Goal: Task Accomplishment & Management: Manage account settings

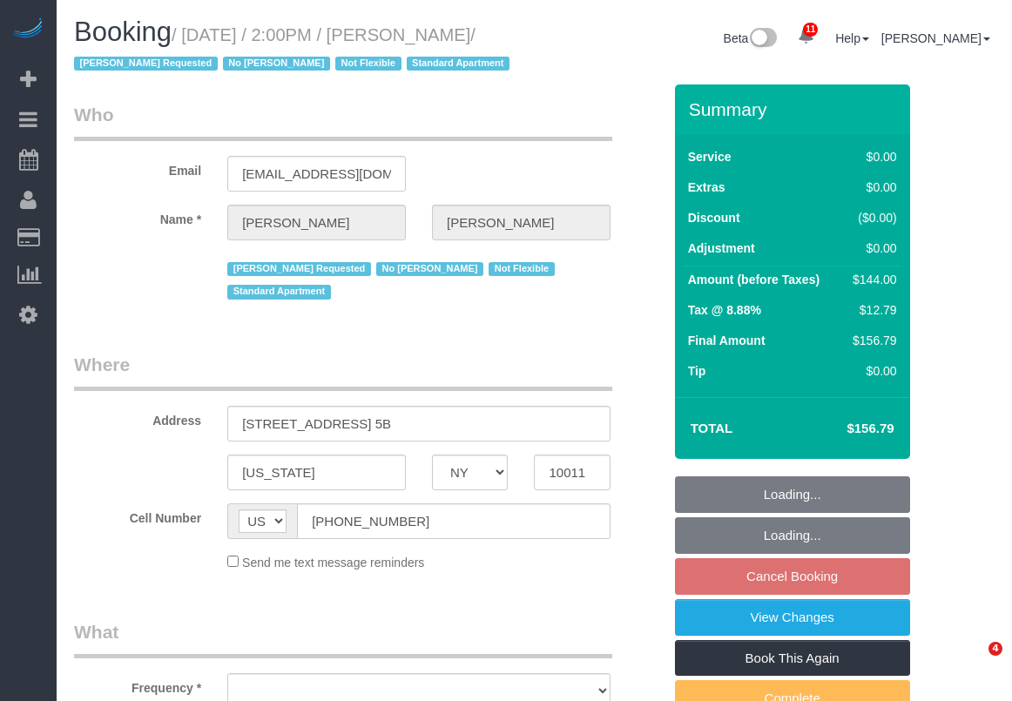
select select "NY"
select select "string:stripe-pm_1LJGma4VGloSiKo70pY4ep0x"
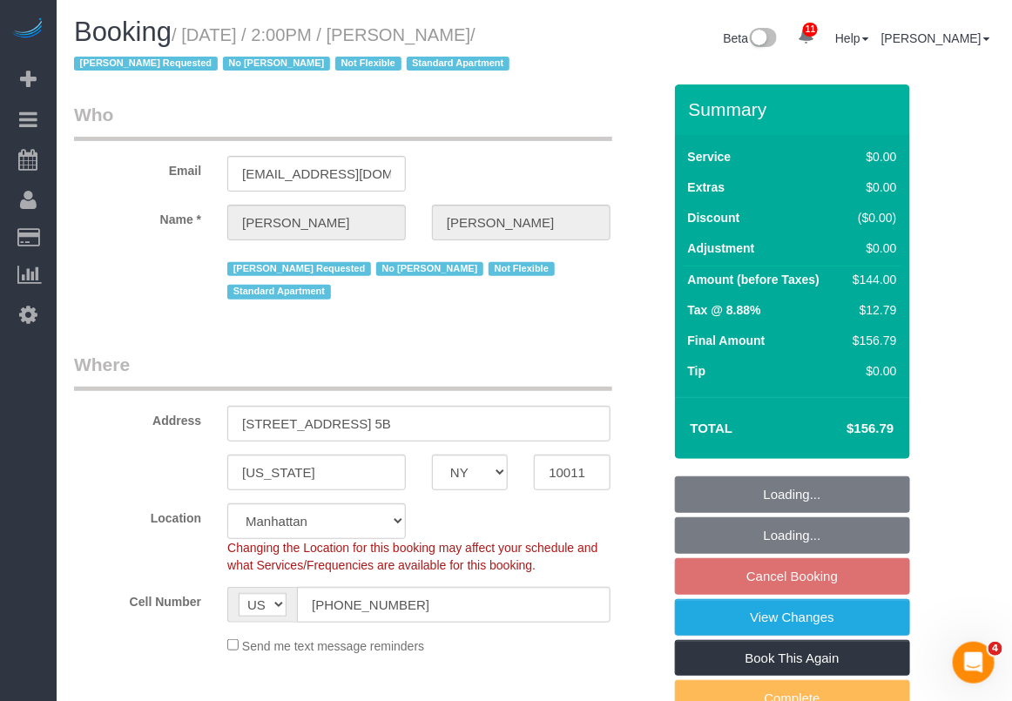
select select "object:15131"
select select "1"
select select "spot145"
select select "number:89"
select select "number:90"
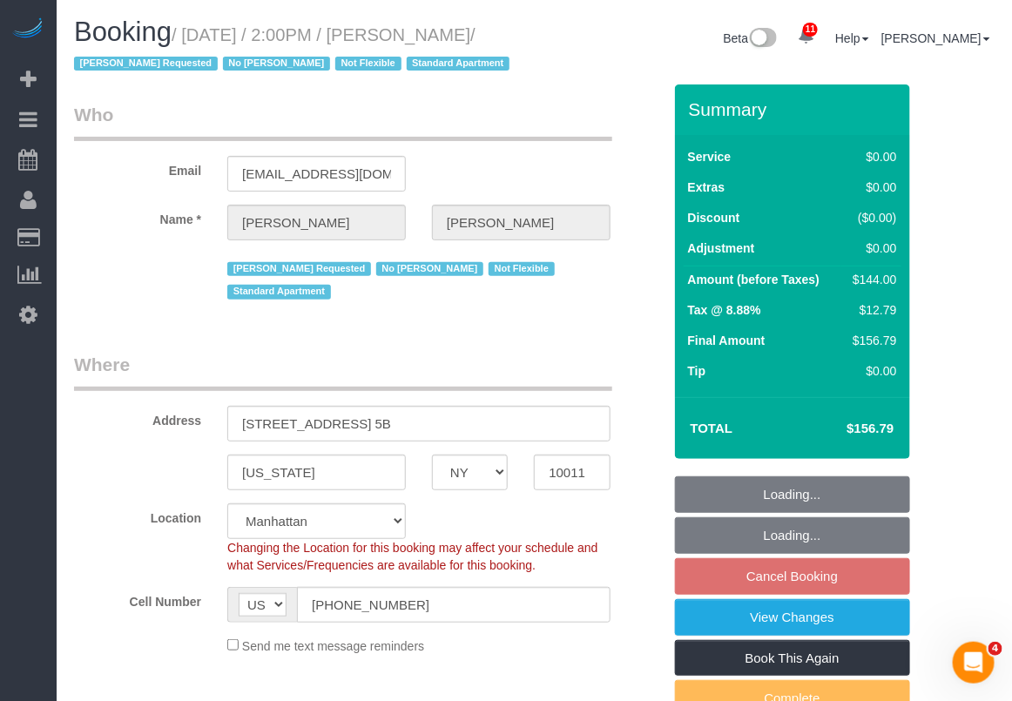
select select "number:15"
select select "number:7"
select select "1"
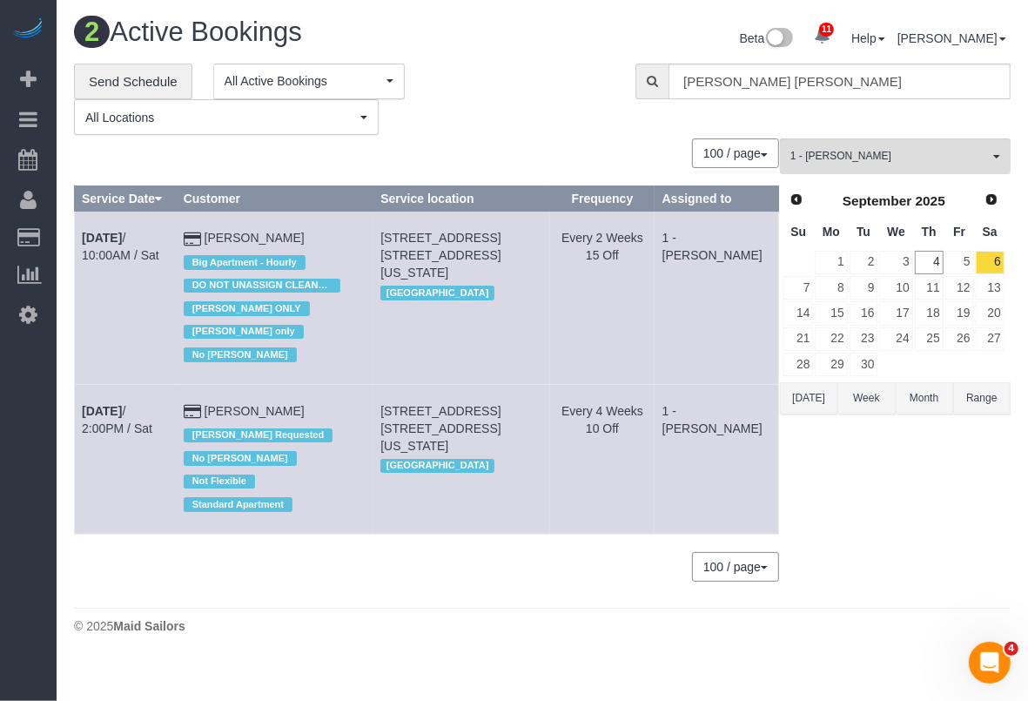
click at [474, 654] on body "11 Beta Your Notifications You have 0 alerts × You have 2 to charge for 09/03/2…" at bounding box center [514, 350] width 1028 height 701
click at [841, 289] on link "8" at bounding box center [831, 288] width 32 height 24
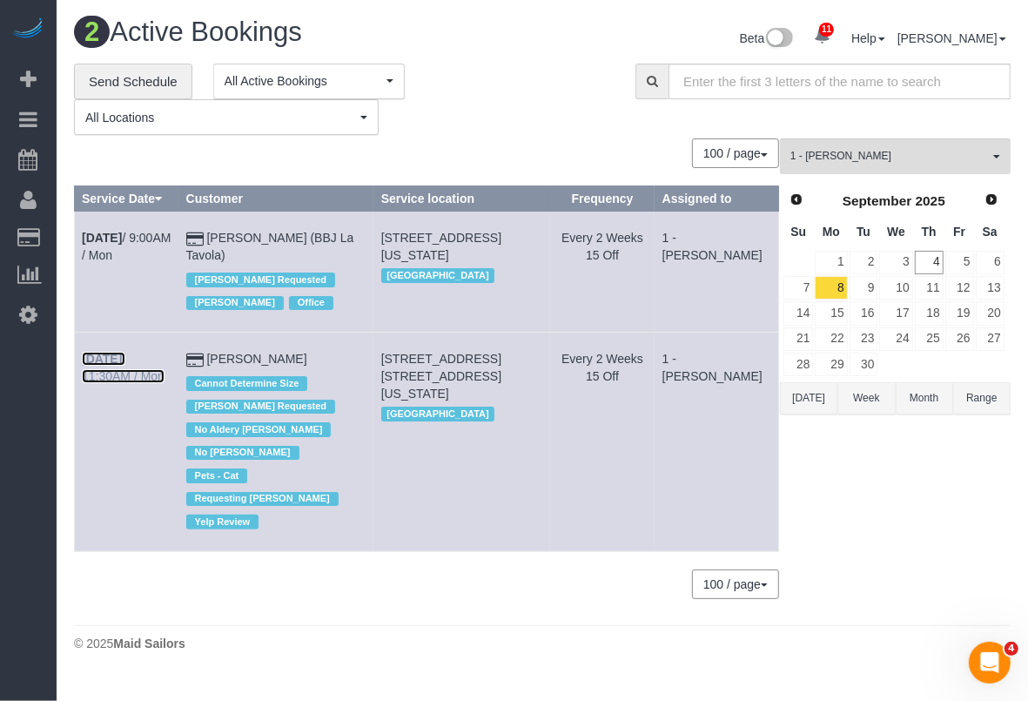
click at [144, 352] on link "Sep 8th / 11:30AM / Mon" at bounding box center [123, 367] width 83 height 31
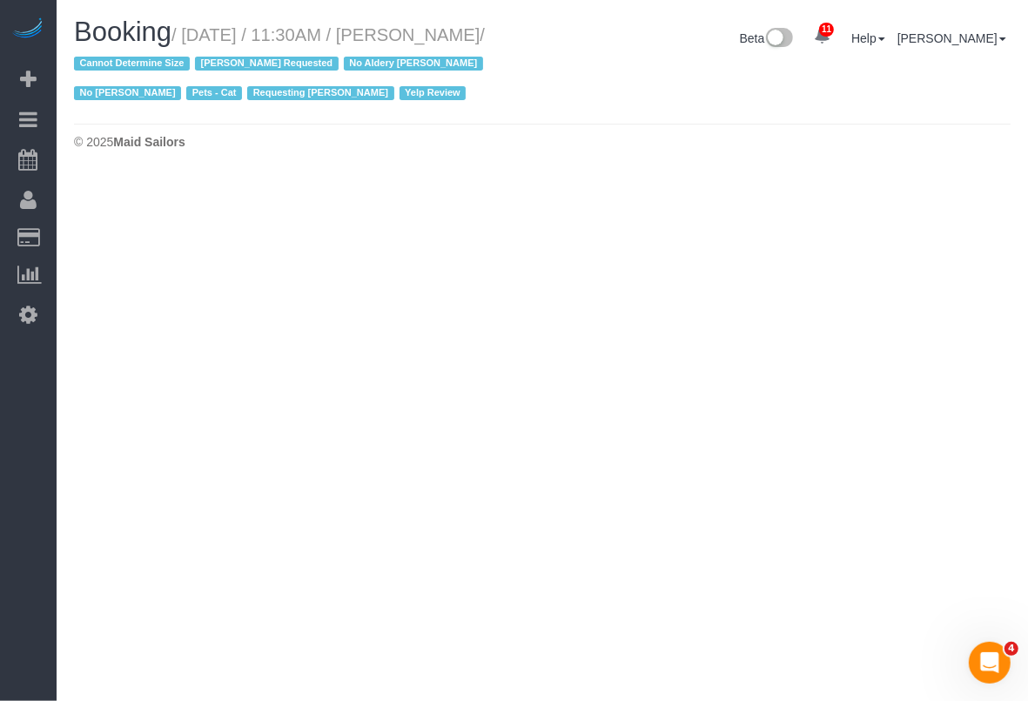
select select "NY"
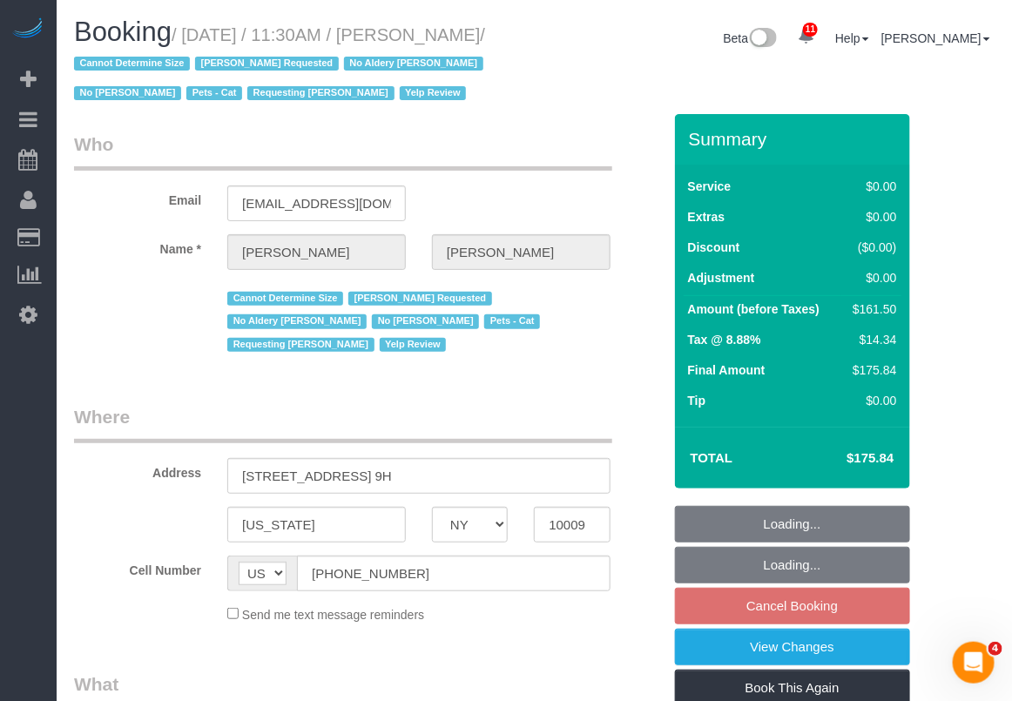
select select "2"
select select "number:89"
select select "number:90"
select select "number:14"
select select "number:5"
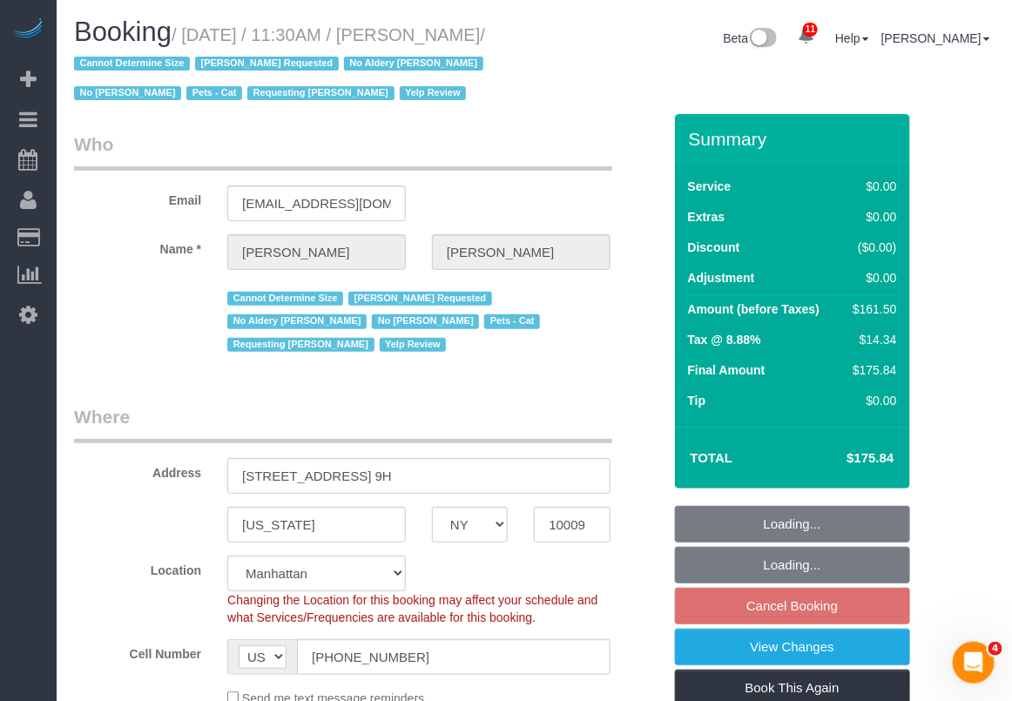
select select "object:16717"
select select "string:stripe-pm_1REukM4VGloSiKo7eNuG2me4"
select select "object:17371"
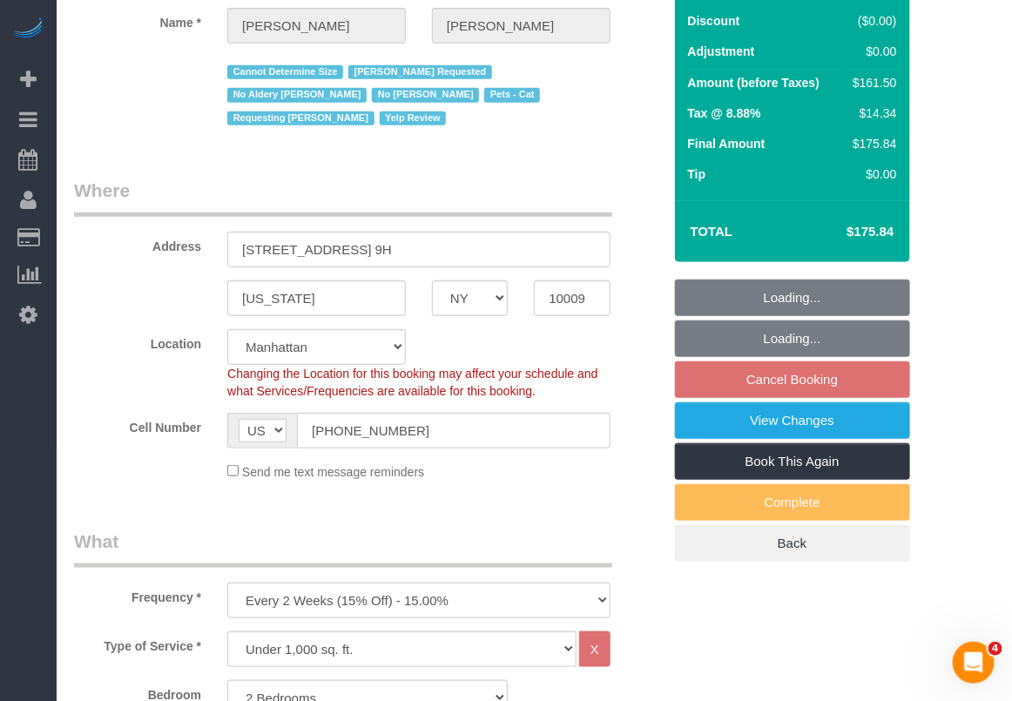
select select "2"
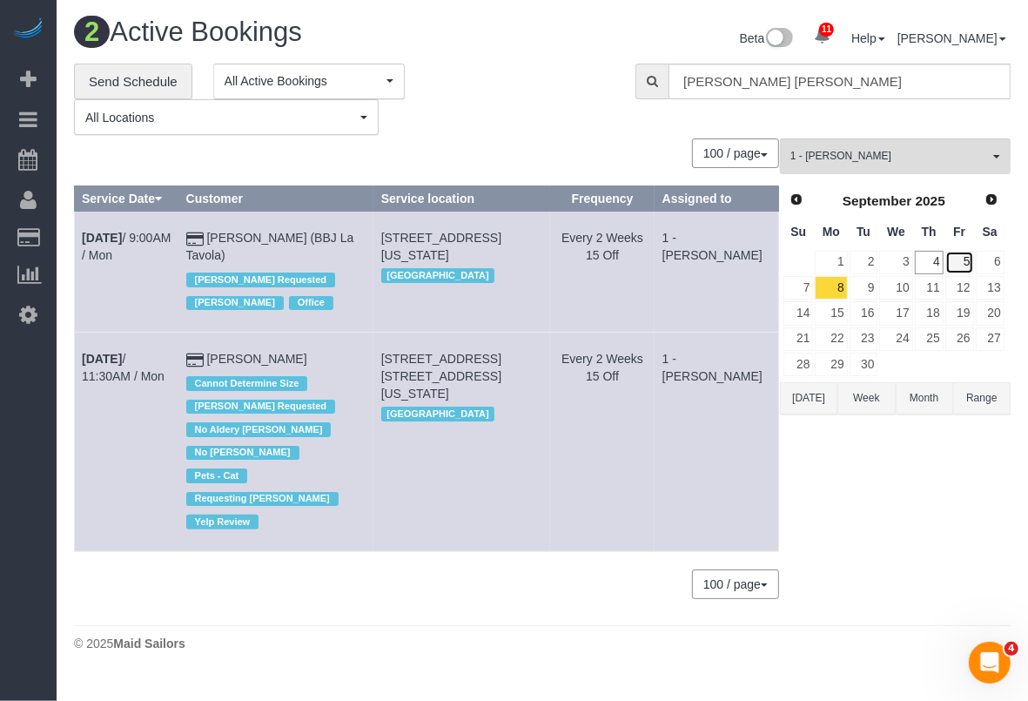
click at [965, 259] on link "5" at bounding box center [959, 263] width 29 height 24
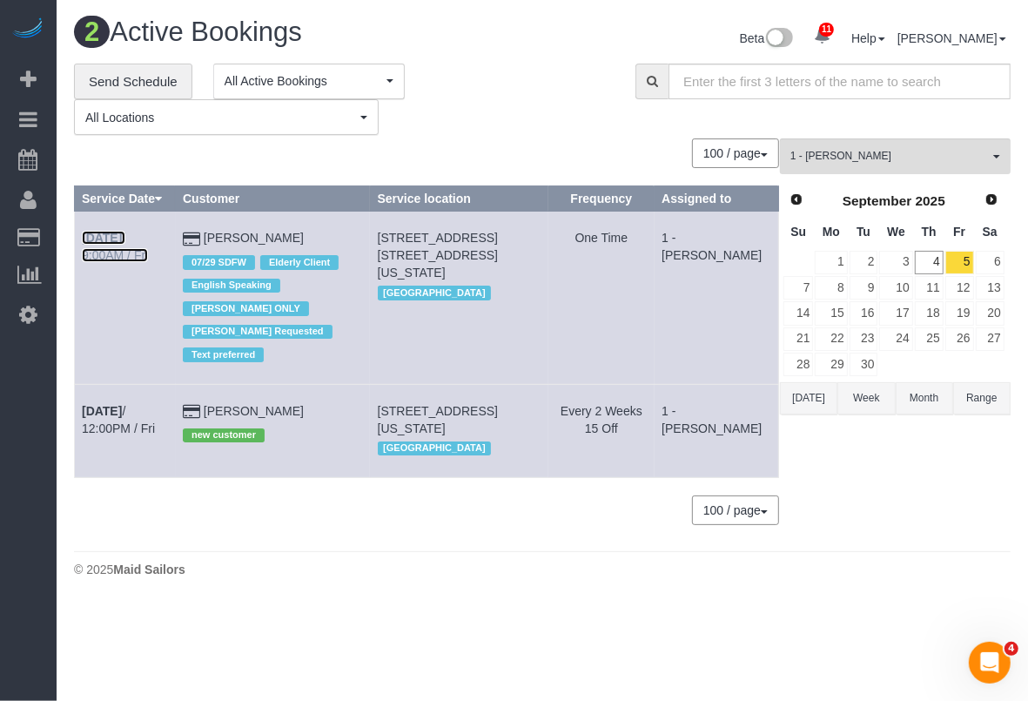
click at [132, 232] on link "Sep 5th / 9:00AM / Fri" at bounding box center [115, 246] width 66 height 31
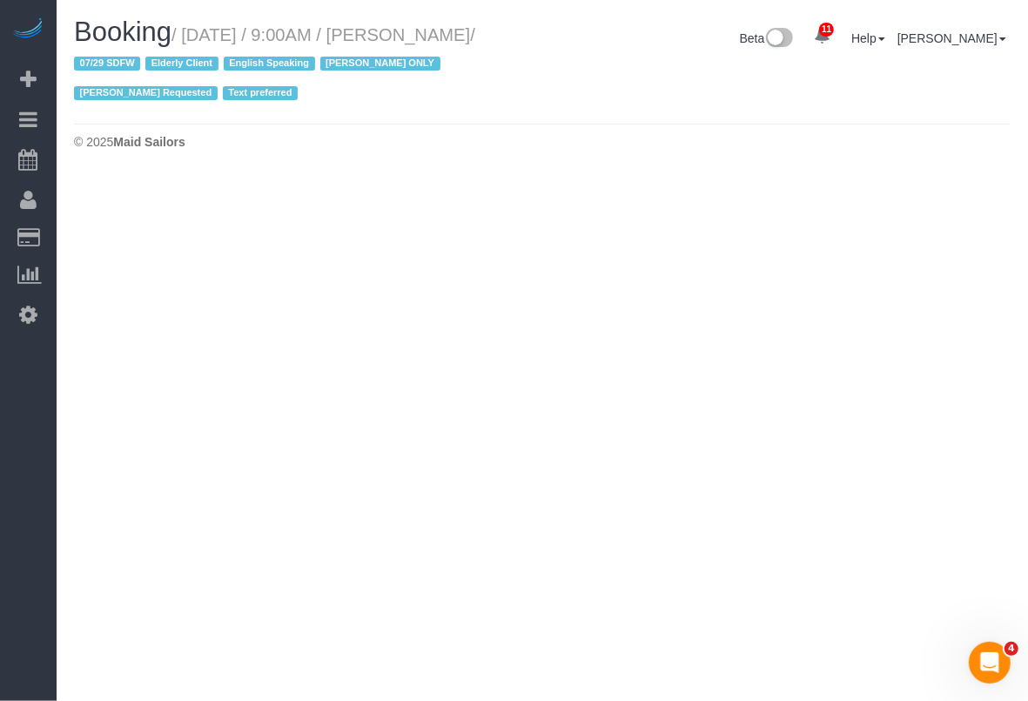
select select "NY"
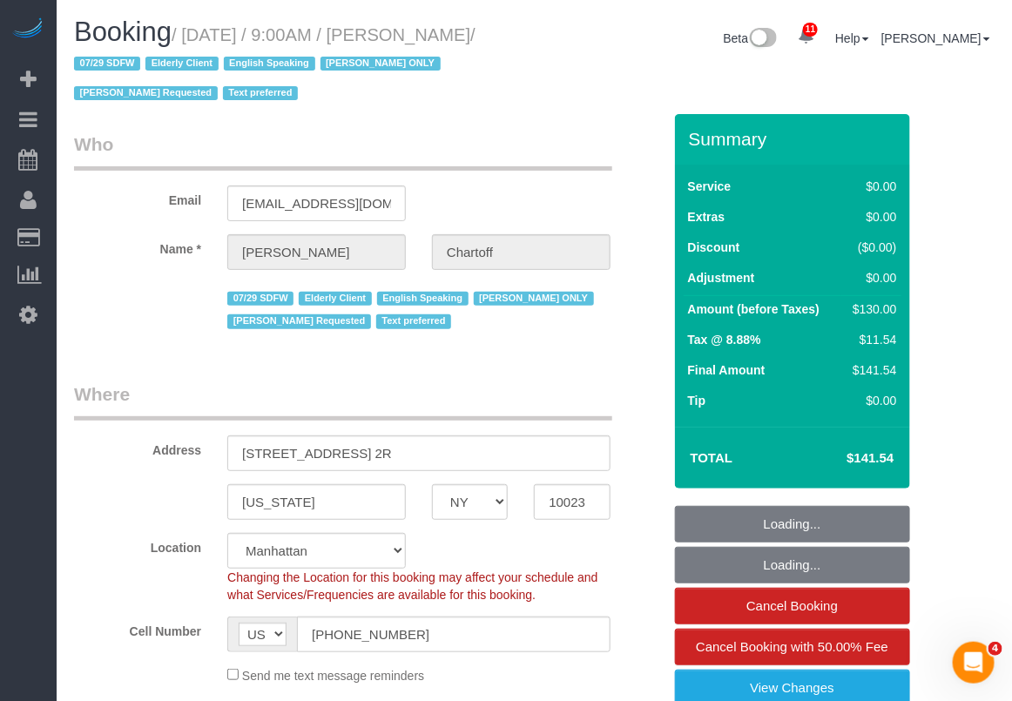
select select "string:stripe-pm_1RDwuF4VGloSiKo7C5xWEro0"
select select "object:18677"
select select "1"
select select "spot254"
select select "number:89"
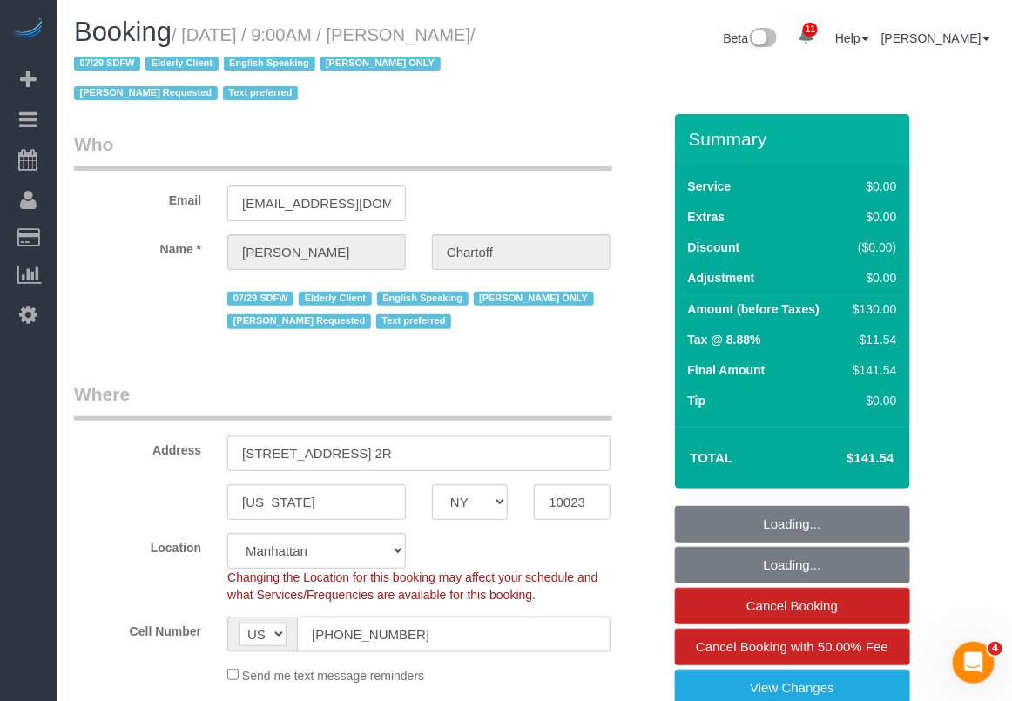
select select "number:90"
select select "number:15"
select select "number:5"
select select "1"
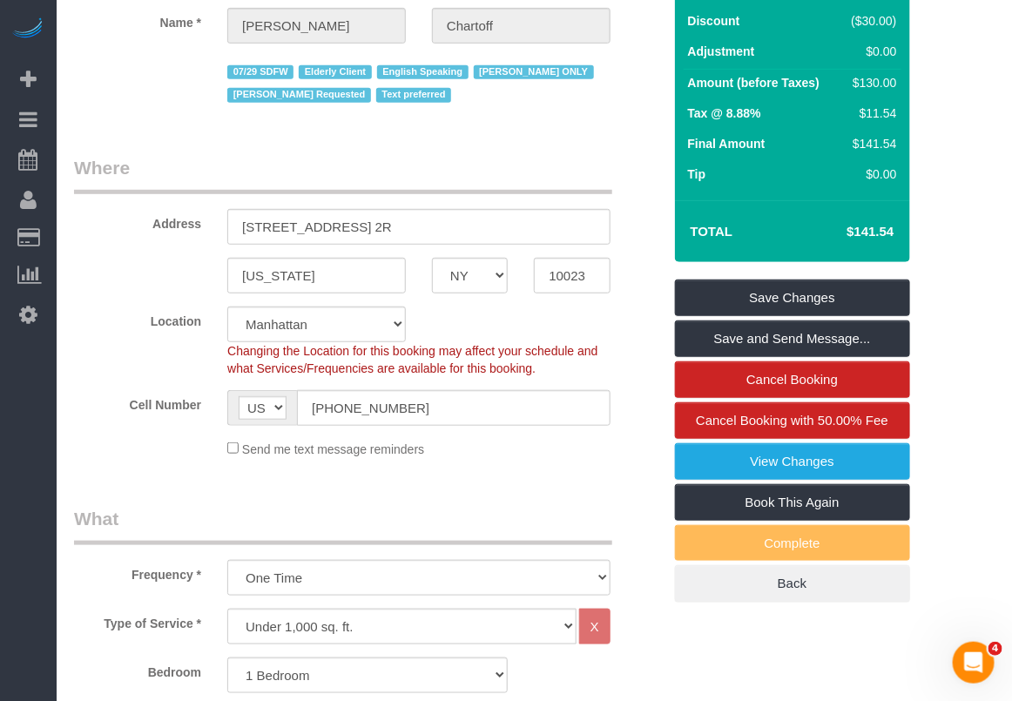
scroll to position [218, 0]
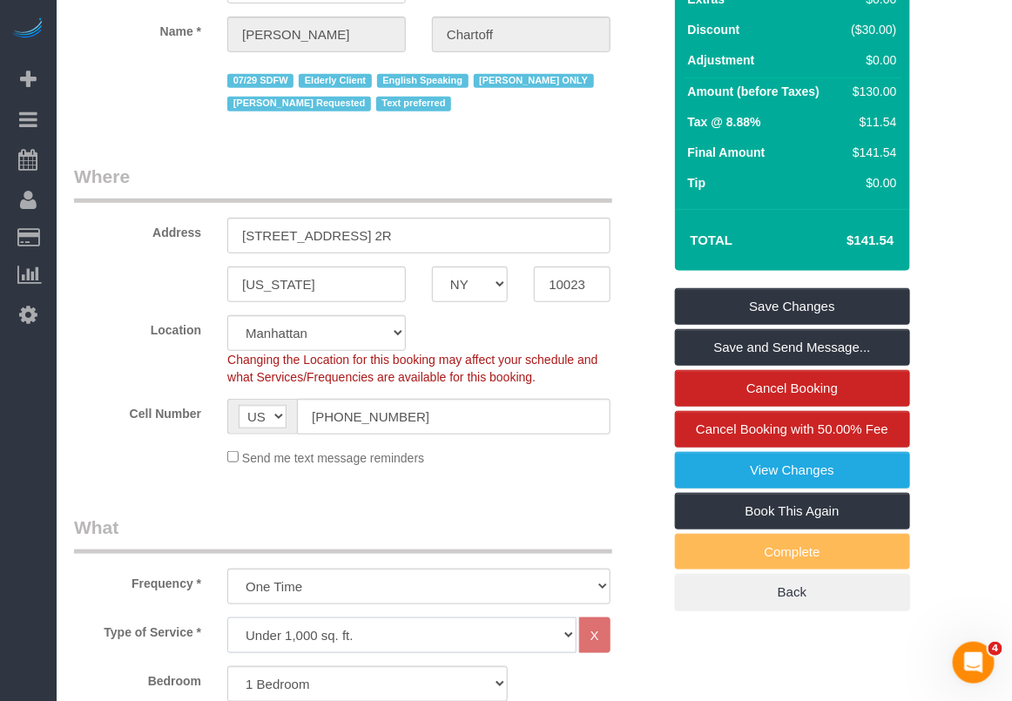
click at [475, 620] on select "Under 1,000 sq. ft. 1,001 - 1,500 sq. ft. 1,500+ sq. ft. Custom Cleaning Office…" at bounding box center [401, 635] width 349 height 36
click at [164, 410] on label "Cell Number" at bounding box center [137, 411] width 153 height 24
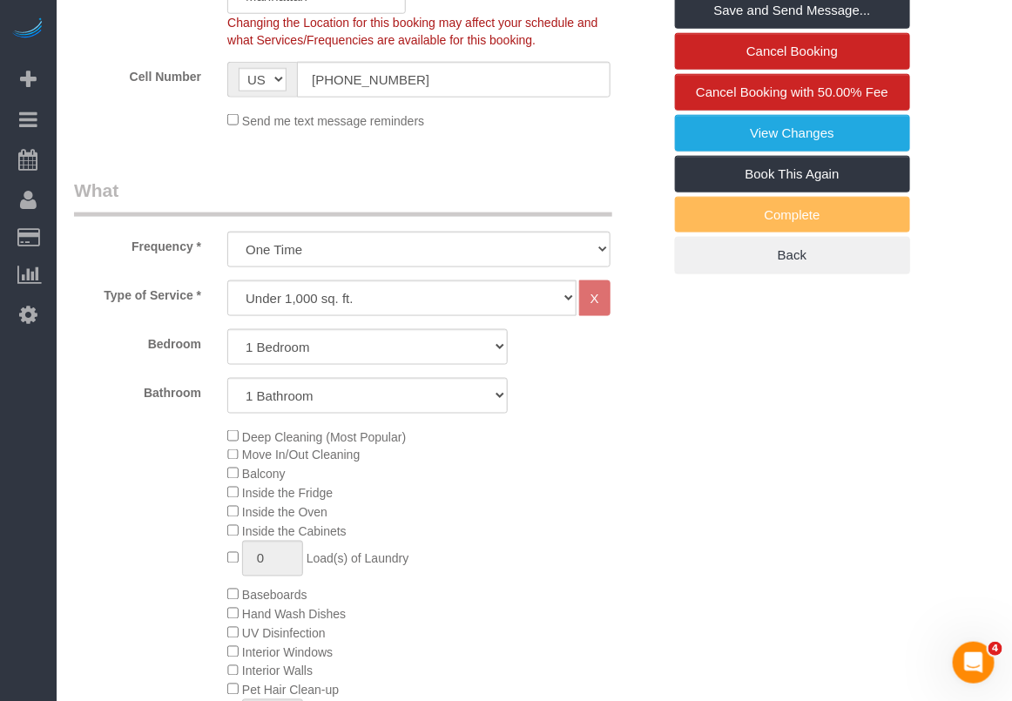
scroll to position [762, 0]
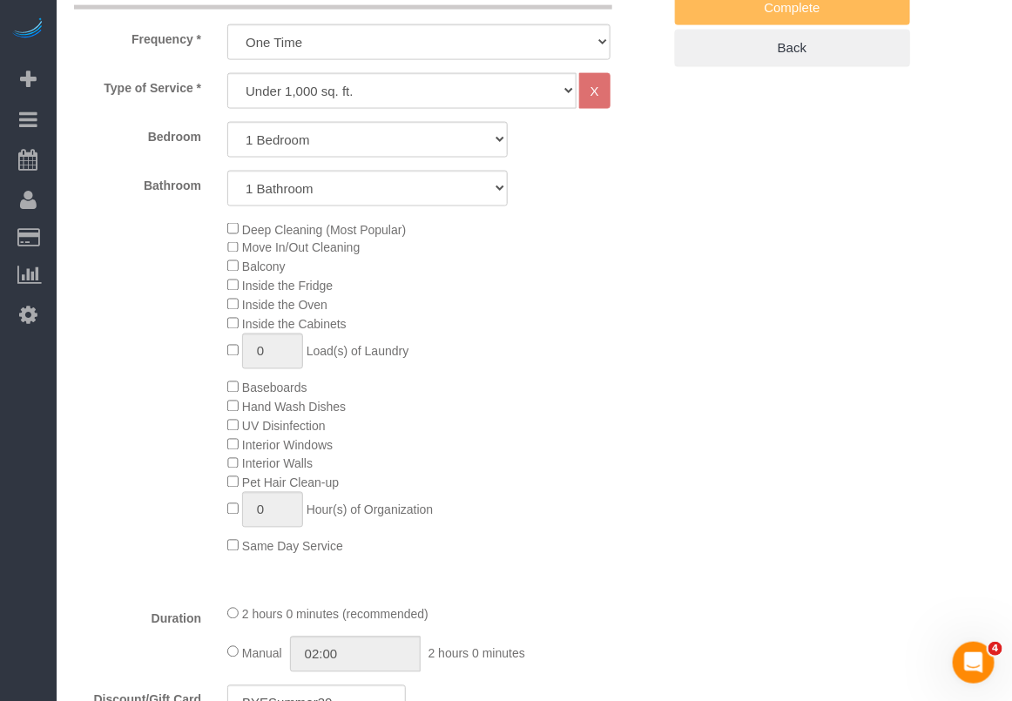
drag, startPoint x: 925, startPoint y: 266, endPoint x: 953, endPoint y: 279, distance: 30.8
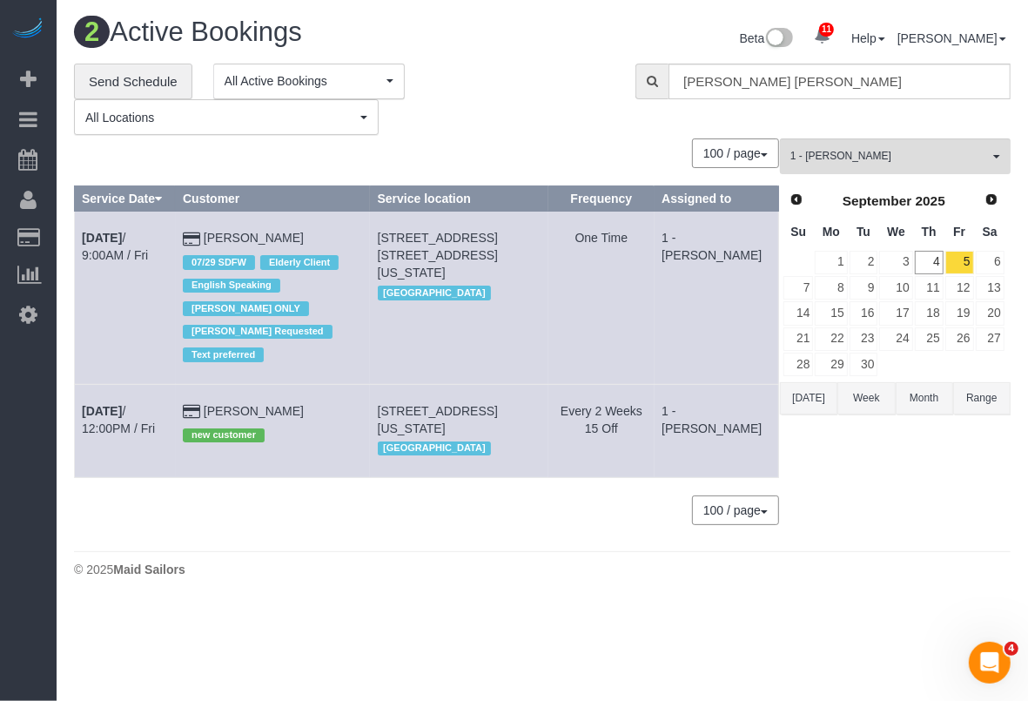
drag, startPoint x: 74, startPoint y: 412, endPoint x: 300, endPoint y: 411, distance: 226.3
click at [300, 411] on tr "Sep 5th / 12:00PM / Fri Brian Willman new customer 619 West 135th Street, Apt.9…" at bounding box center [427, 430] width 704 height 93
copy tr "Sep 5th / 12:00PM / Fri Brian Willman"
drag, startPoint x: 406, startPoint y: 477, endPoint x: 400, endPoint y: 440, distance: 36.9
click at [406, 479] on div "0 Bookings found. We couldn't find any bookings that matched your search. Creat…" at bounding box center [427, 340] width 706 height 404
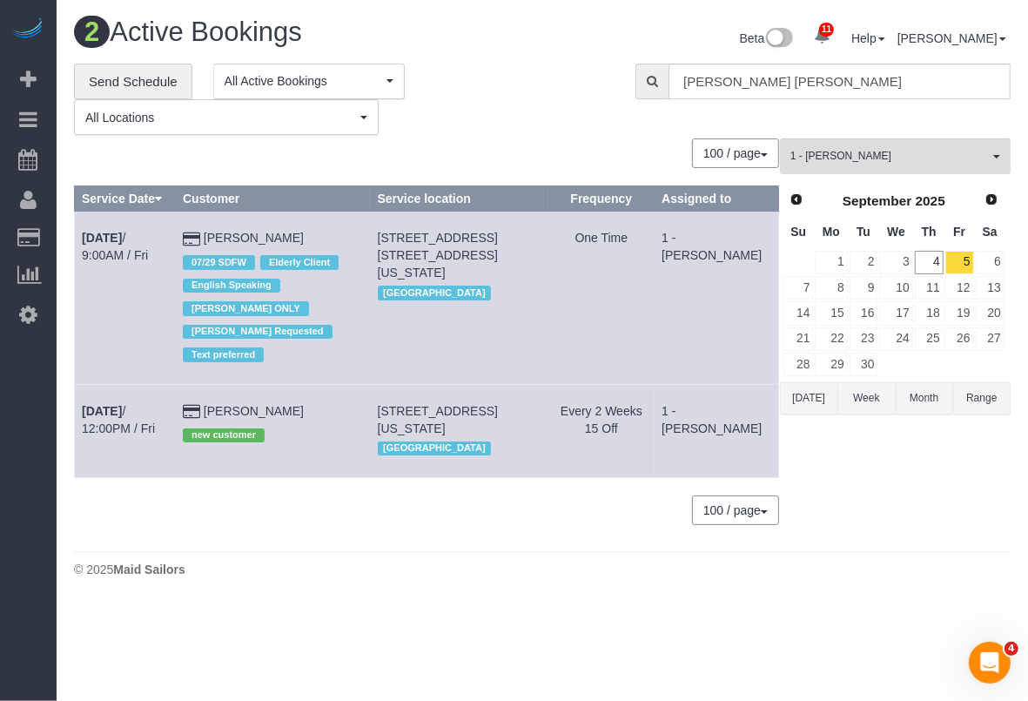
click at [371, 420] on td "Brian Willman new customer" at bounding box center [273, 430] width 195 height 93
drag, startPoint x: 390, startPoint y: 406, endPoint x: 564, endPoint y: 434, distance: 176.3
click at [548, 434] on td "619 West 135th Street, Apt.97, New York, NY 10031 Manhattan" at bounding box center [459, 430] width 178 height 93
copy span "619 West 135th Street, Apt.97, New York, NY 10031"
click at [155, 414] on link "Sep 5th / 12:00PM / Fri" at bounding box center [118, 419] width 73 height 31
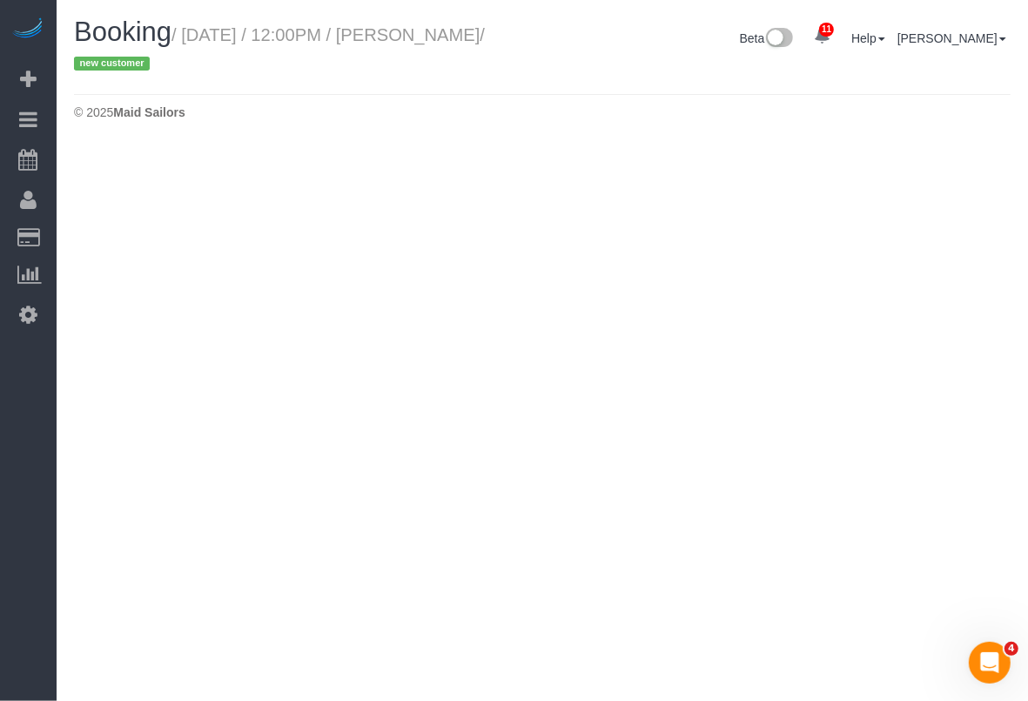
select select "NY"
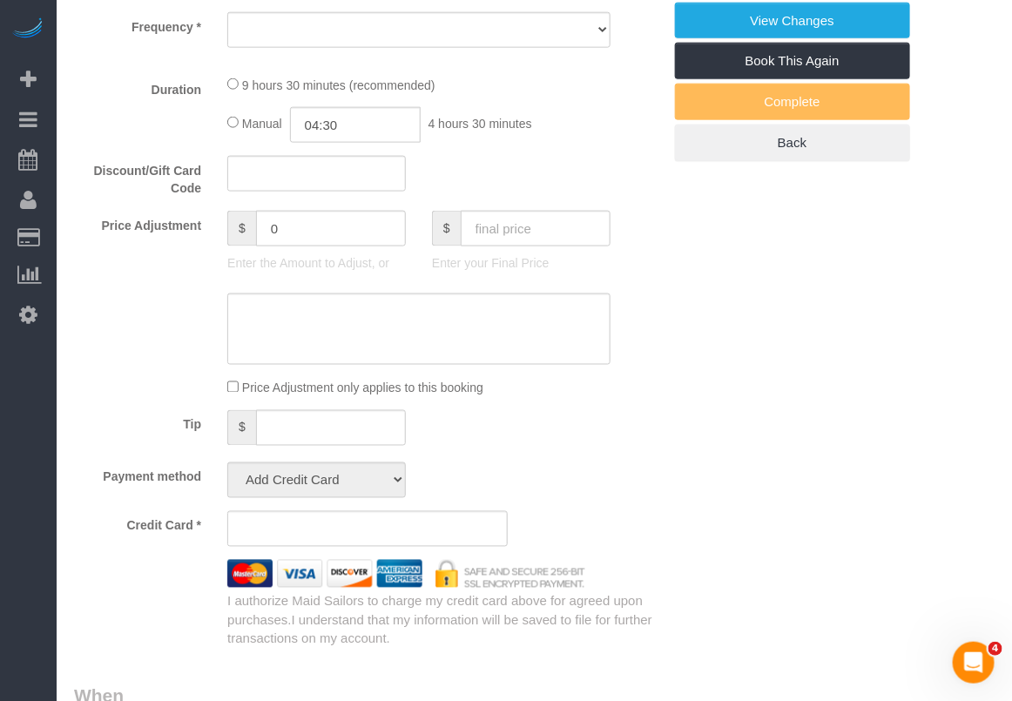
select select "object:20188"
select select "string:stripe-pm_1S3SGE4VGloSiKo7vNu26Evj"
select select "number:89"
select select "number:90"
select select "number:14"
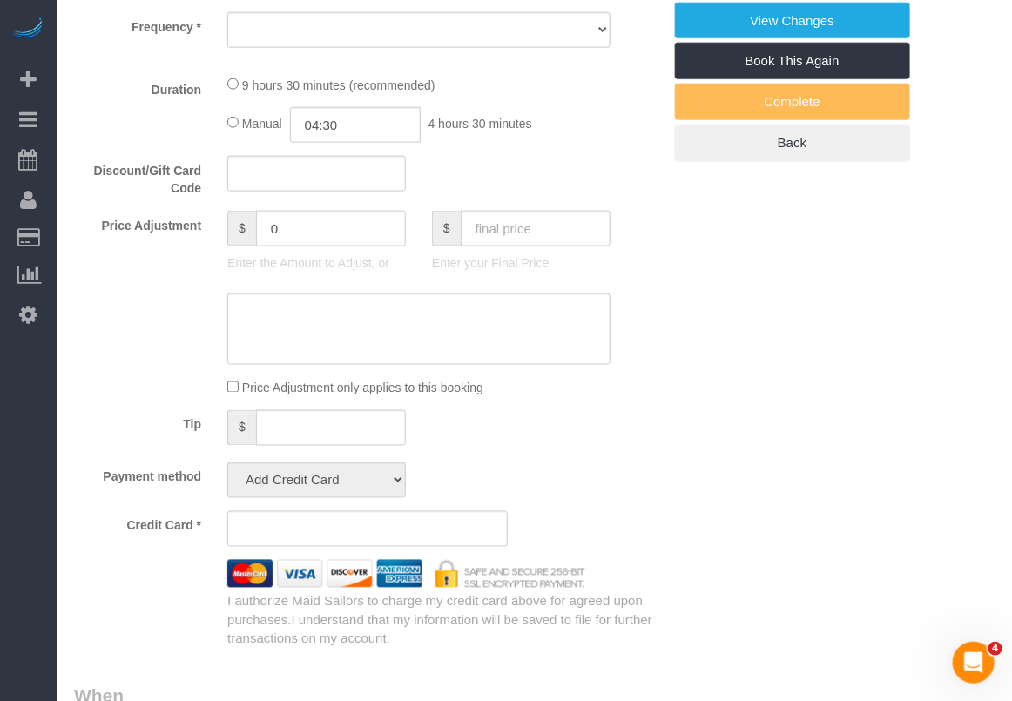
select select "number:5"
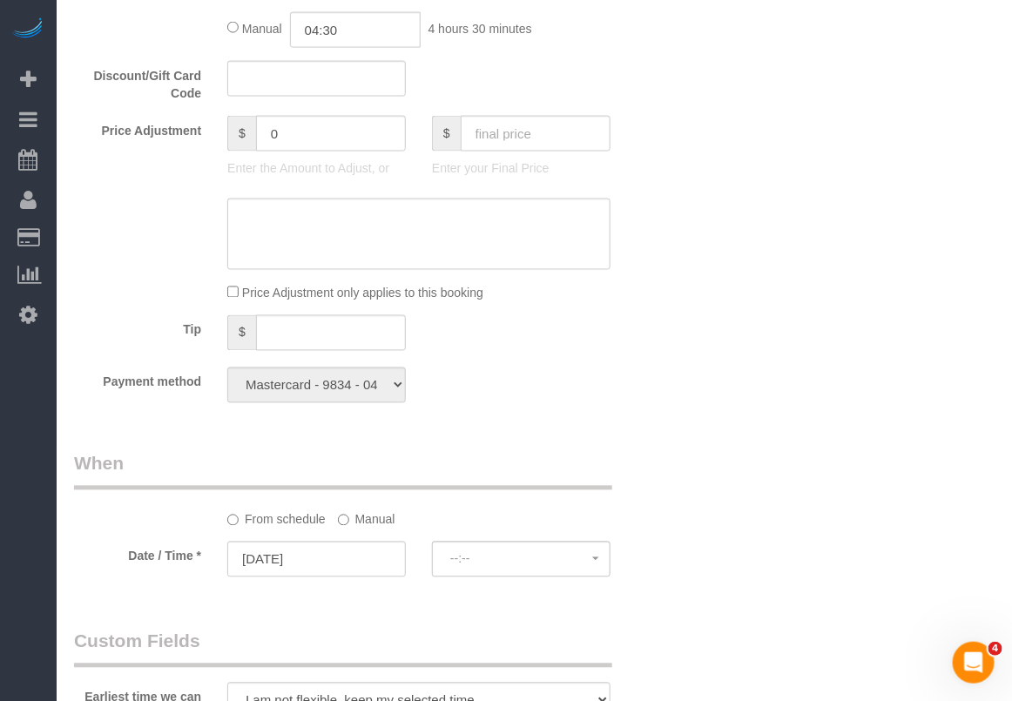
select select "spot305"
select select "3"
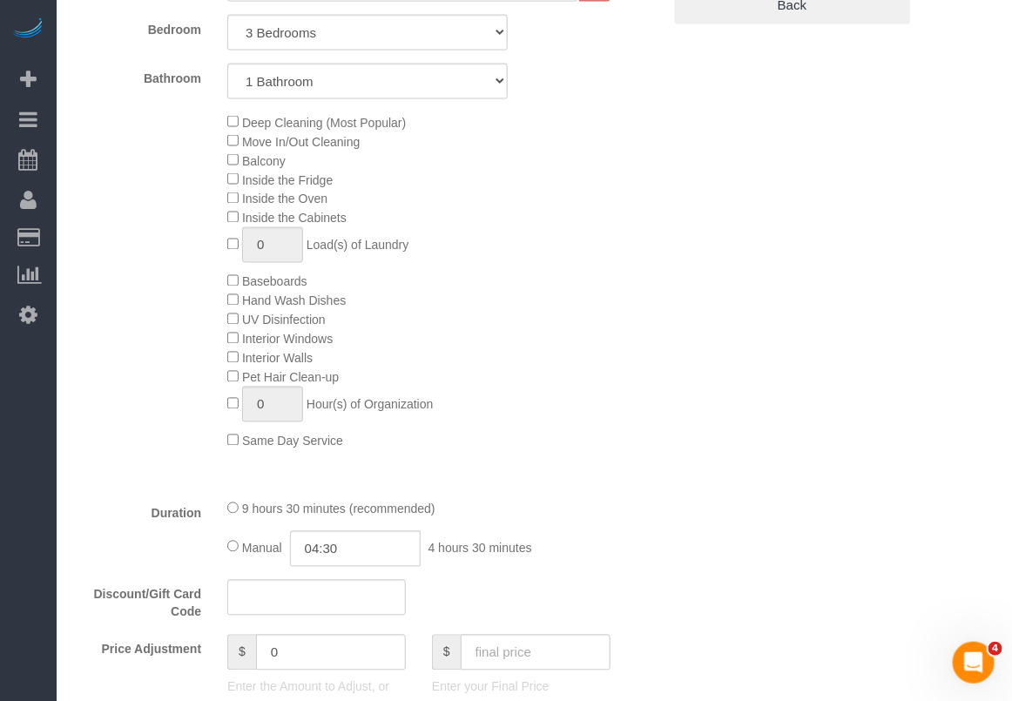
select select "object:20695"
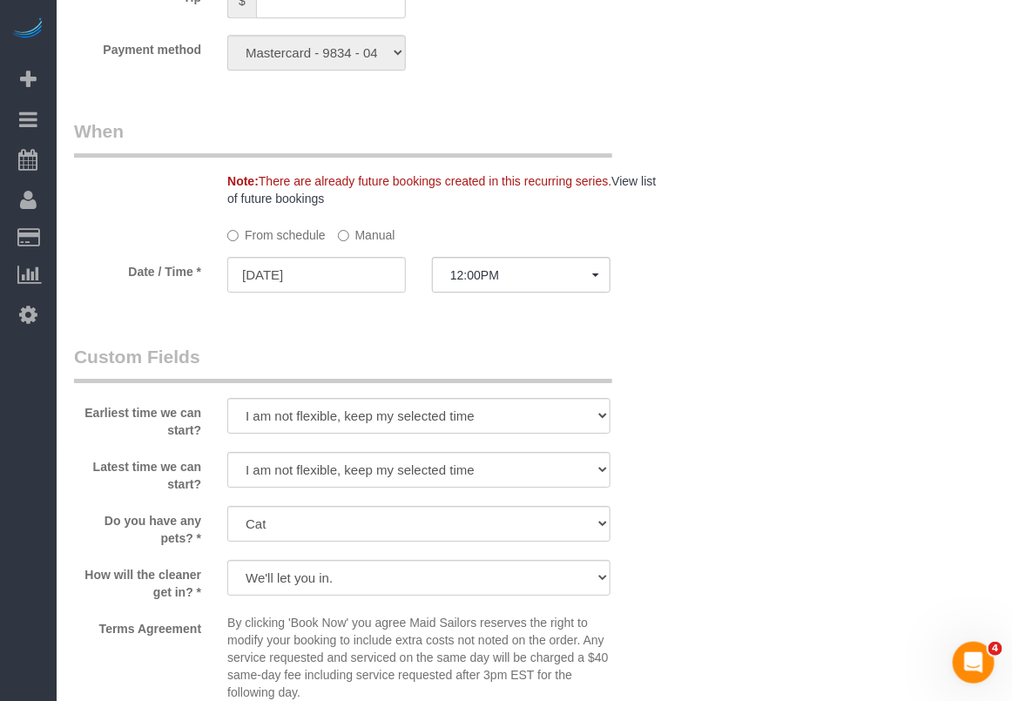
select select "3"
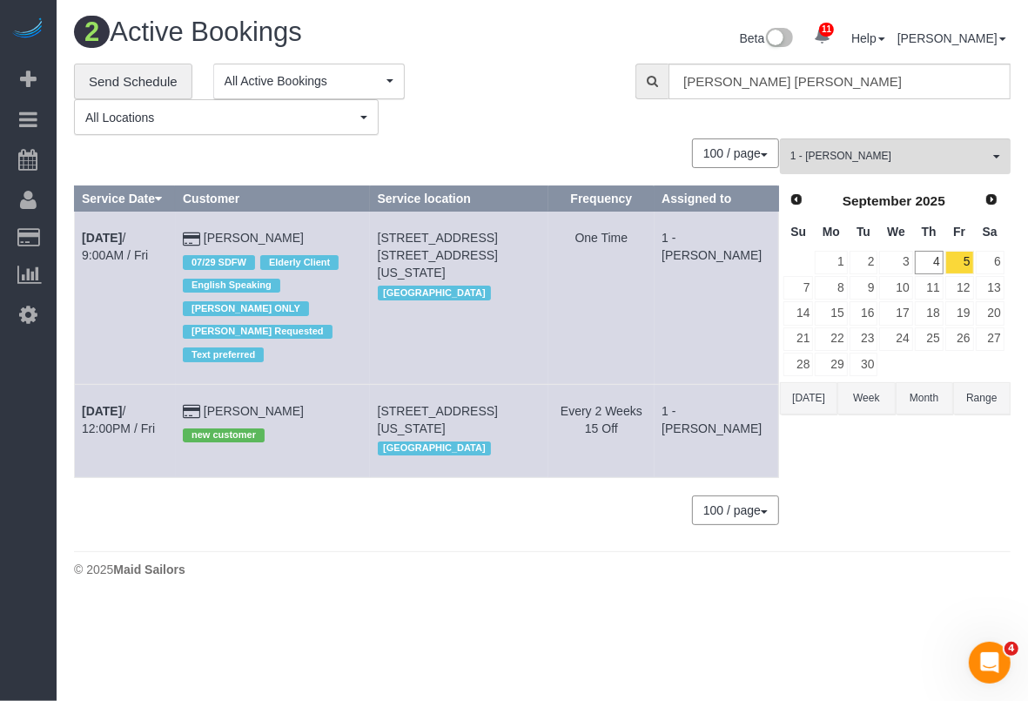
click at [958, 135] on div "**********" at bounding box center [542, 304] width 937 height 480
click at [113, 238] on b "Sep 5th" at bounding box center [102, 238] width 40 height 14
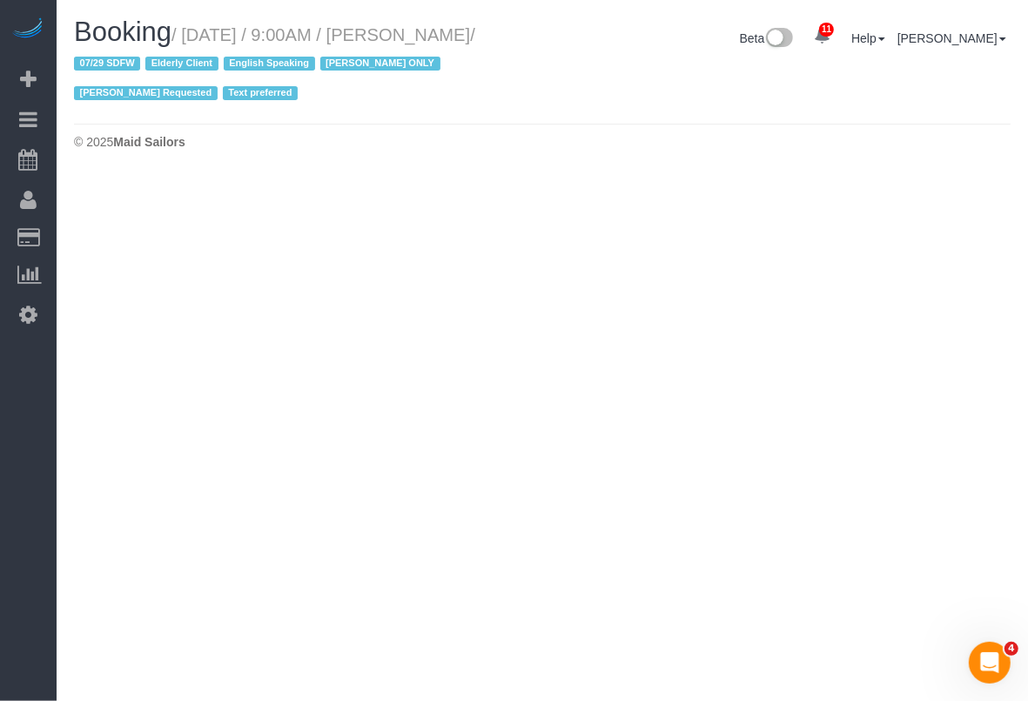
select select "NY"
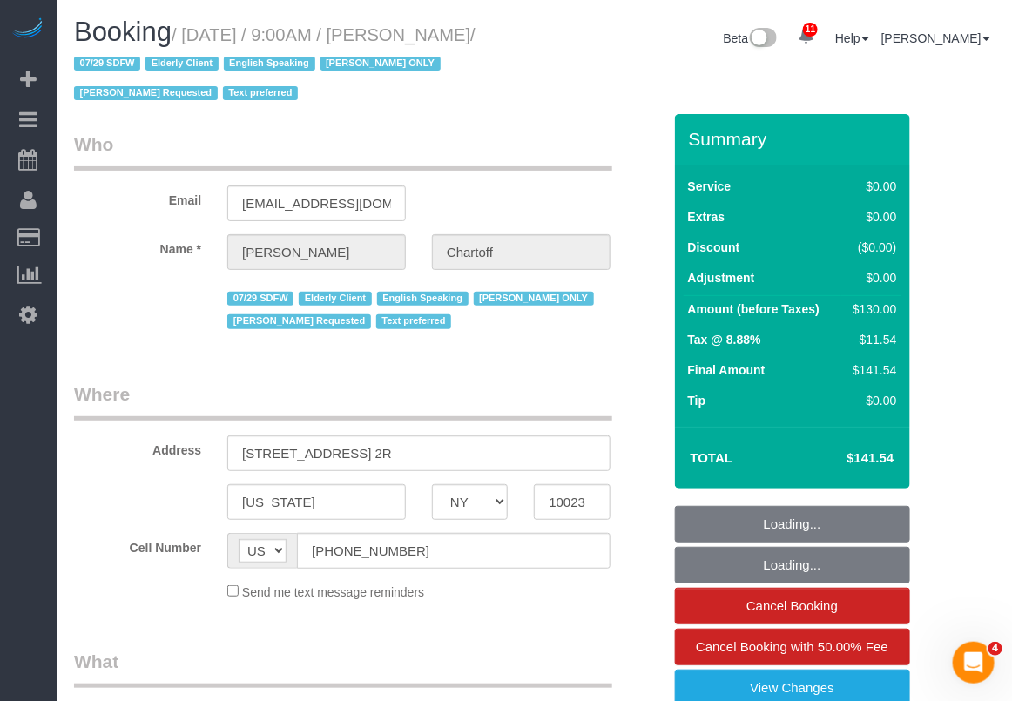
select select "number:89"
select select "number:90"
select select "number:15"
select select "number:5"
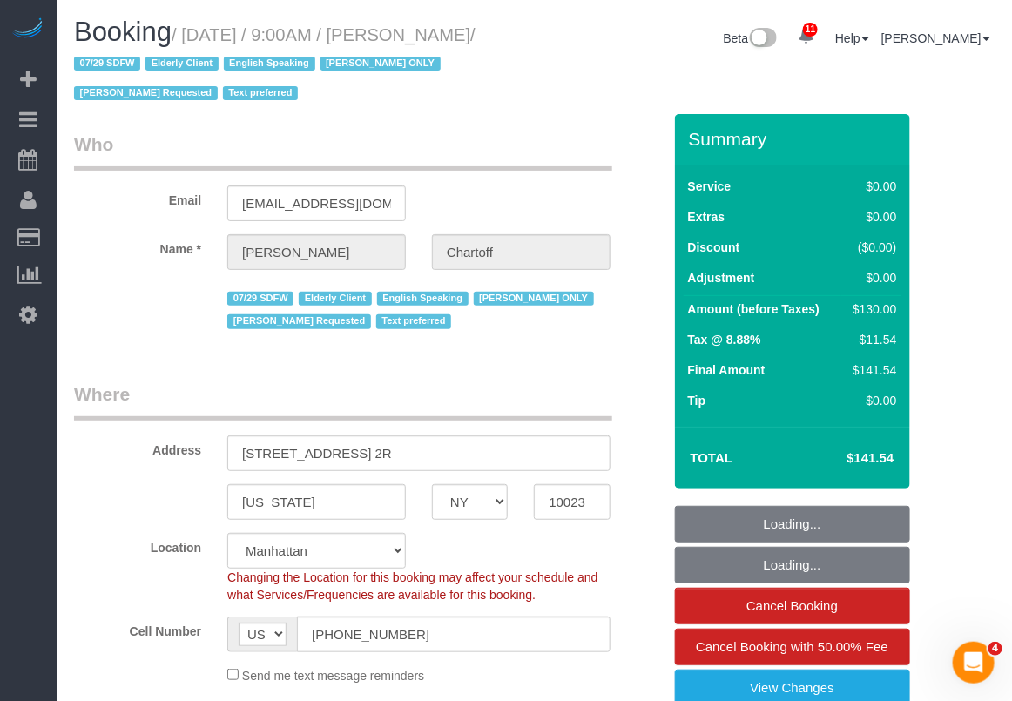
select select "object:21840"
select select "1"
select select "spot356"
select select "string:stripe-pm_1RDwuF4VGloSiKo7C5xWEro0"
select select "object:21952"
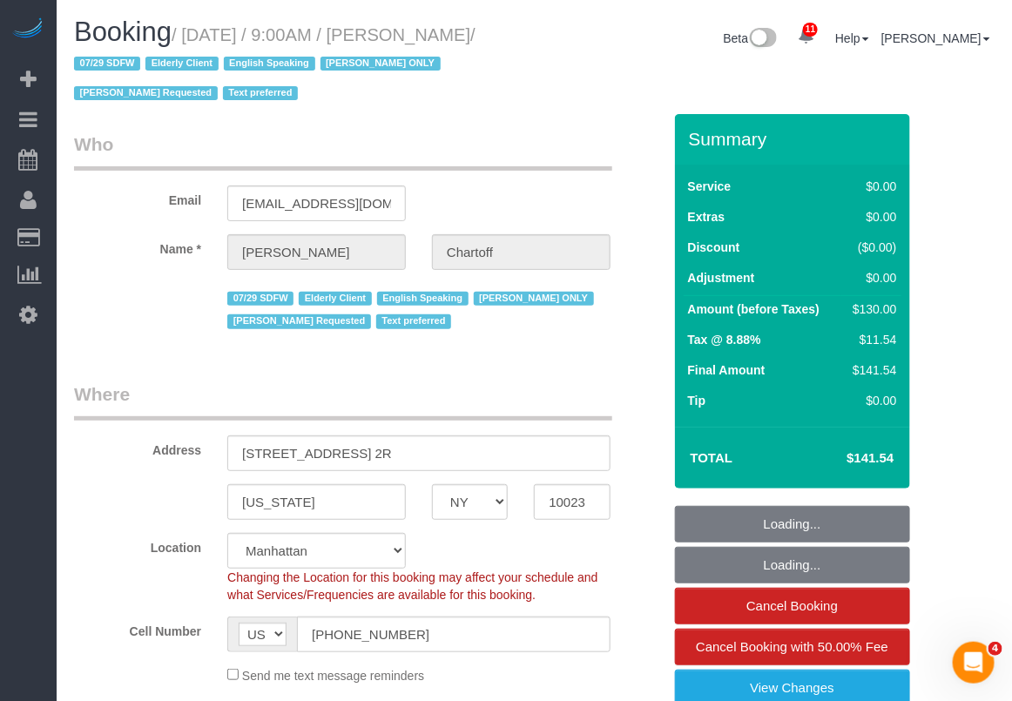
select select "1"
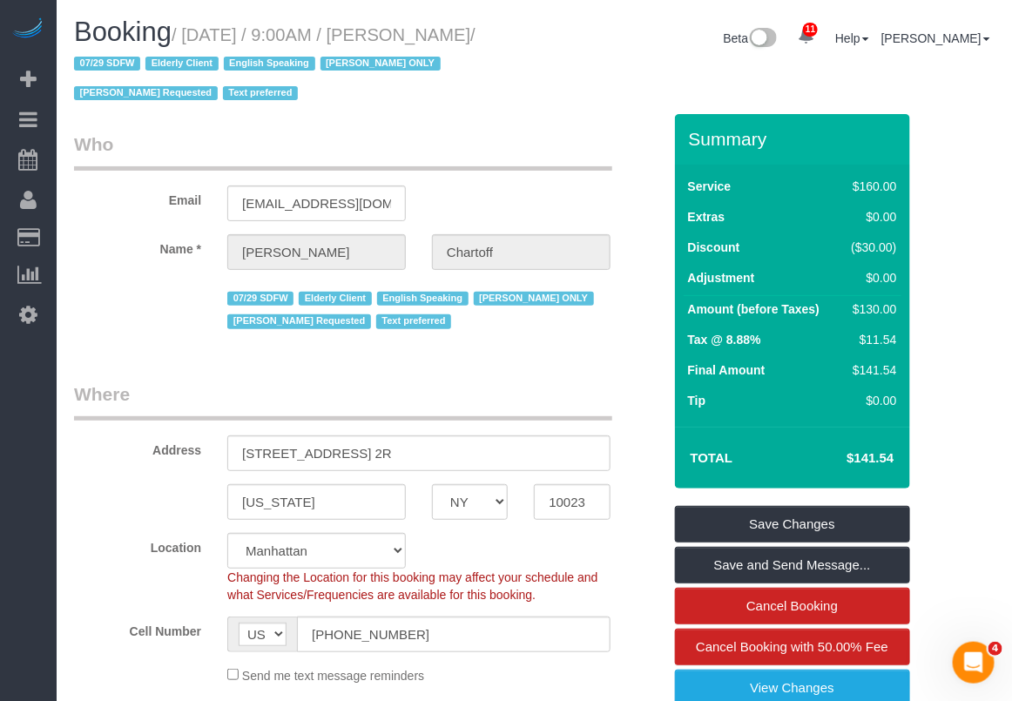
drag, startPoint x: 436, startPoint y: 32, endPoint x: 136, endPoint y: 57, distance: 301.4
click at [136, 57] on small "/ September 05, 2025 / 9:00AM / Amy Chartoff / 07/29 SDFW Elderly Client Englis…" at bounding box center [274, 64] width 401 height 78
copy small "Amy Chartoff"
drag, startPoint x: 936, startPoint y: 90, endPoint x: 849, endPoint y: 90, distance: 87.1
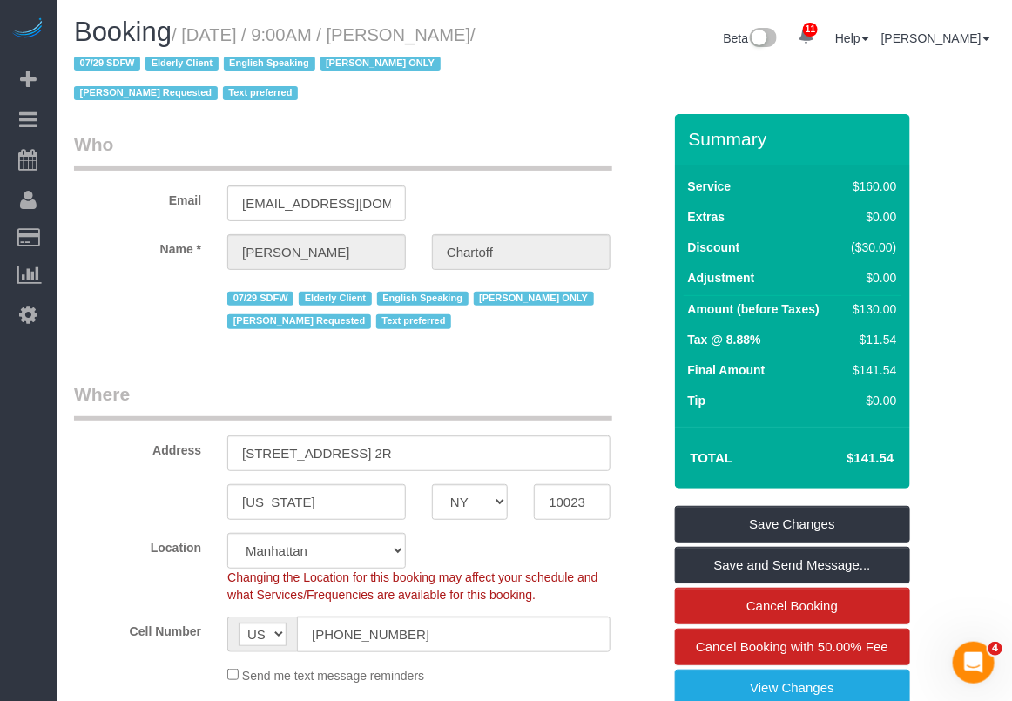
click at [936, 90] on div "Booking / September 05, 2025 / 9:00AM / Amy Chartoff / 07/29 SDFW Elderly Clien…" at bounding box center [534, 65] width 946 height 97
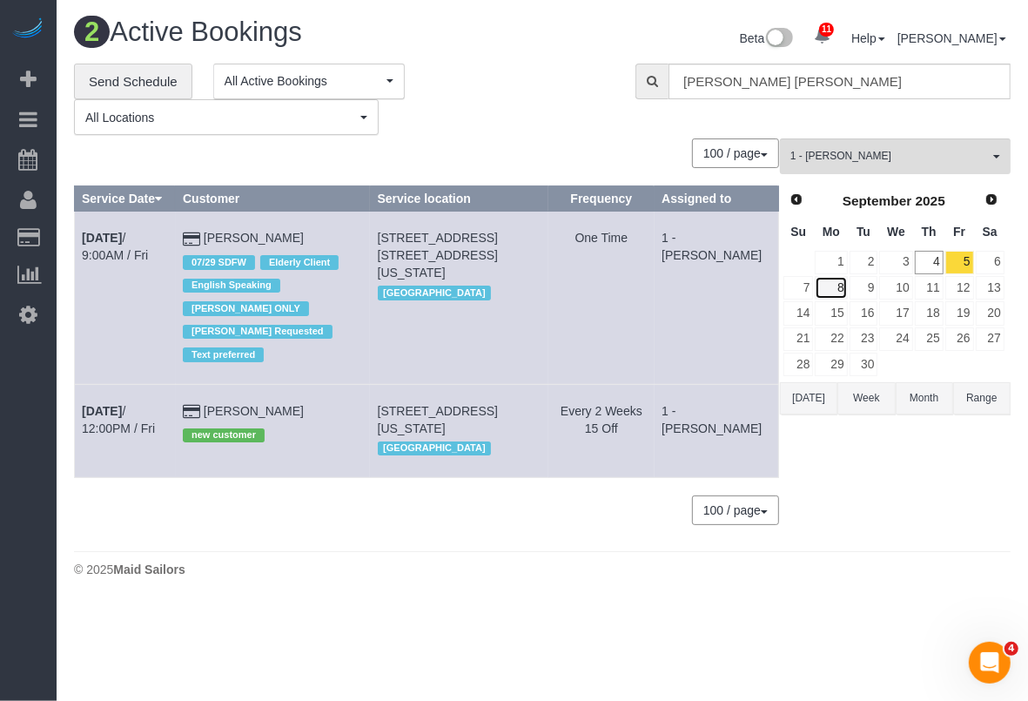
click at [843, 288] on link "8" at bounding box center [831, 288] width 32 height 24
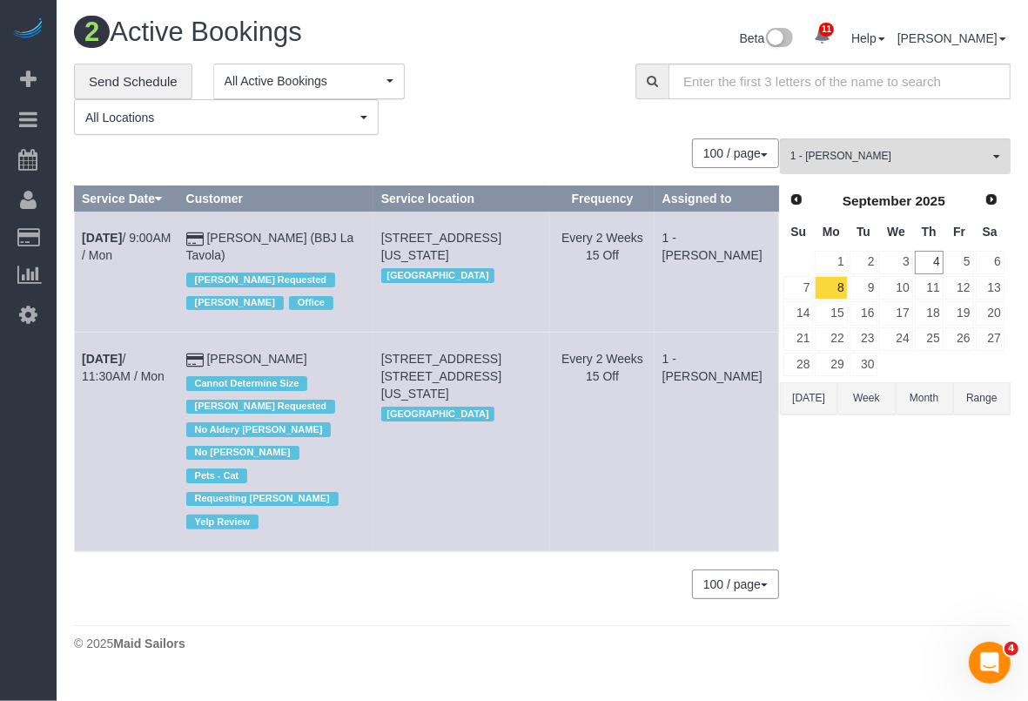
click at [985, 457] on div "1 - Ingrid Malasi All Teams Remove Team Filters * - K.J. *Irene Flores - Test 0…" at bounding box center [895, 376] width 231 height 477
click at [869, 285] on link "9" at bounding box center [864, 288] width 29 height 24
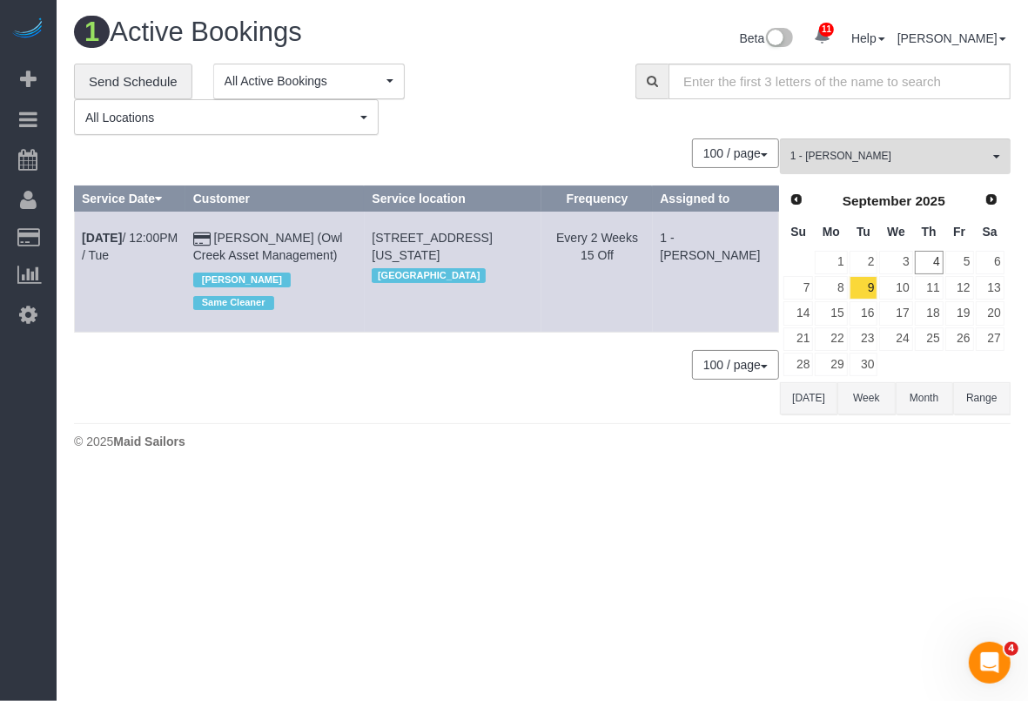
click at [1005, 481] on body "11 Beta Your Notifications You have 0 alerts × You have 2 to charge for 09/03/2…" at bounding box center [514, 350] width 1028 height 701
click at [1001, 454] on footer "© 2025 Maid Sailors" at bounding box center [542, 440] width 937 height 35
click at [967, 257] on link "5" at bounding box center [959, 263] width 29 height 24
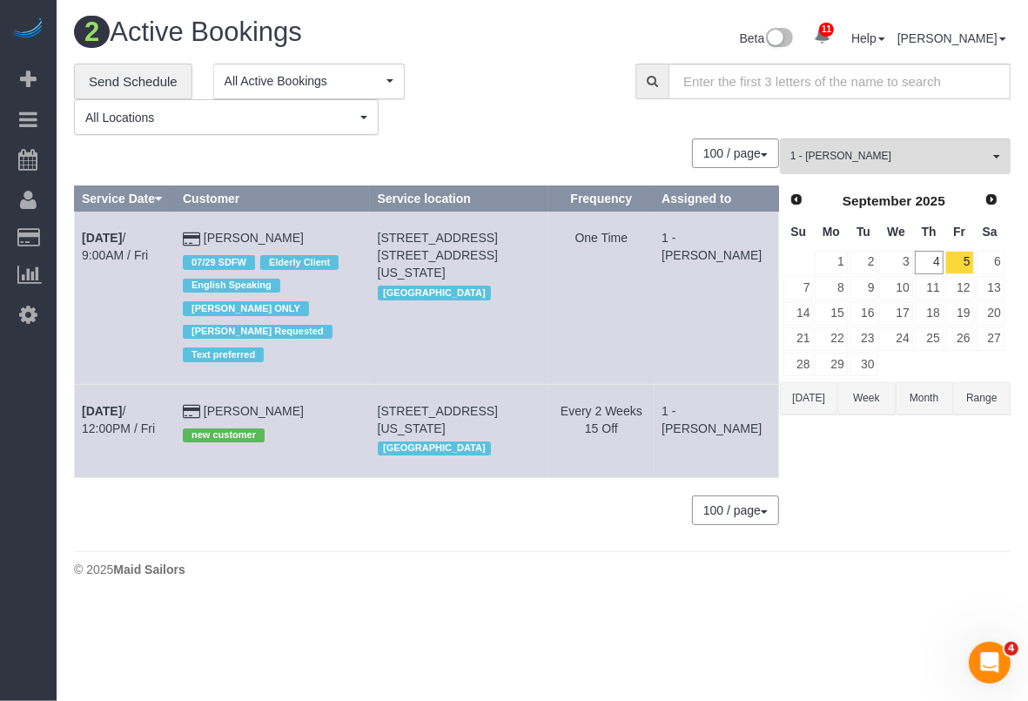
click at [149, 418] on td "Sep 5th / 12:00PM / Fri" at bounding box center [125, 430] width 101 height 93
click at [155, 412] on link "Sep 5th / 12:00PM / Fri" at bounding box center [118, 419] width 73 height 31
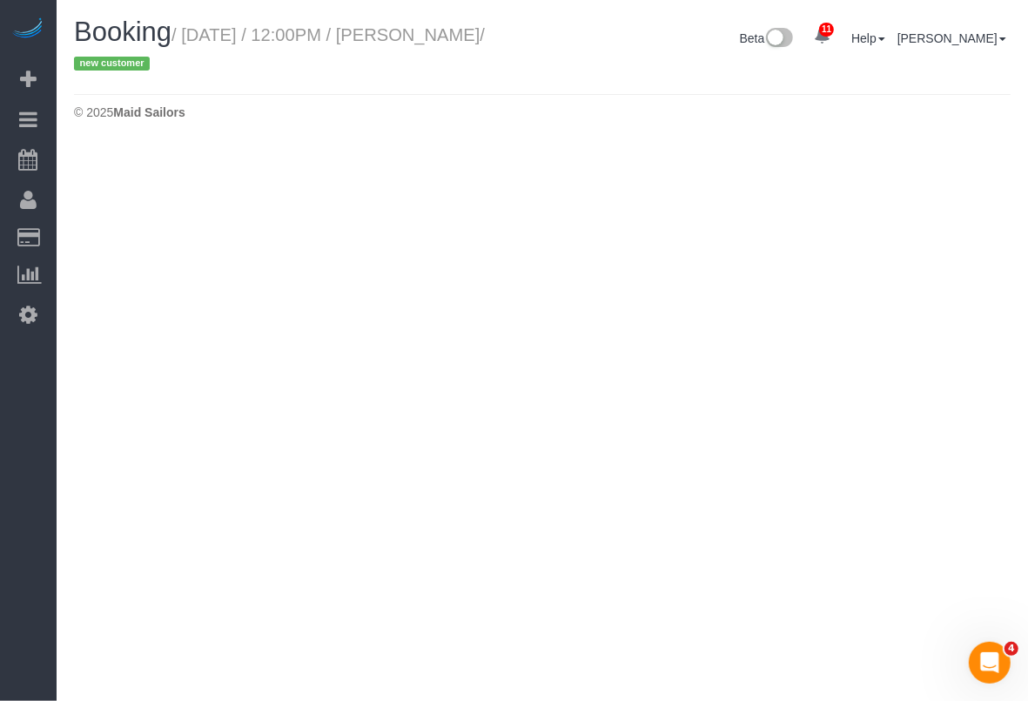
select select "NY"
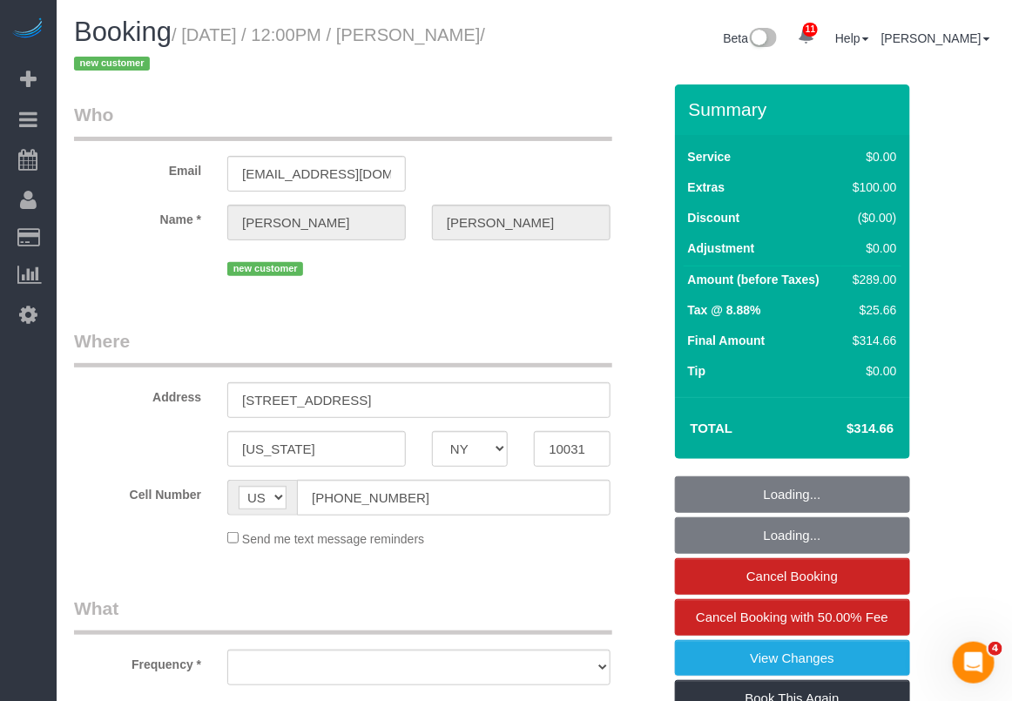
select select "number:89"
select select "number:90"
select select "number:14"
select select "number:5"
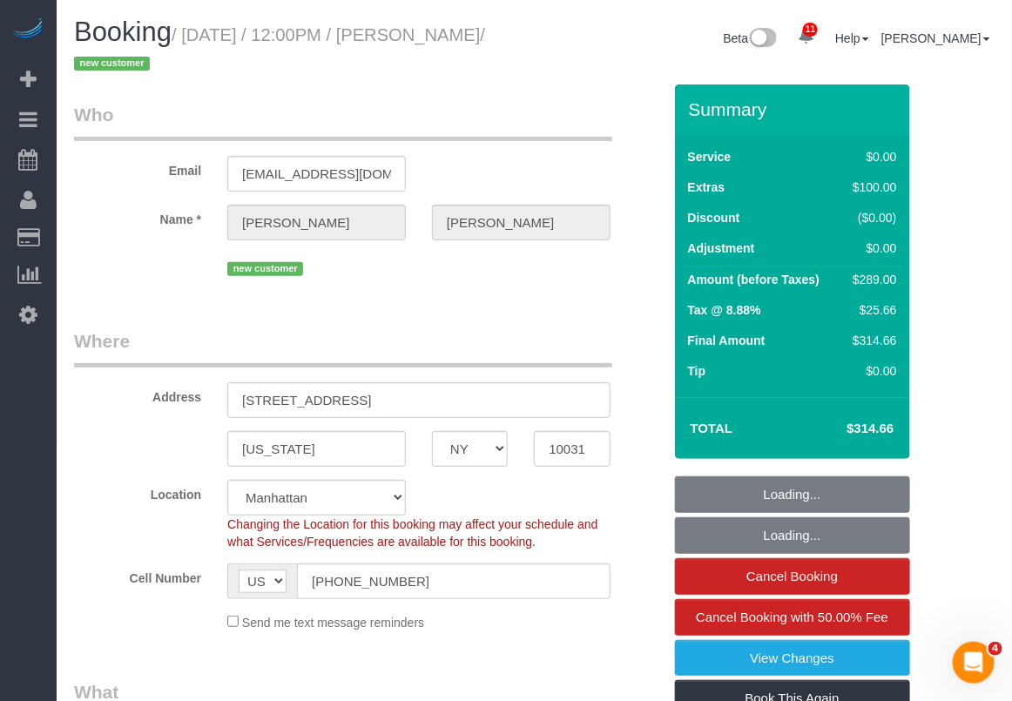
select select "string:stripe-pm_1S3SGE4VGloSiKo7vNu26Evj"
select select "object:23578"
select select "3"
select select "spot407"
select select "object:24079"
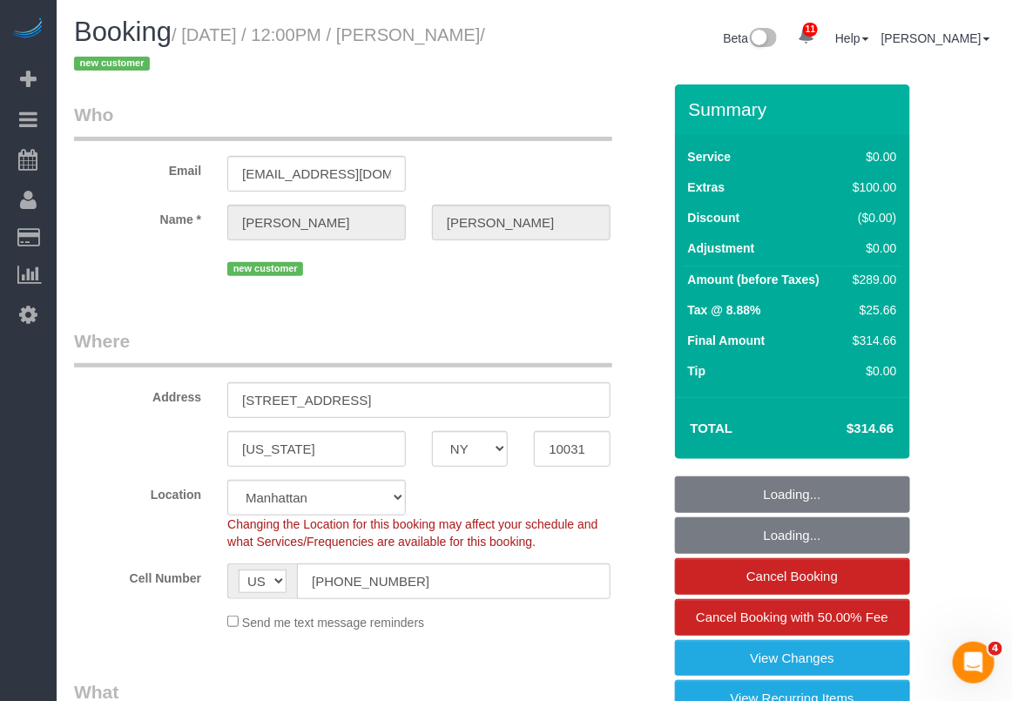
select select "3"
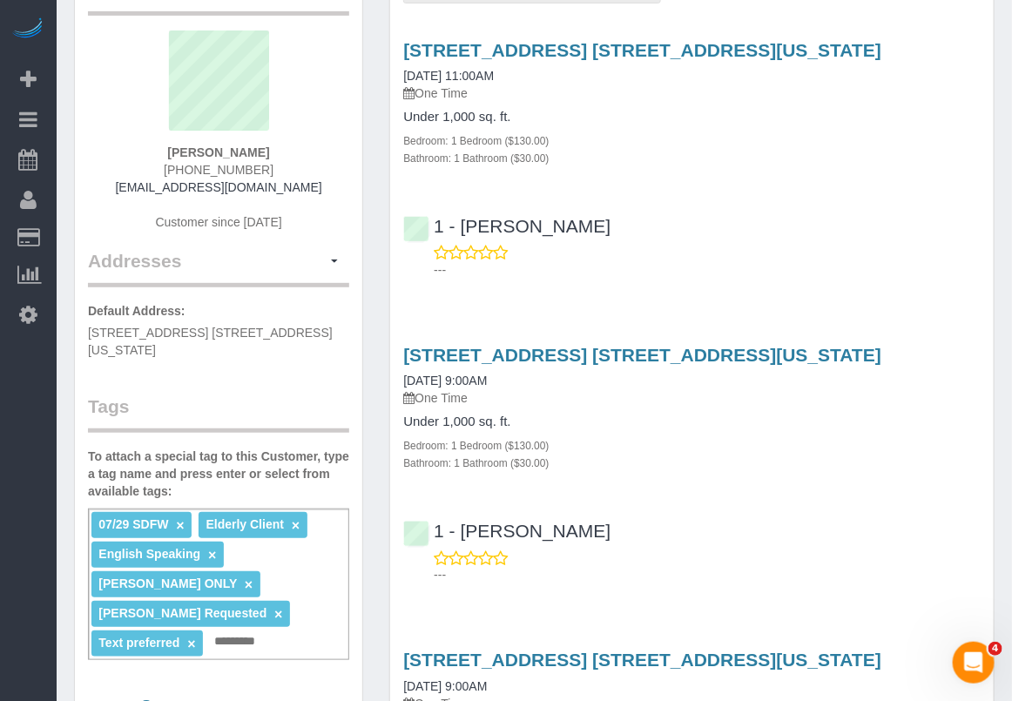
scroll to position [77, 0]
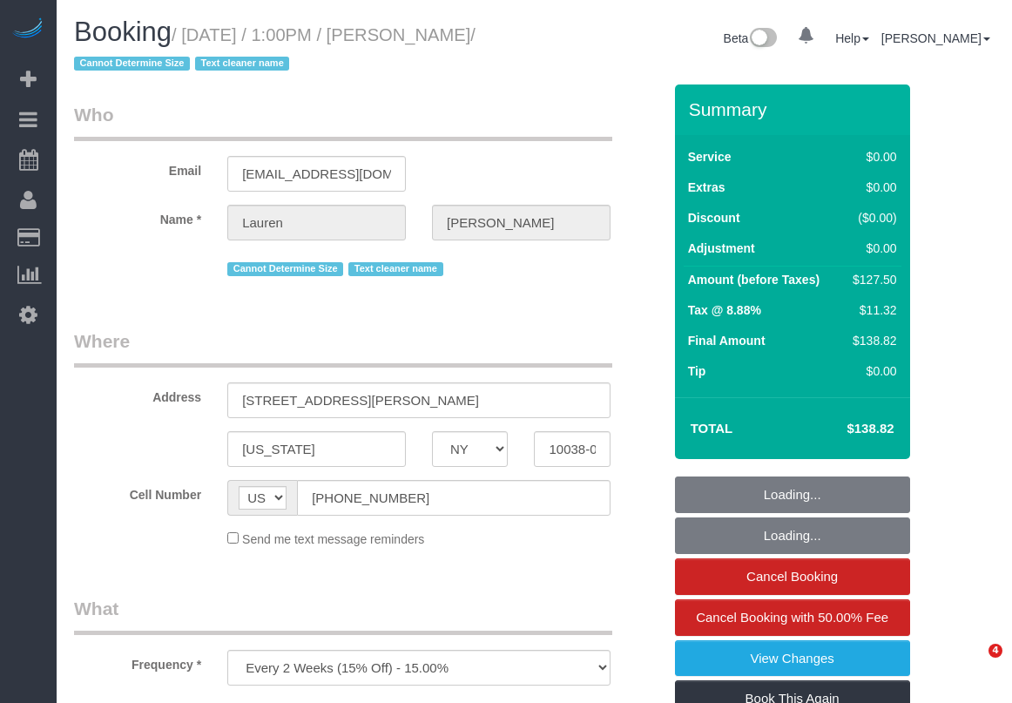
select select "NY"
select select "number:89"
select select "number:90"
select select "number:15"
select select "number:5"
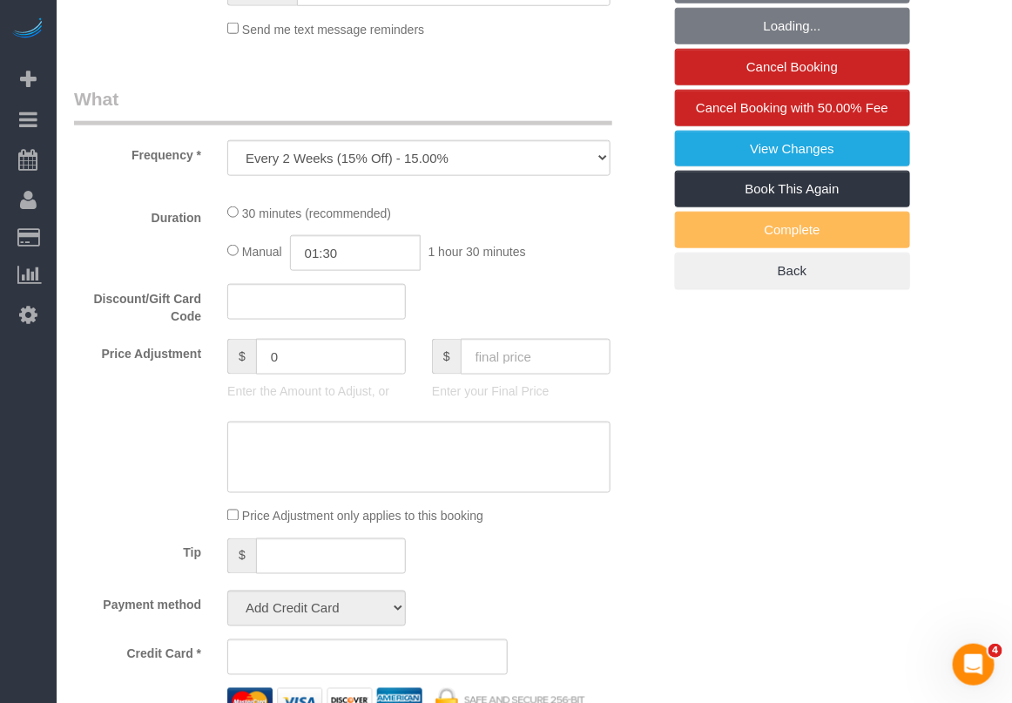
select select "string:stripe-pm_1REMk24VGloSiKo7t1T9C341"
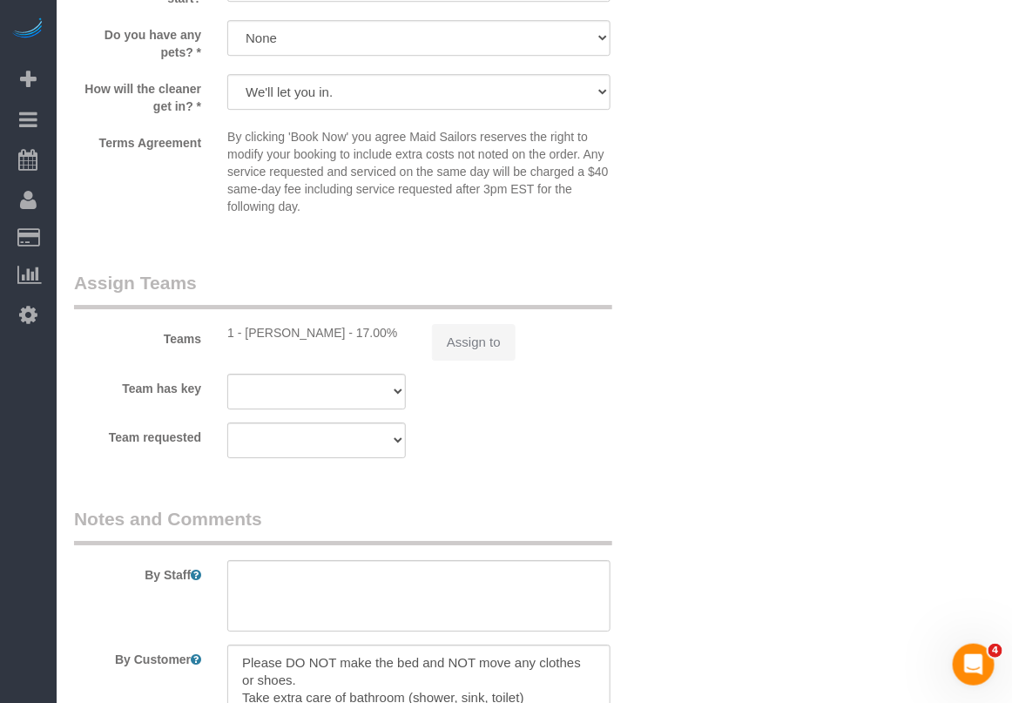
select select "spot1"
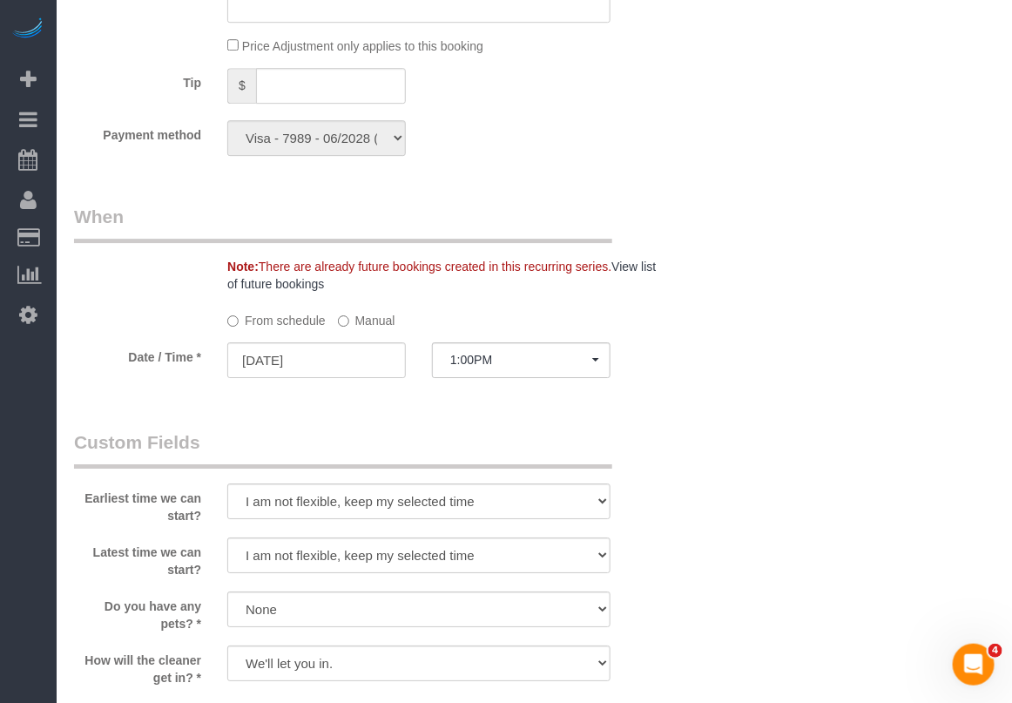
select select "object:1377"
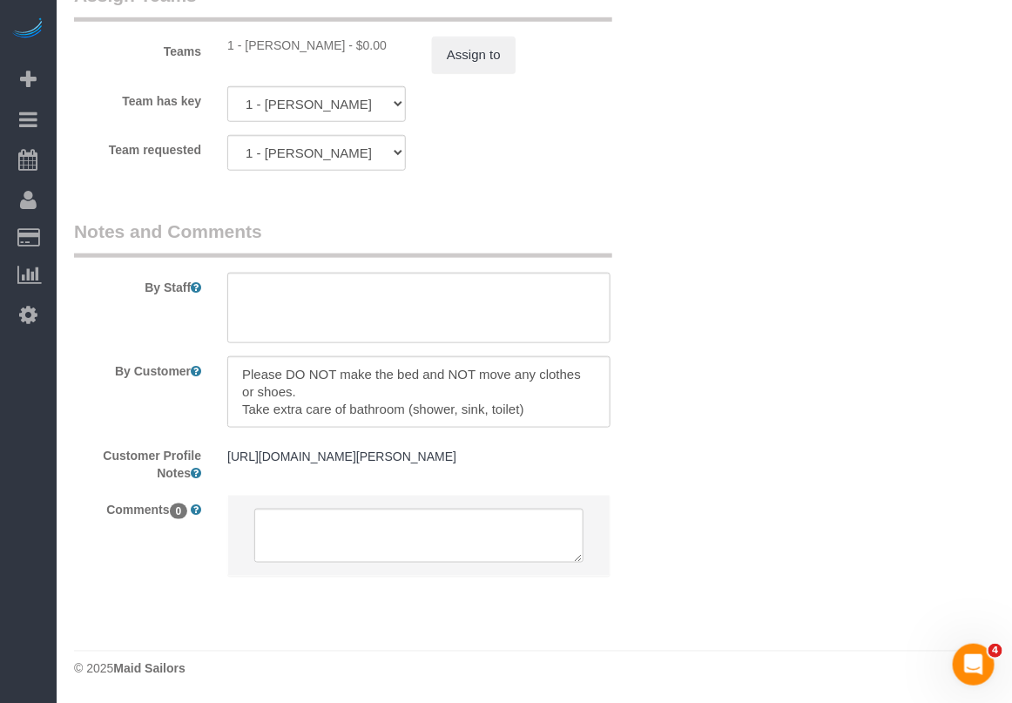
scroll to position [2487, 0]
drag, startPoint x: 962, startPoint y: 394, endPoint x: 936, endPoint y: 398, distance: 26.3
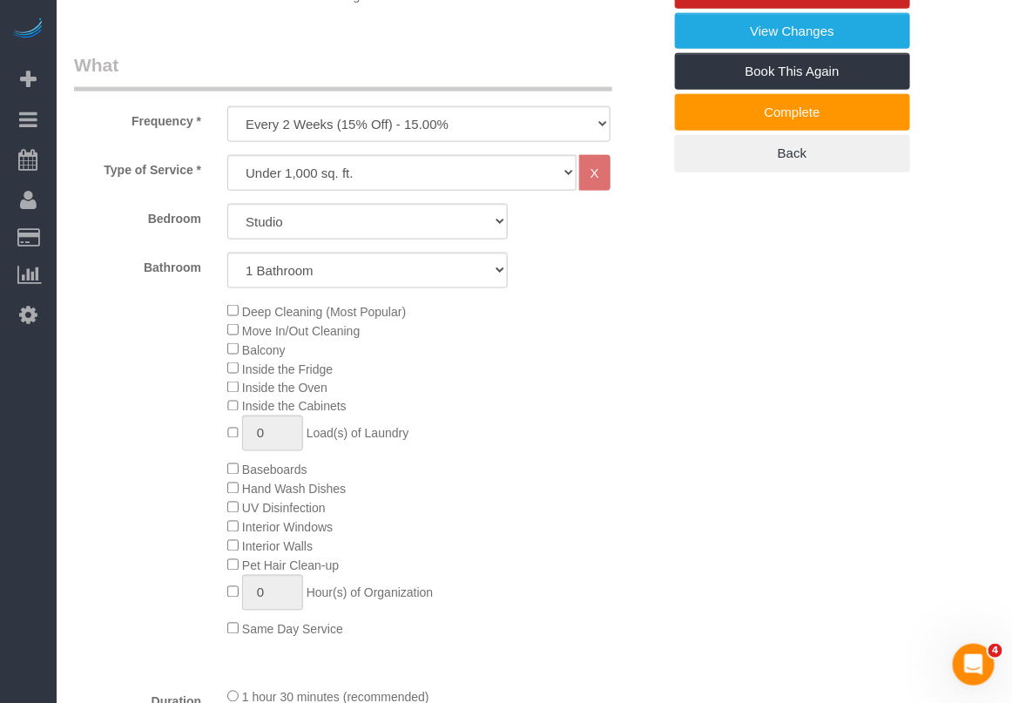
scroll to position [311, 0]
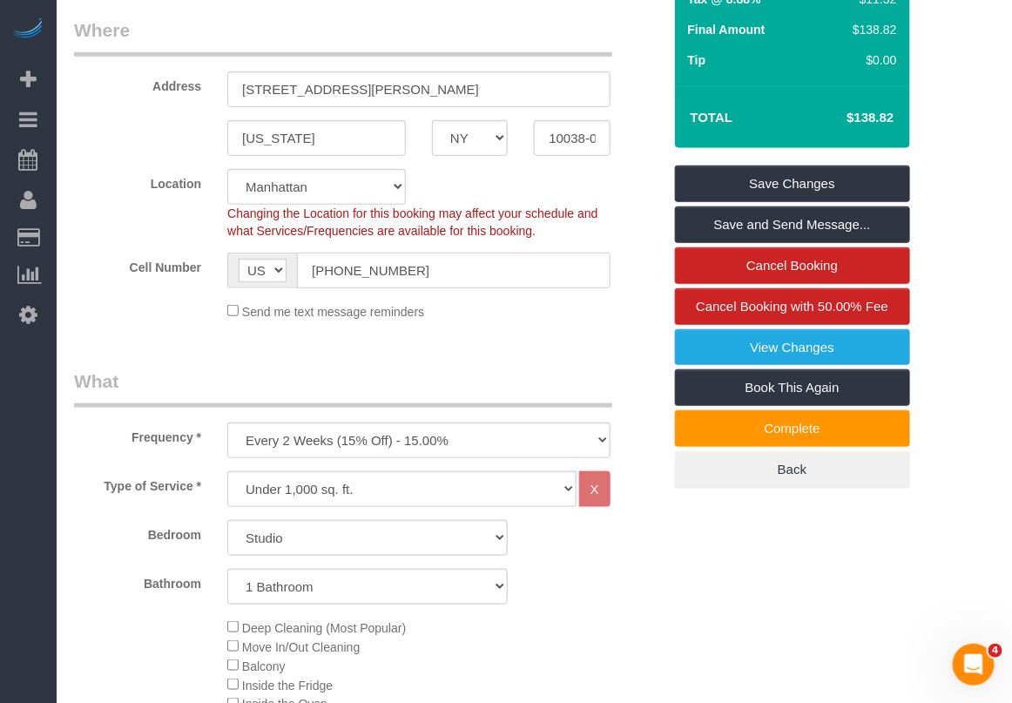
drag, startPoint x: 440, startPoint y: 271, endPoint x: 149, endPoint y: 271, distance: 290.8
click at [149, 271] on div "Cell Number AF AL DZ AD AO AI AQ AG AR AM AW AU AT AZ BS BH BD BB BY BE BZ BJ B…" at bounding box center [368, 270] width 614 height 36
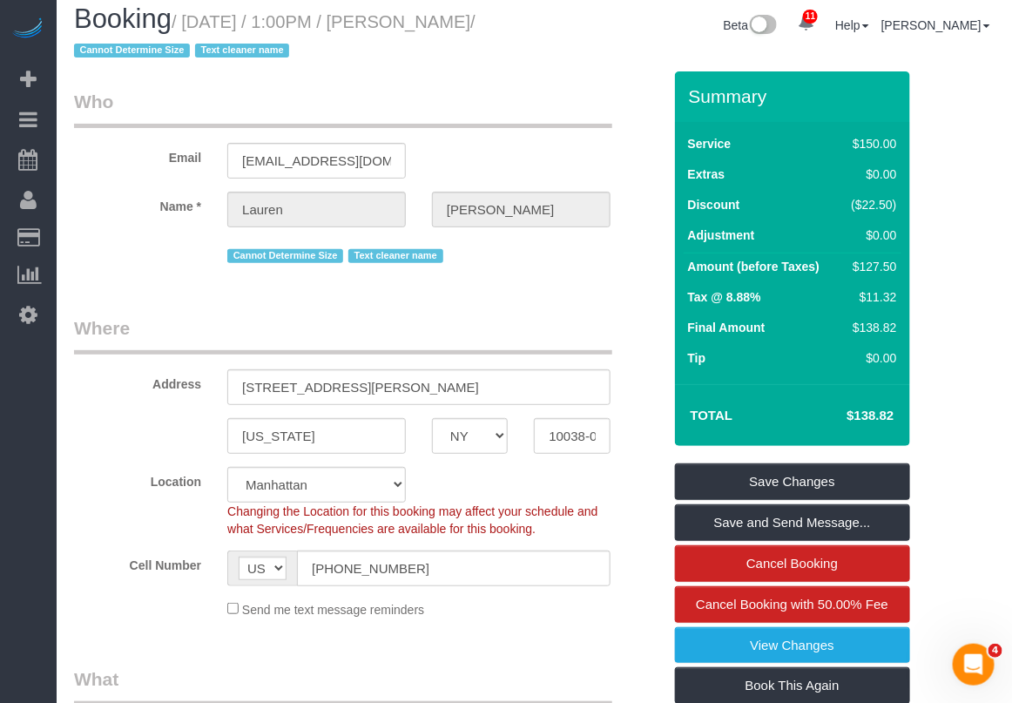
scroll to position [0, 0]
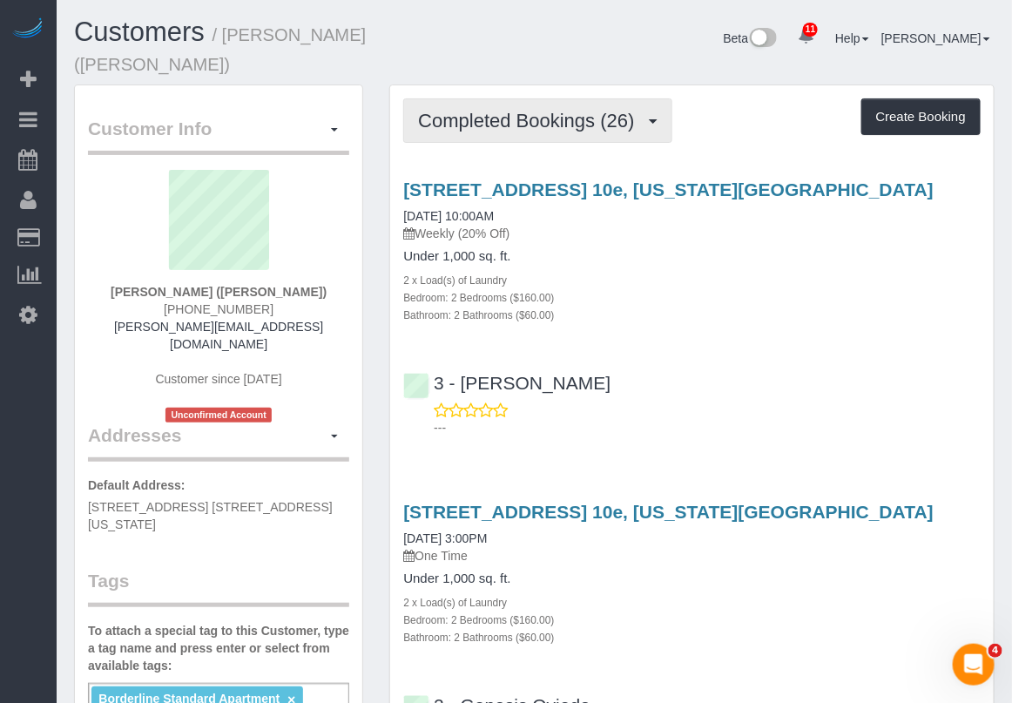
drag, startPoint x: 541, startPoint y: 98, endPoint x: 534, endPoint y: 127, distance: 29.6
click at [615, 110] on span "Completed Bookings (26)" at bounding box center [530, 121] width 225 height 22
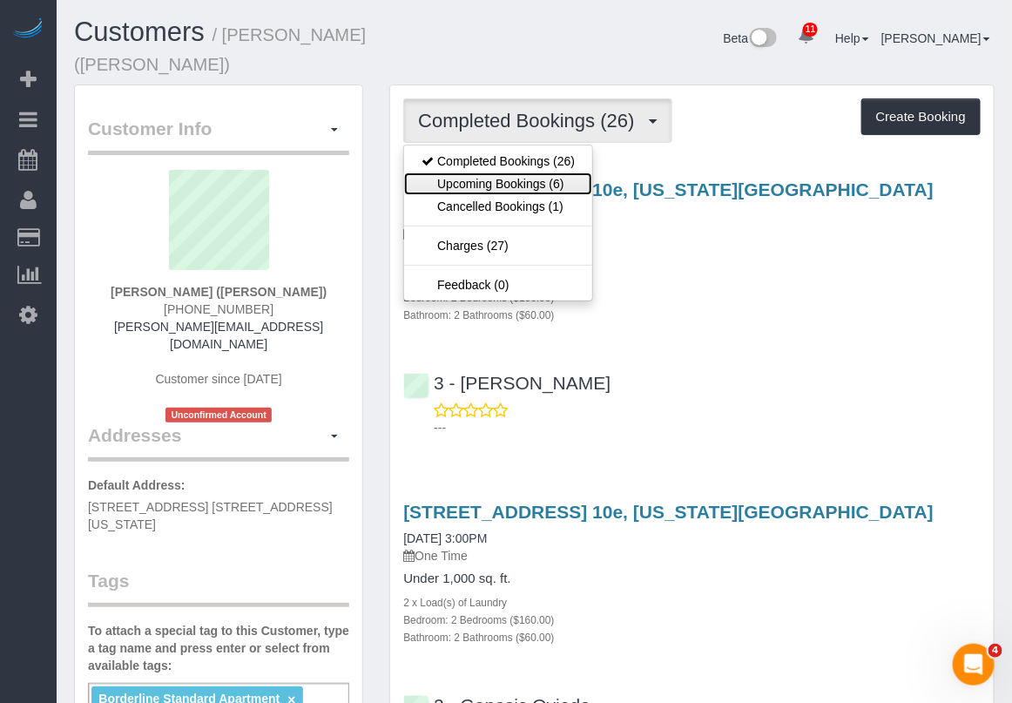
click at [550, 172] on link "Upcoming Bookings (6)" at bounding box center [498, 183] width 188 height 23
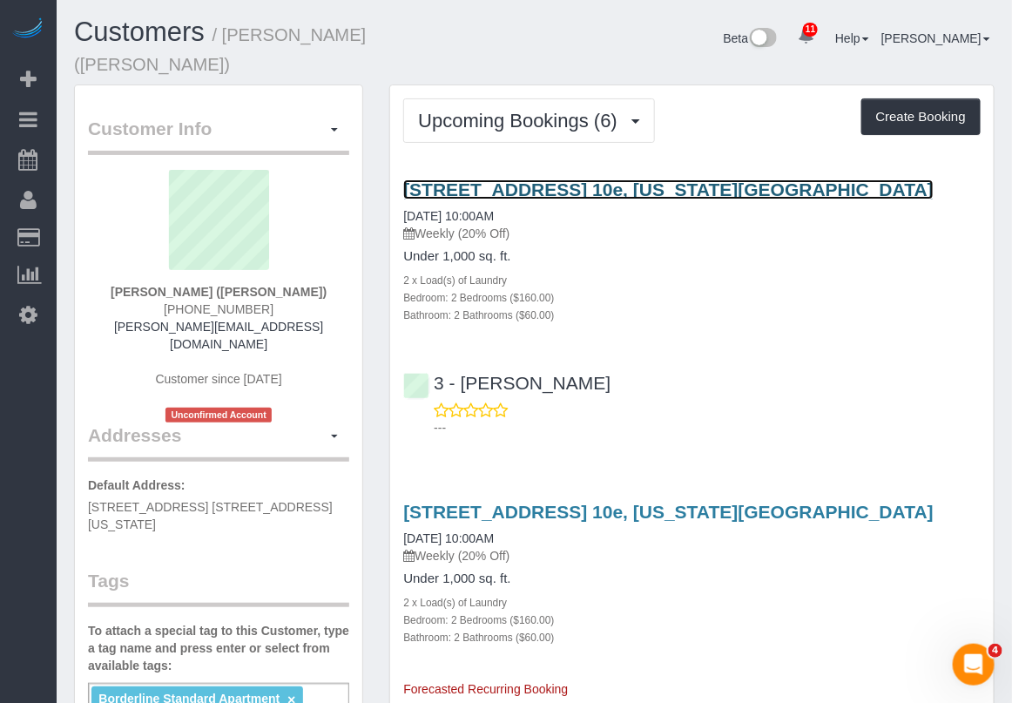
click at [541, 179] on link "501 East 74th Street, Apt. 10e, New York, NY 10021" at bounding box center [668, 189] width 530 height 20
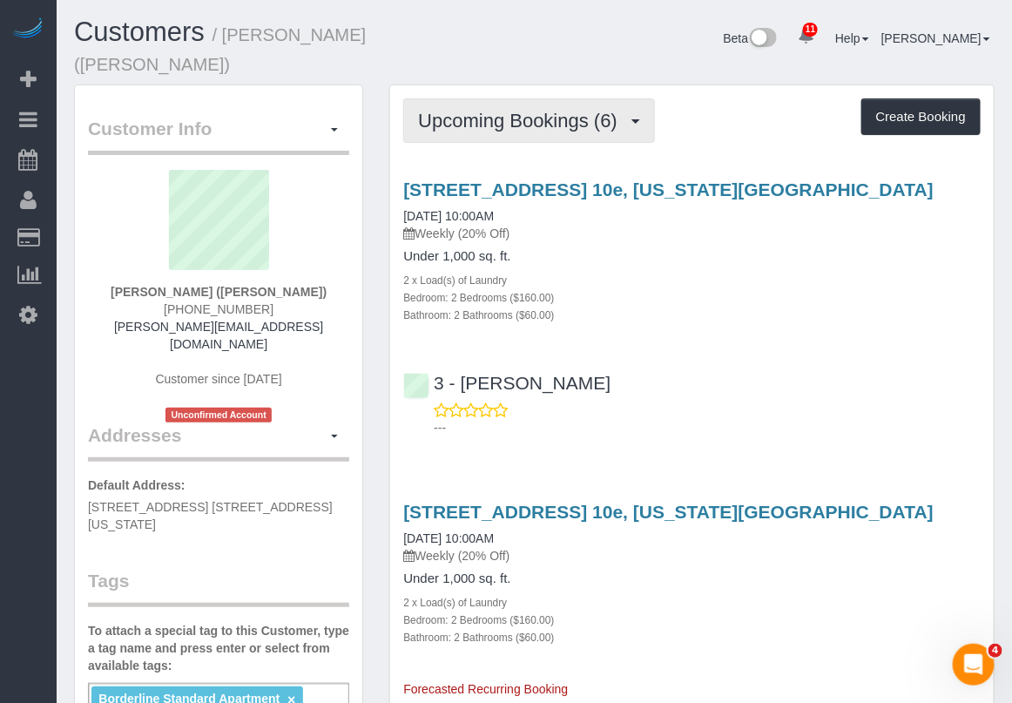
click at [572, 109] on button "Upcoming Bookings (6)" at bounding box center [529, 120] width 252 height 44
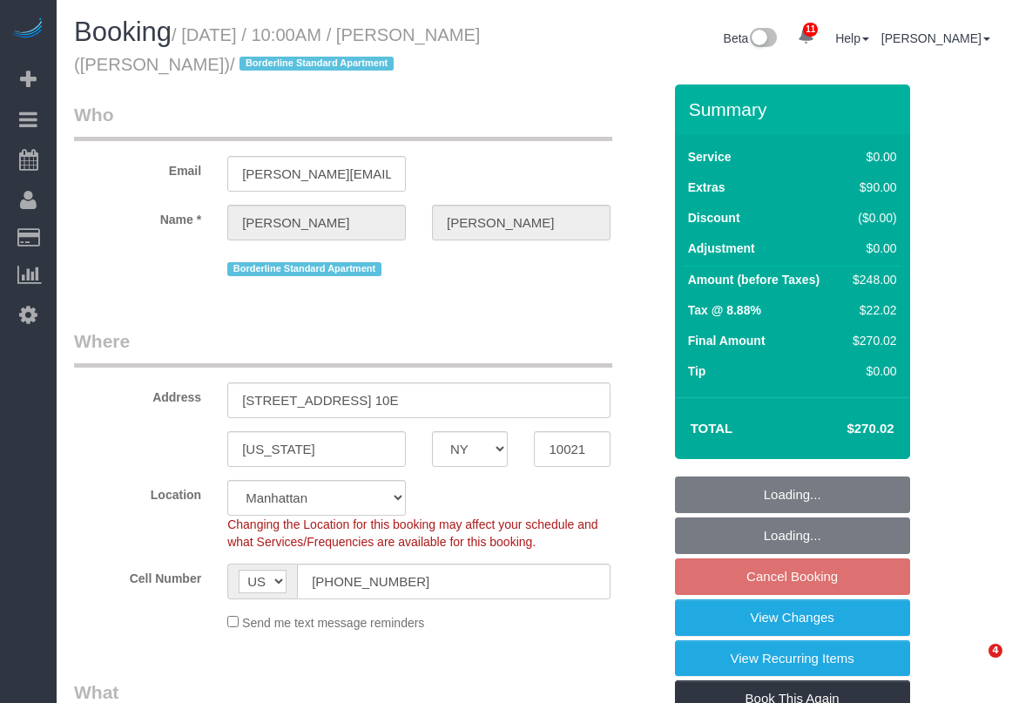
select select "NY"
select select "string:stripe-pm_1R58S94VGloSiKo7oTDM75CS"
select select "number:57"
select select "number:73"
select select "number:15"
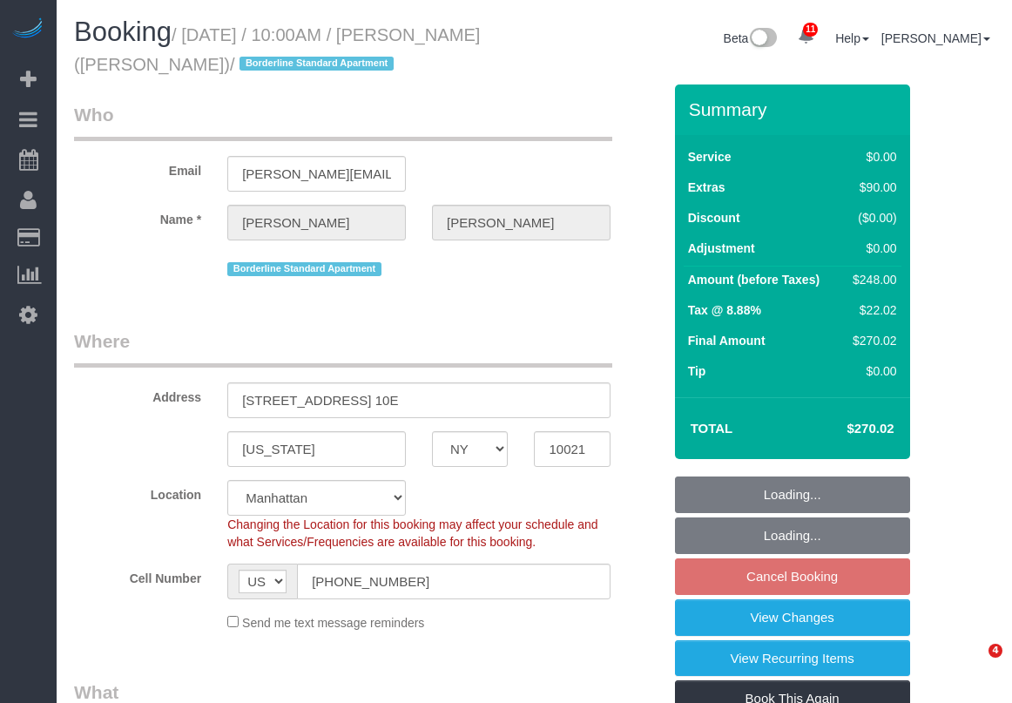
select select "number:6"
select select "object:1368"
select select "2"
select select "spot3"
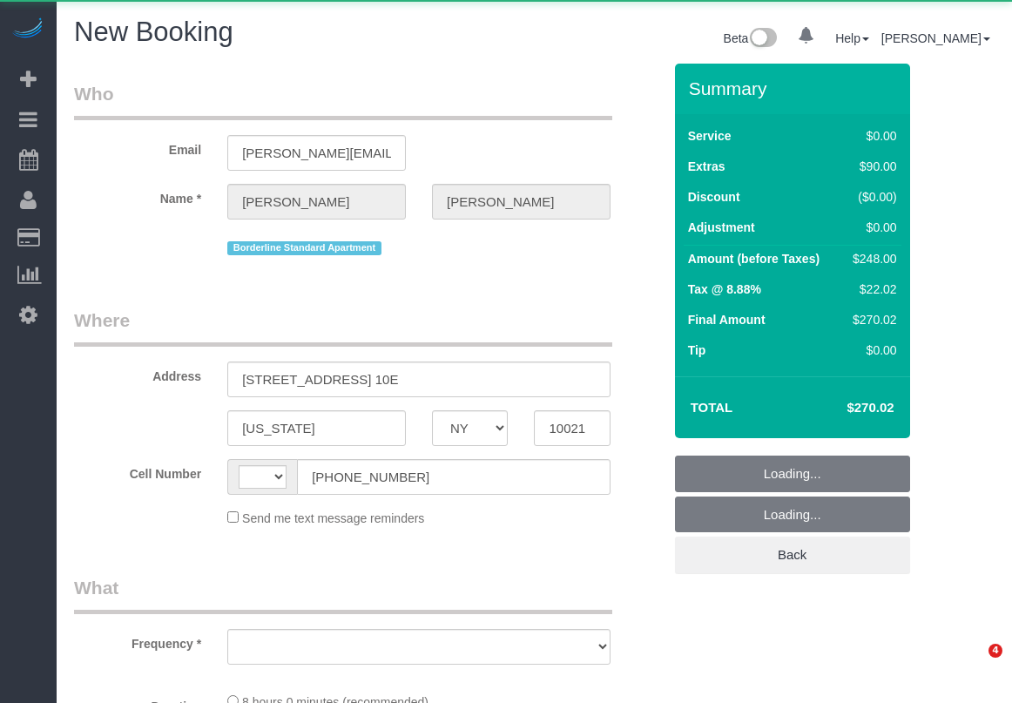
select select "NY"
select select "string:[GEOGRAPHIC_DATA]"
select select "number:57"
select select "number:73"
select select "number:15"
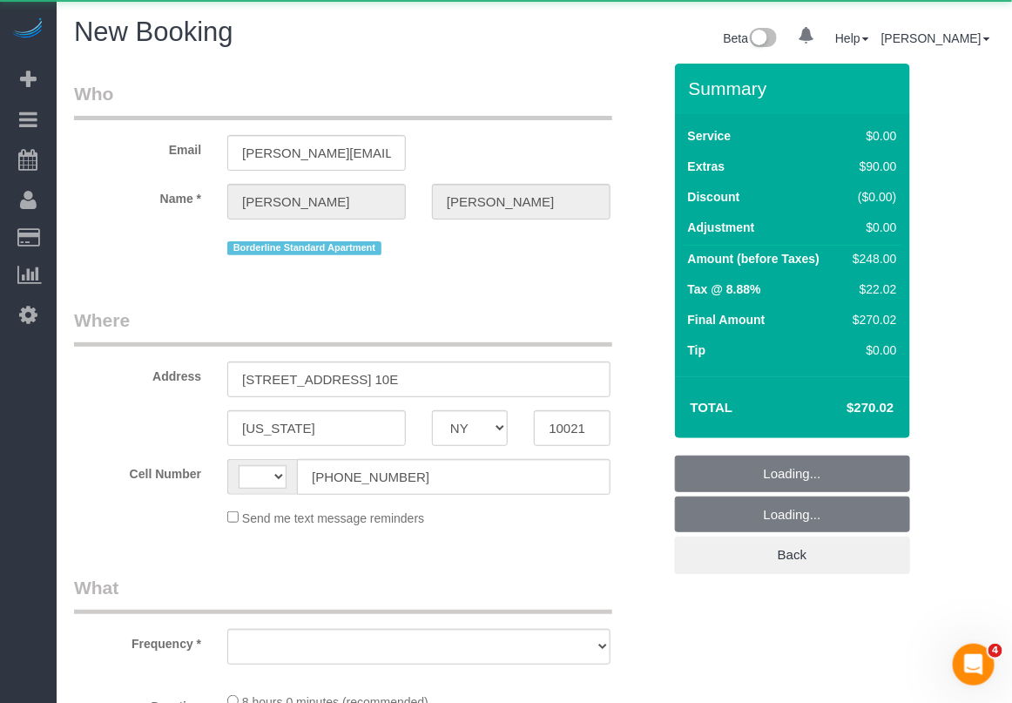
select select "number:6"
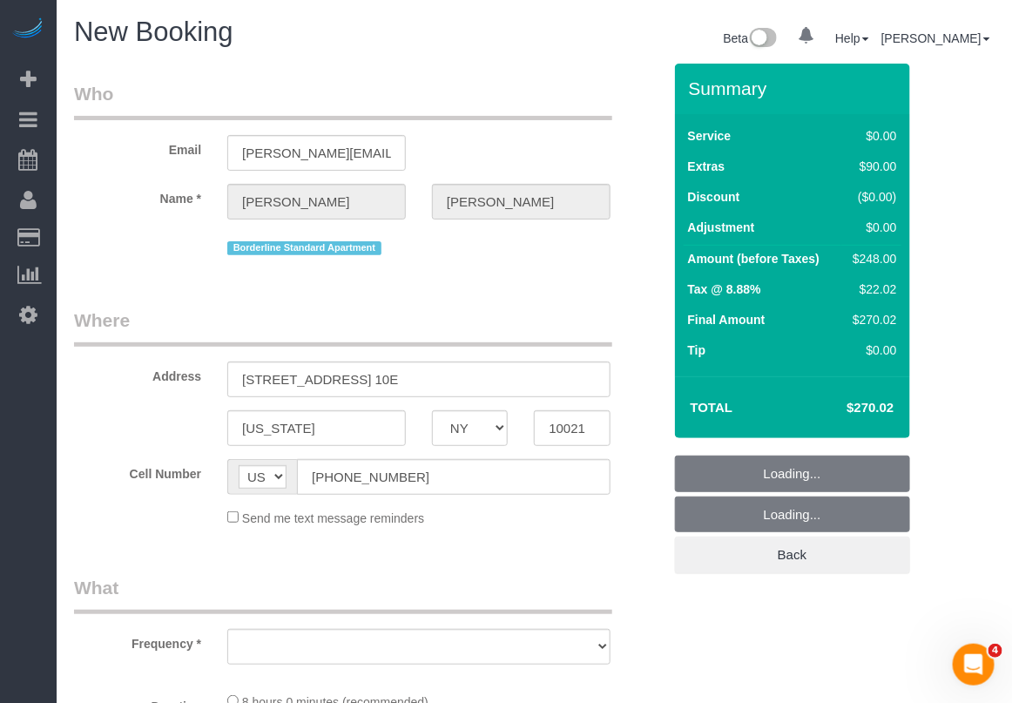
select select "object:808"
select select "string:stripe-pm_1R58S94VGloSiKo7oTDM75CS"
select select "2"
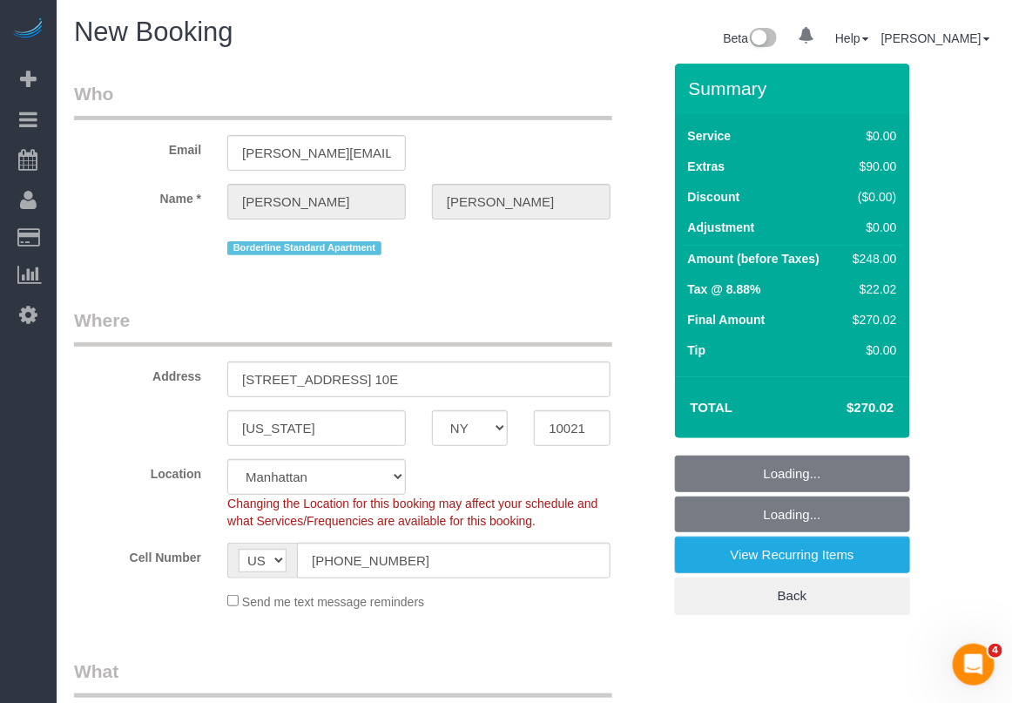
select select "object:1305"
select select "2"
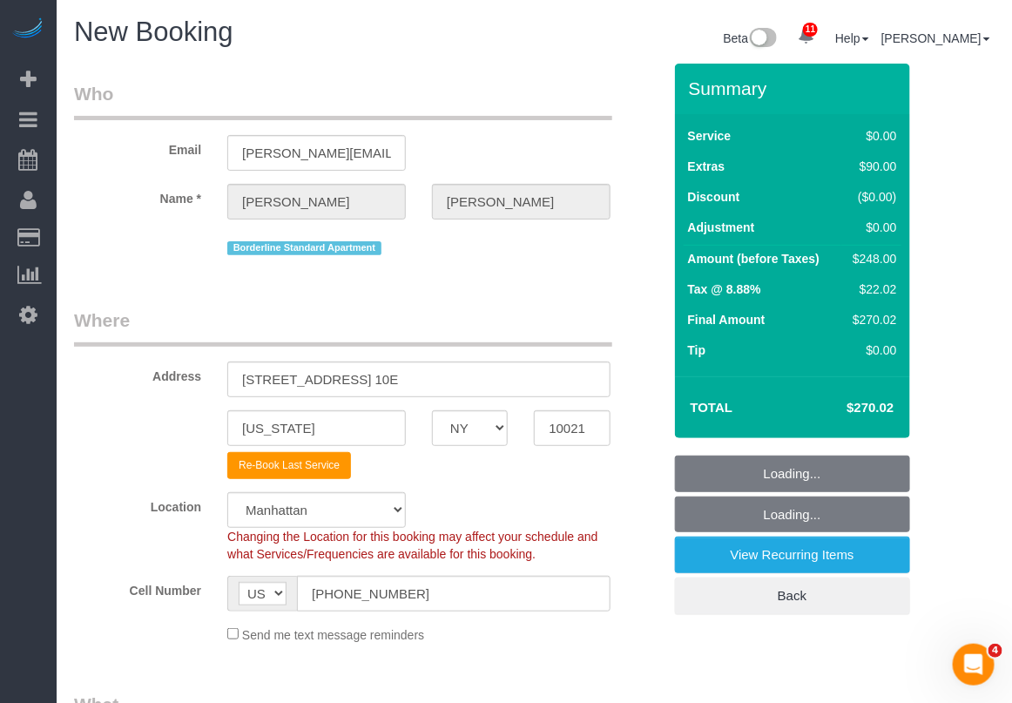
select select "object:1419"
select select "2"
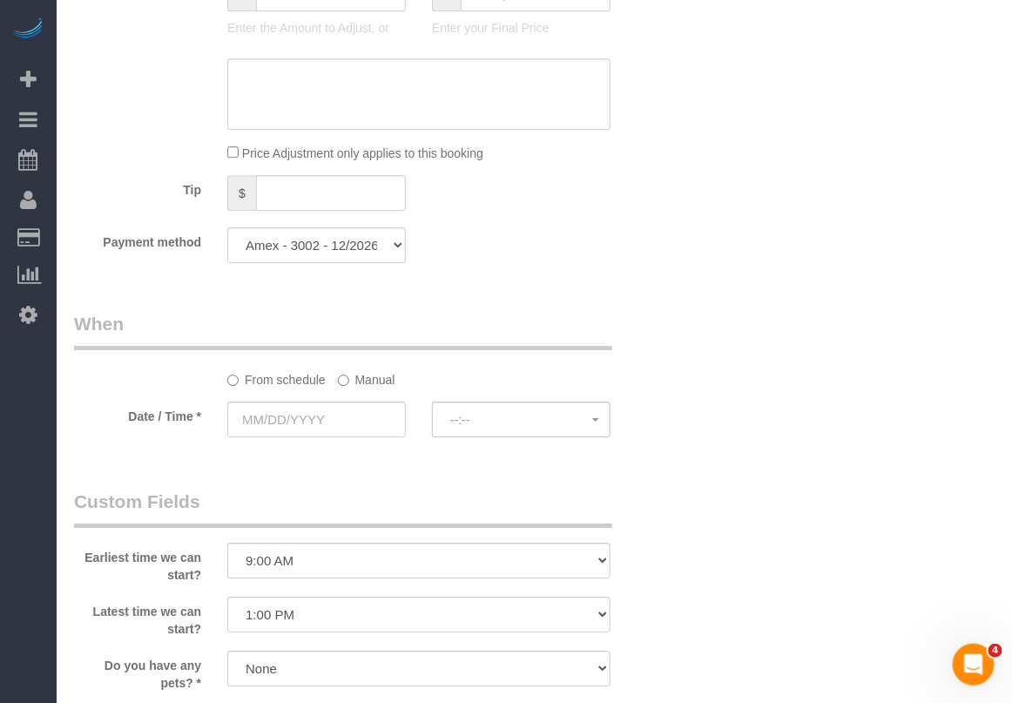
scroll to position [1523, 0]
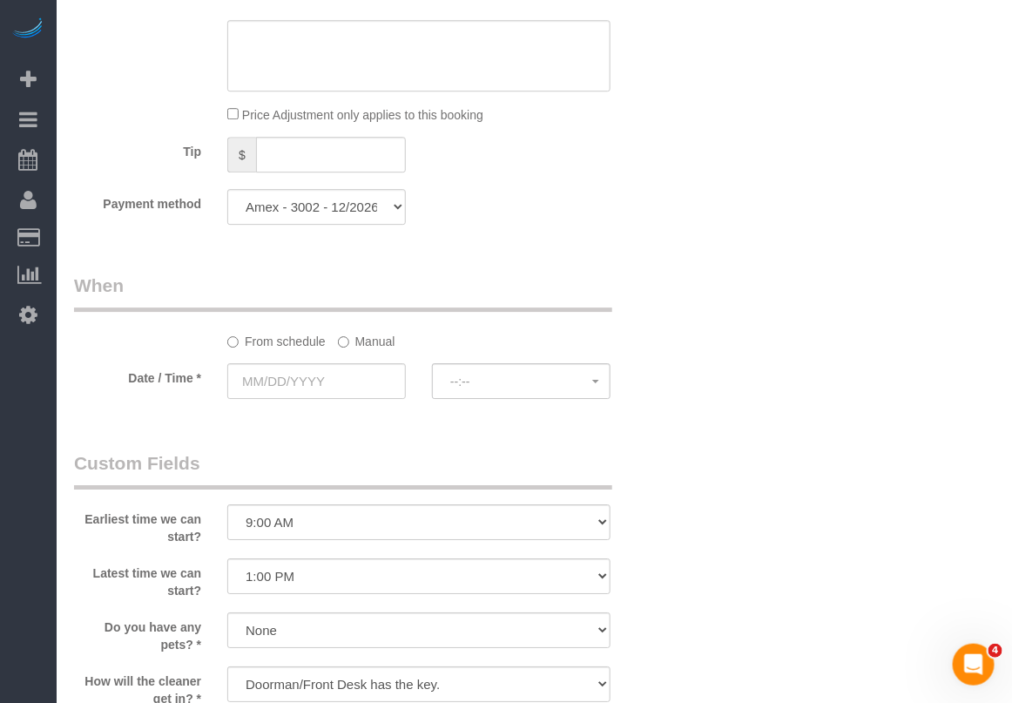
click at [368, 354] on sui-booking-spot "From schedule Manual Date / Time * --:-- --:--" at bounding box center [368, 337] width 588 height 130
click at [350, 344] on label "Manual" at bounding box center [366, 338] width 57 height 24
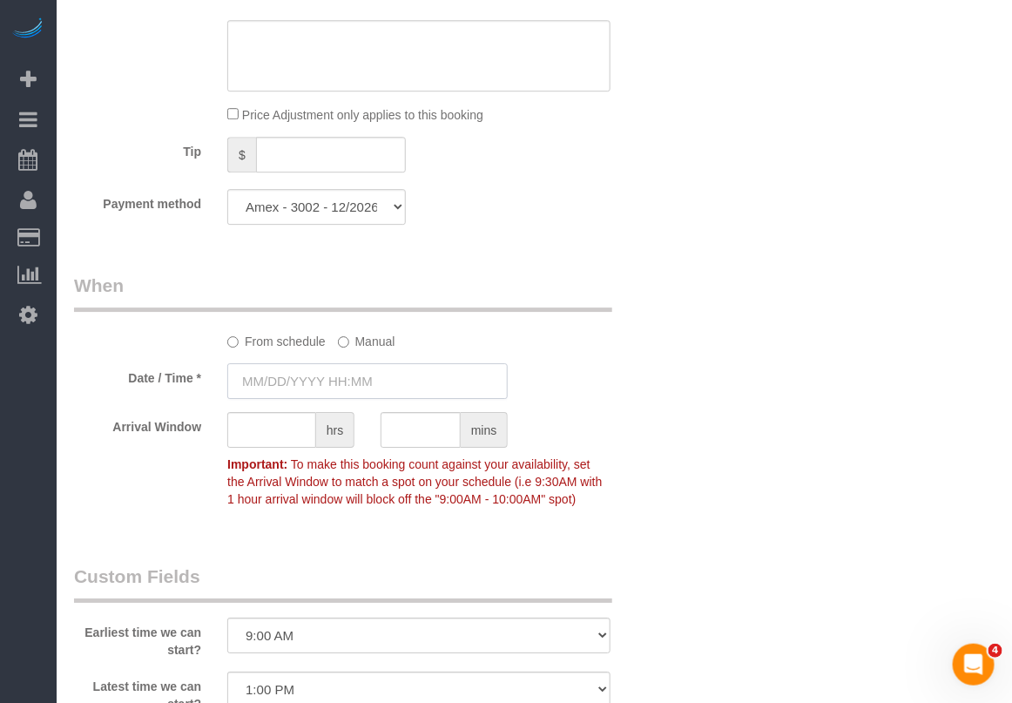
click at [344, 383] on input "text" at bounding box center [367, 381] width 280 height 36
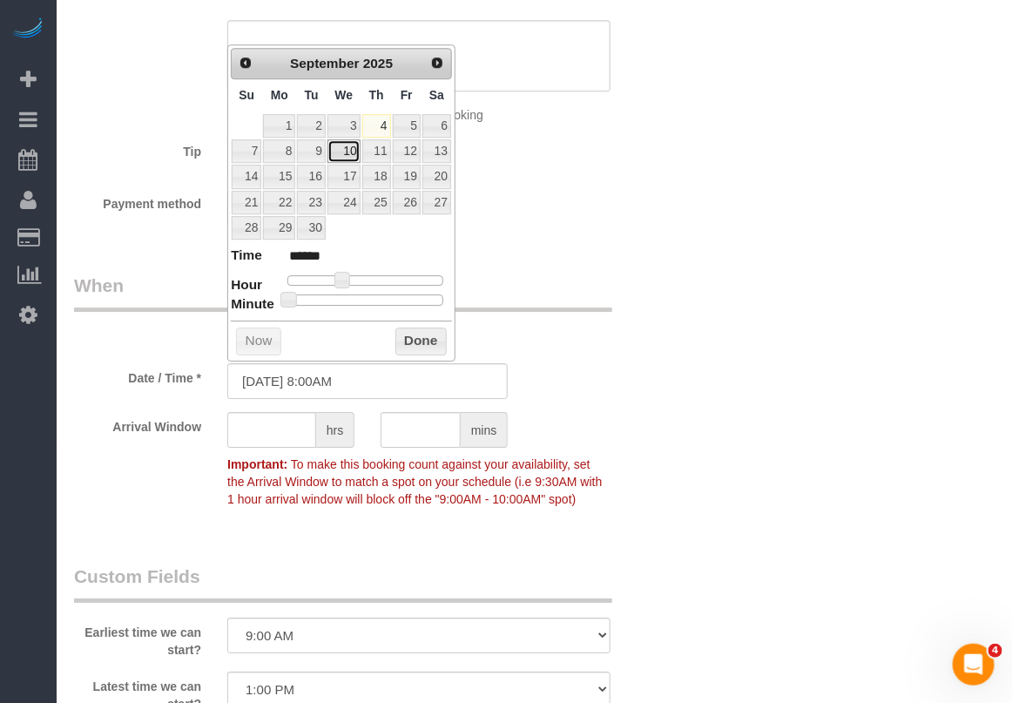
click at [344, 151] on link "10" at bounding box center [343, 151] width 33 height 24
click at [411, 340] on button "Done" at bounding box center [420, 341] width 51 height 28
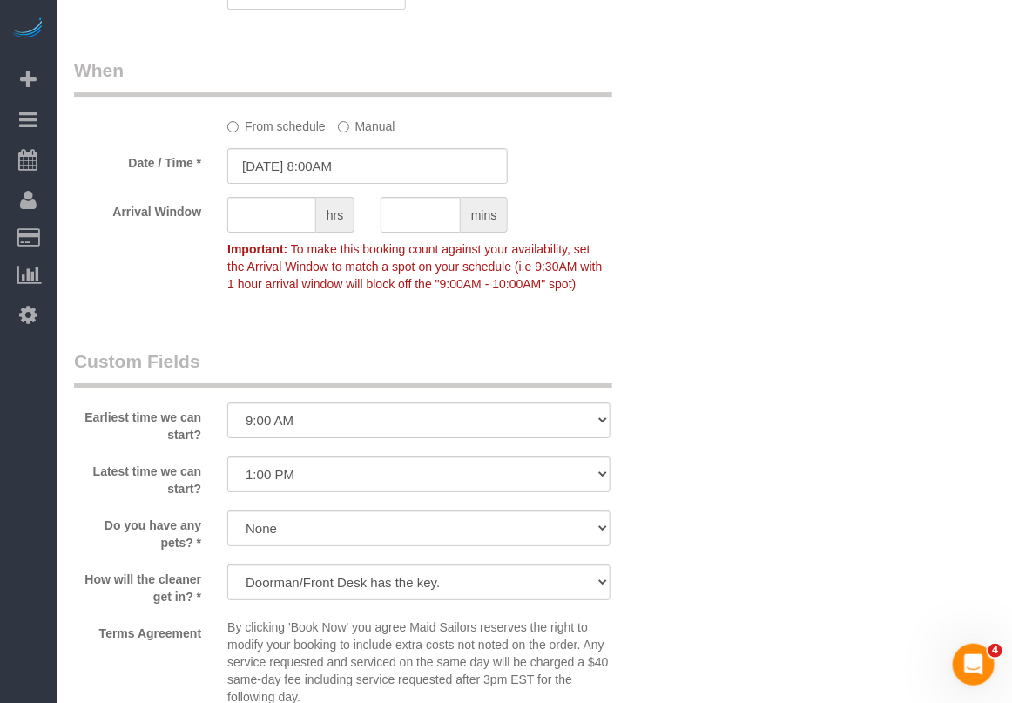
scroll to position [1741, 0]
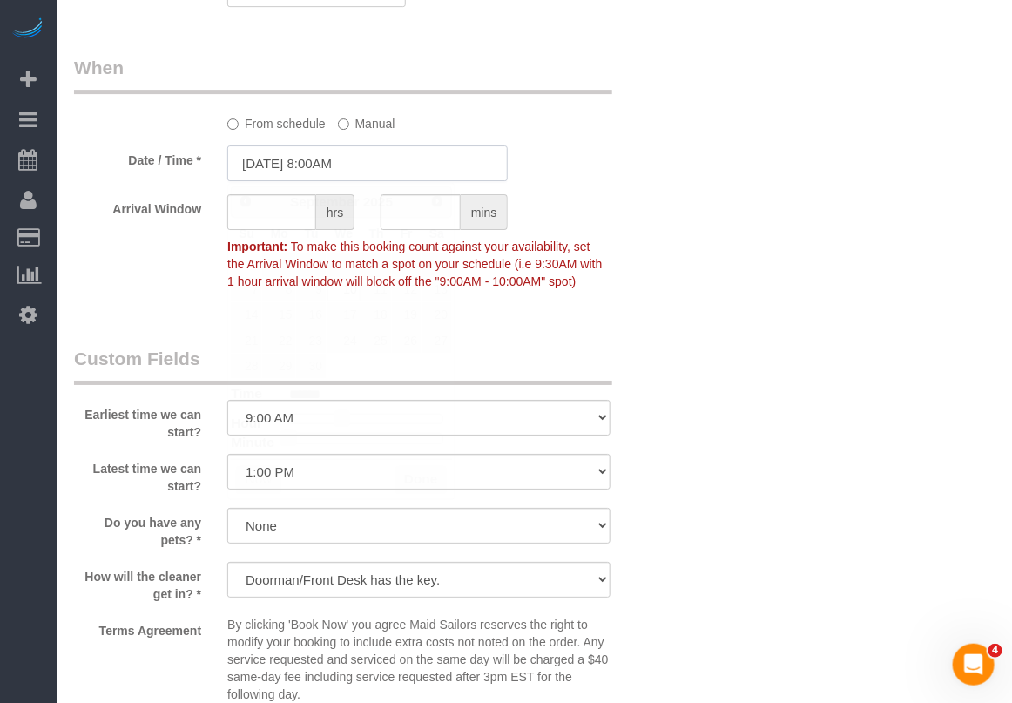
click at [346, 163] on input "09/10/2025 8:00AM" at bounding box center [367, 163] width 280 height 36
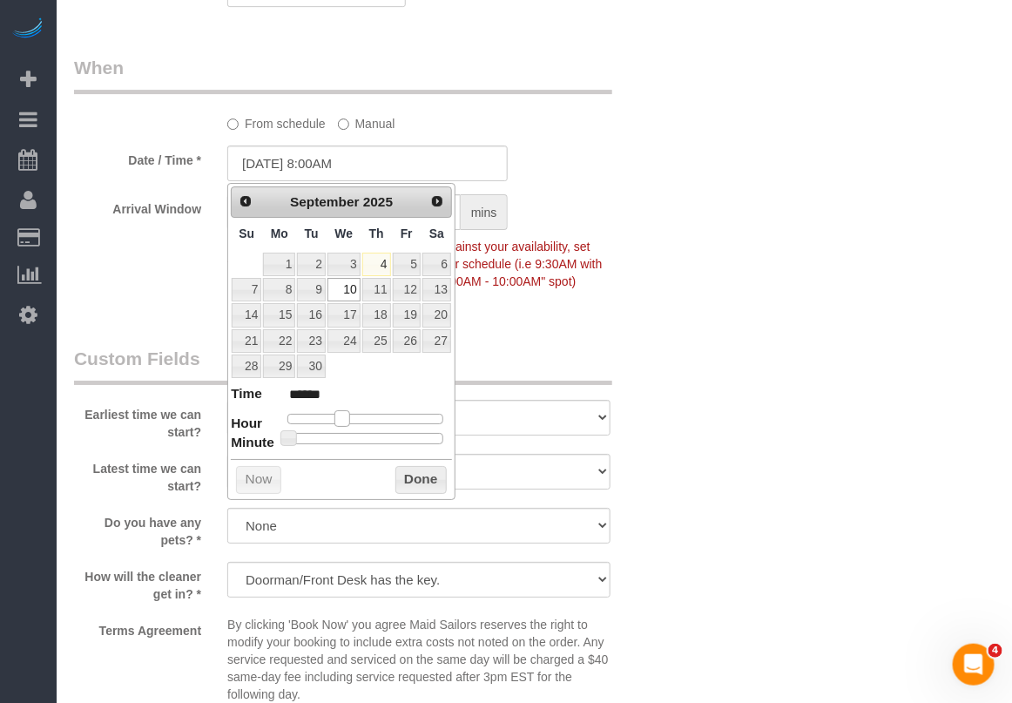
type input "09/10/2025 9:00AM"
type input "******"
type input "[DATE] 10:00AM"
type input "*******"
drag, startPoint x: 346, startPoint y: 420, endPoint x: 363, endPoint y: 420, distance: 17.4
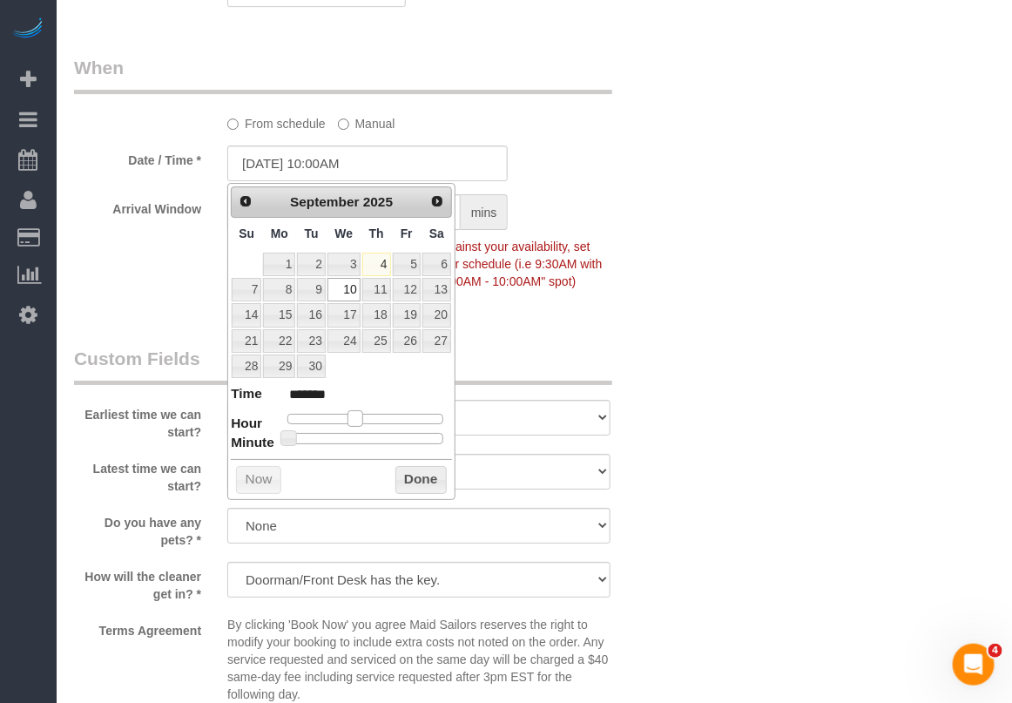
click at [363, 420] on div at bounding box center [365, 419] width 156 height 10
click at [411, 480] on button "Done" at bounding box center [420, 480] width 51 height 28
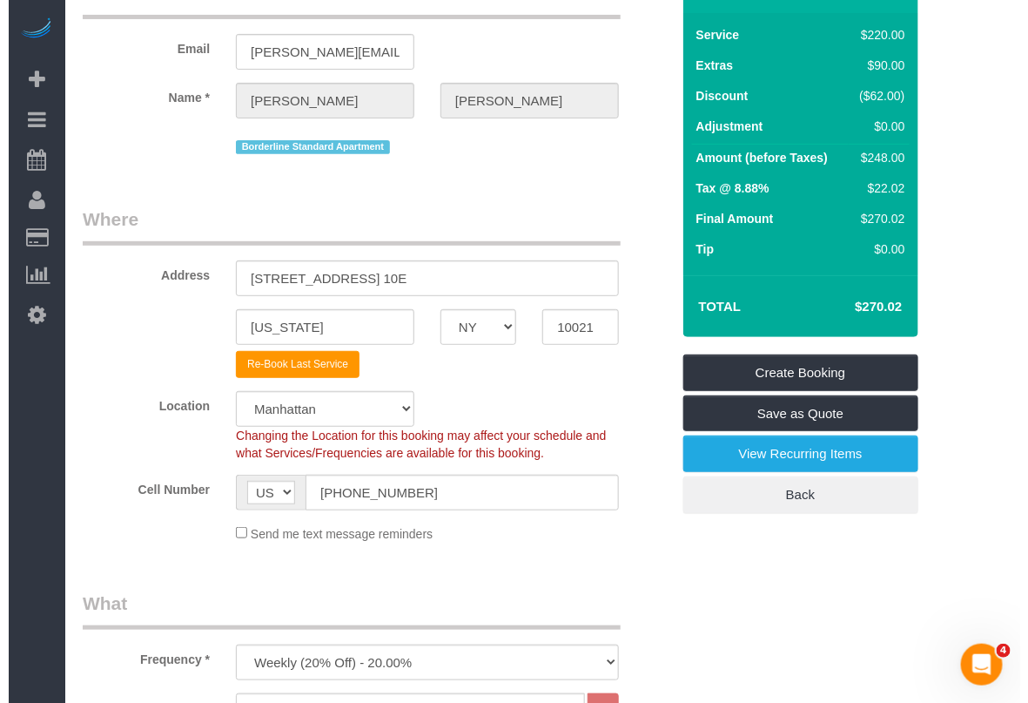
scroll to position [0, 0]
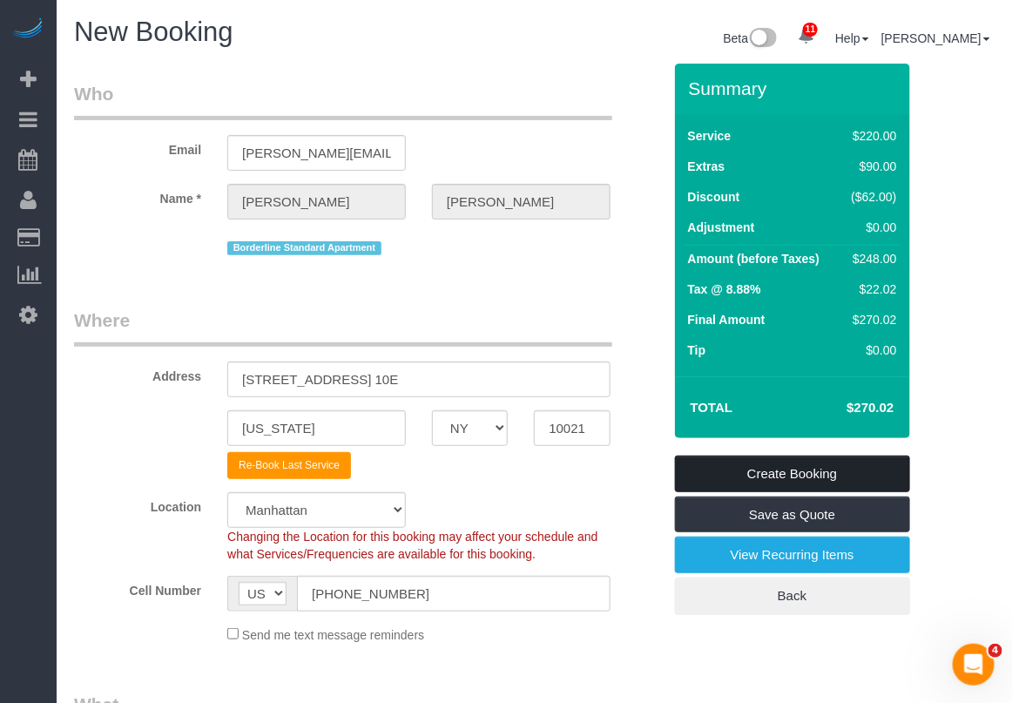
click at [797, 467] on link "Create Booking" at bounding box center [792, 473] width 235 height 37
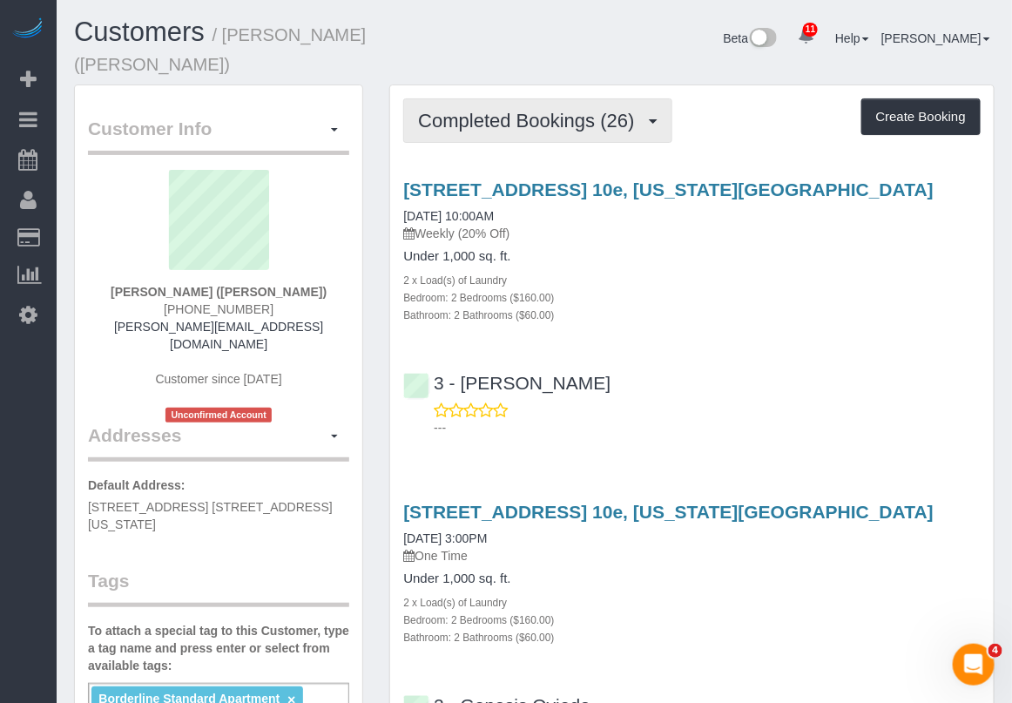
click at [575, 111] on button "Completed Bookings (26)" at bounding box center [537, 120] width 268 height 44
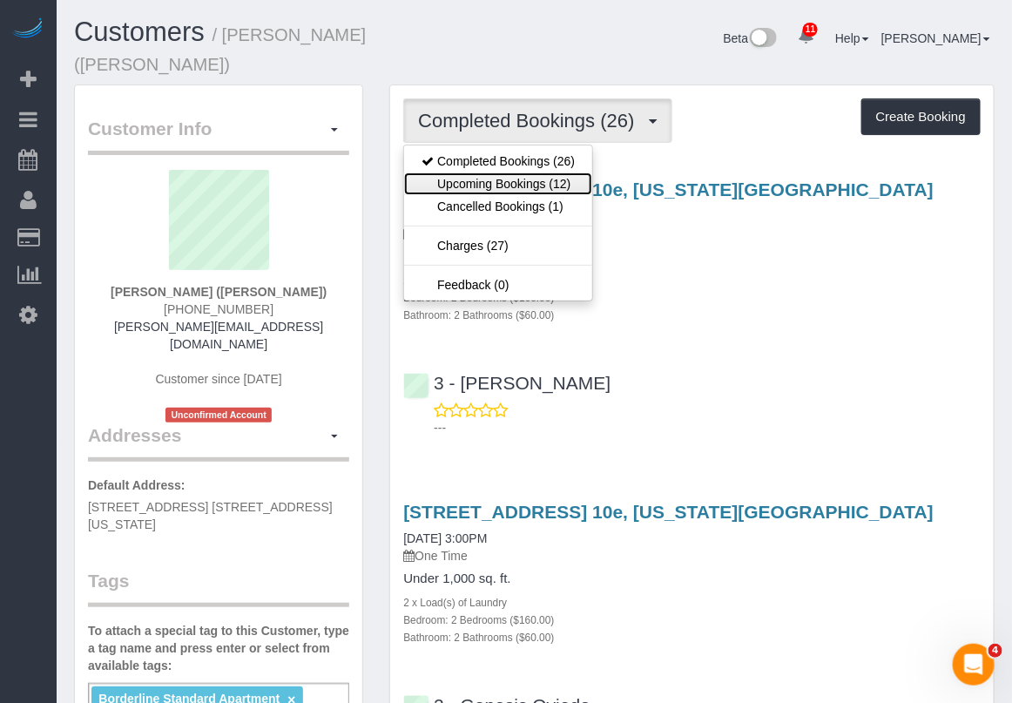
click at [549, 172] on link "Upcoming Bookings (12)" at bounding box center [498, 183] width 188 height 23
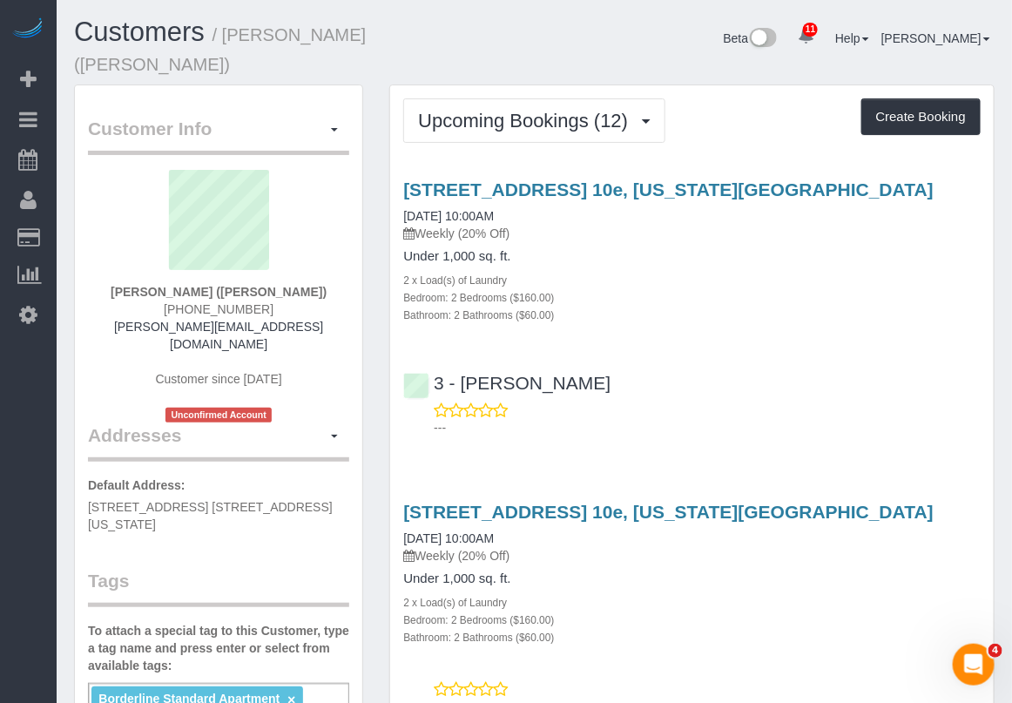
scroll to position [109, 0]
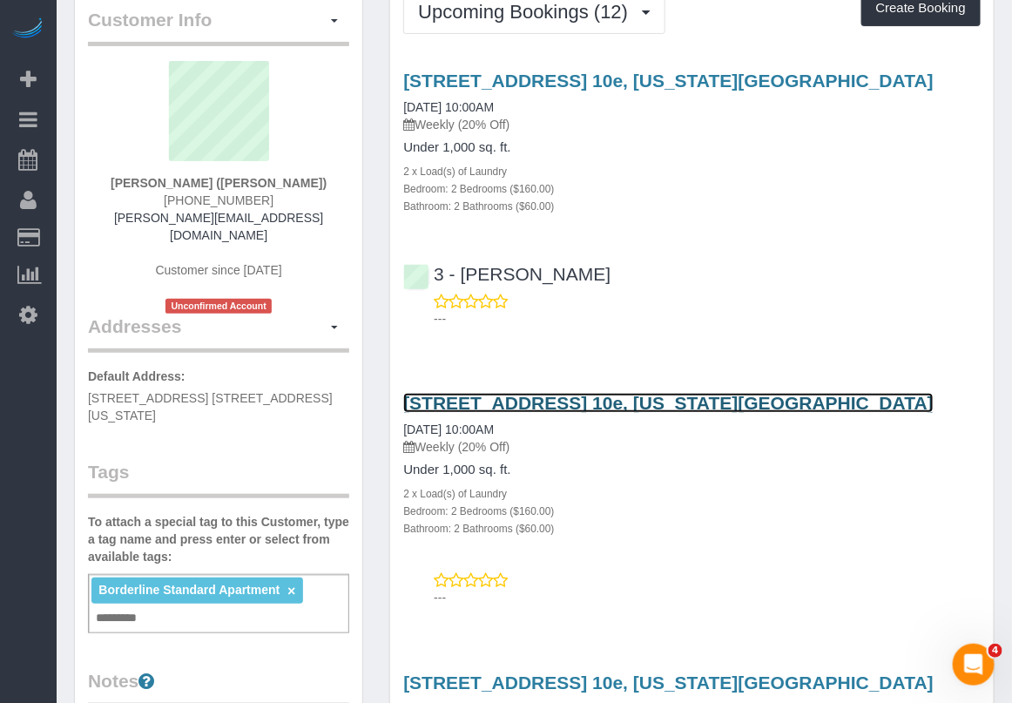
click at [615, 393] on link "[STREET_ADDRESS] 10e, [US_STATE][GEOGRAPHIC_DATA]" at bounding box center [668, 403] width 530 height 20
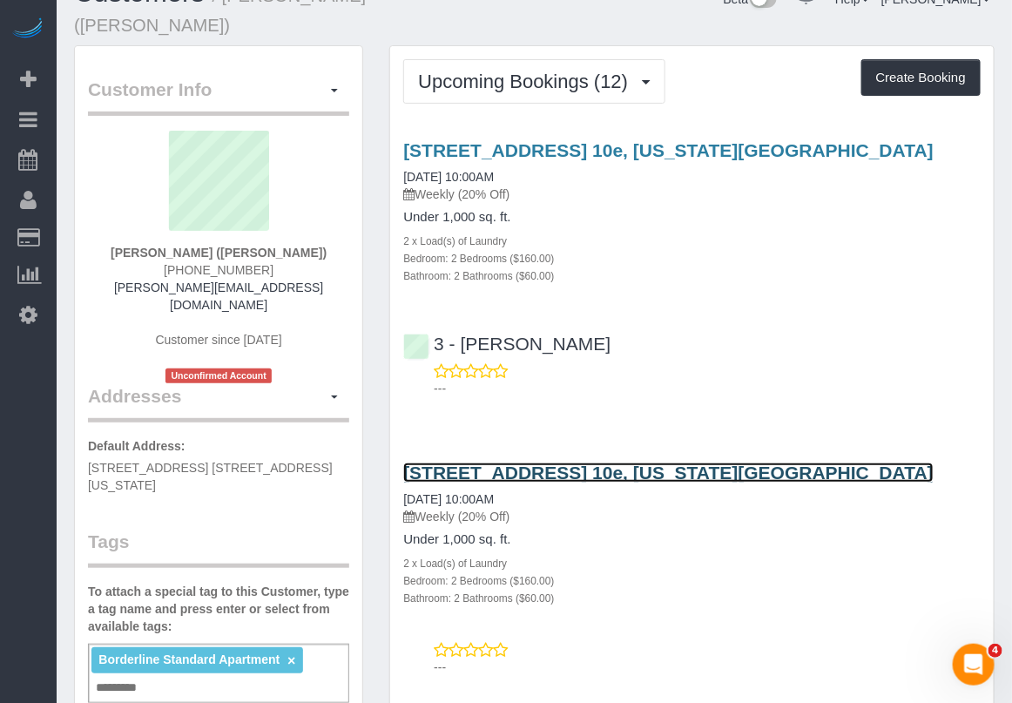
scroll to position [0, 0]
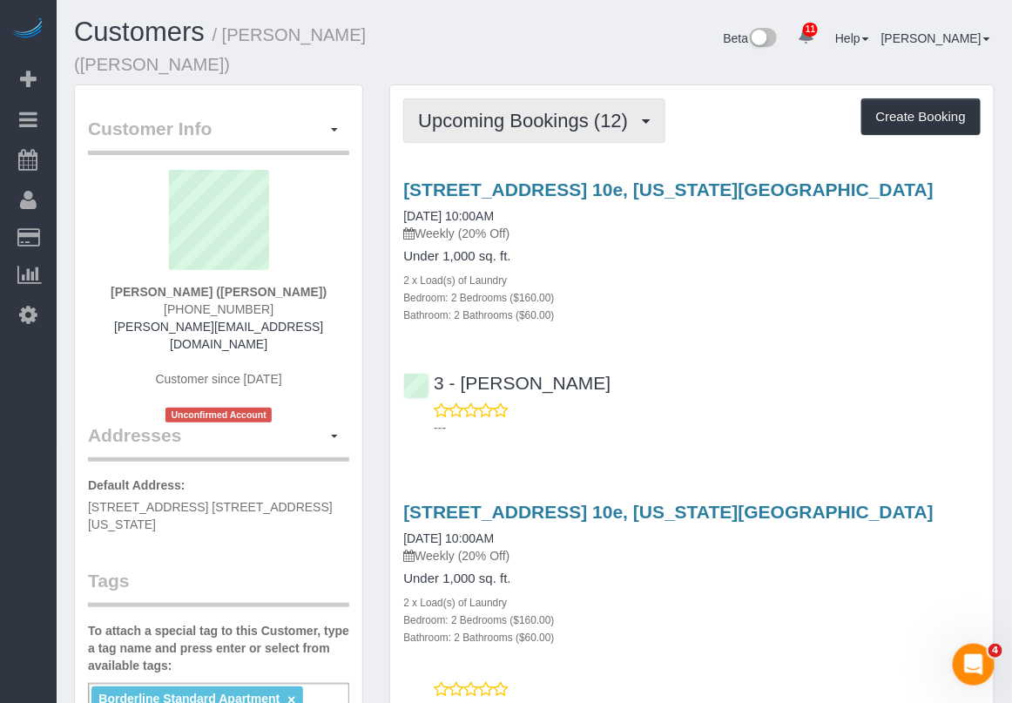
click at [519, 110] on span "Upcoming Bookings (12)" at bounding box center [527, 121] width 219 height 22
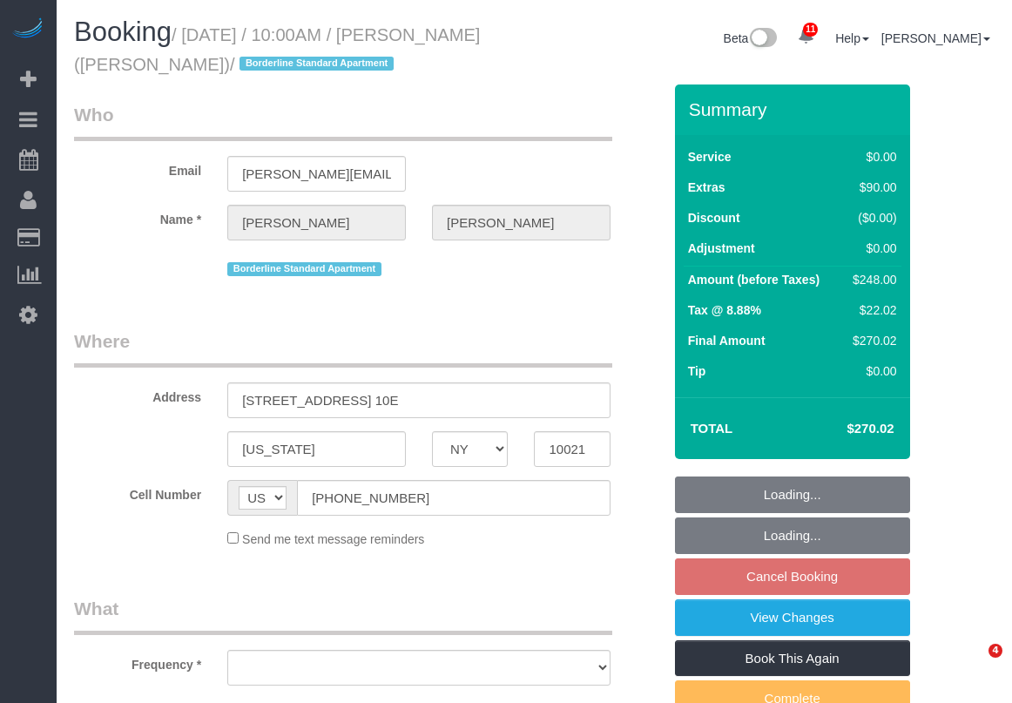
select select "NY"
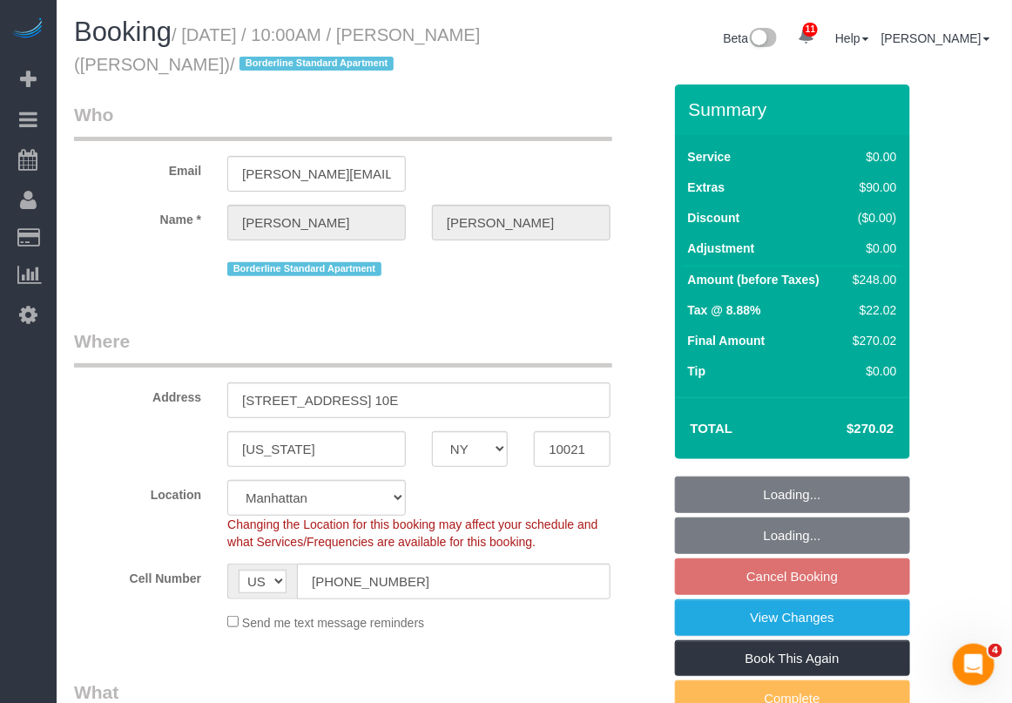
select select "object:715"
select select "string:stripe-pm_1R58S94VGloSiKo7oTDM75CS"
select select "spot3"
select select "number:57"
select select "number:73"
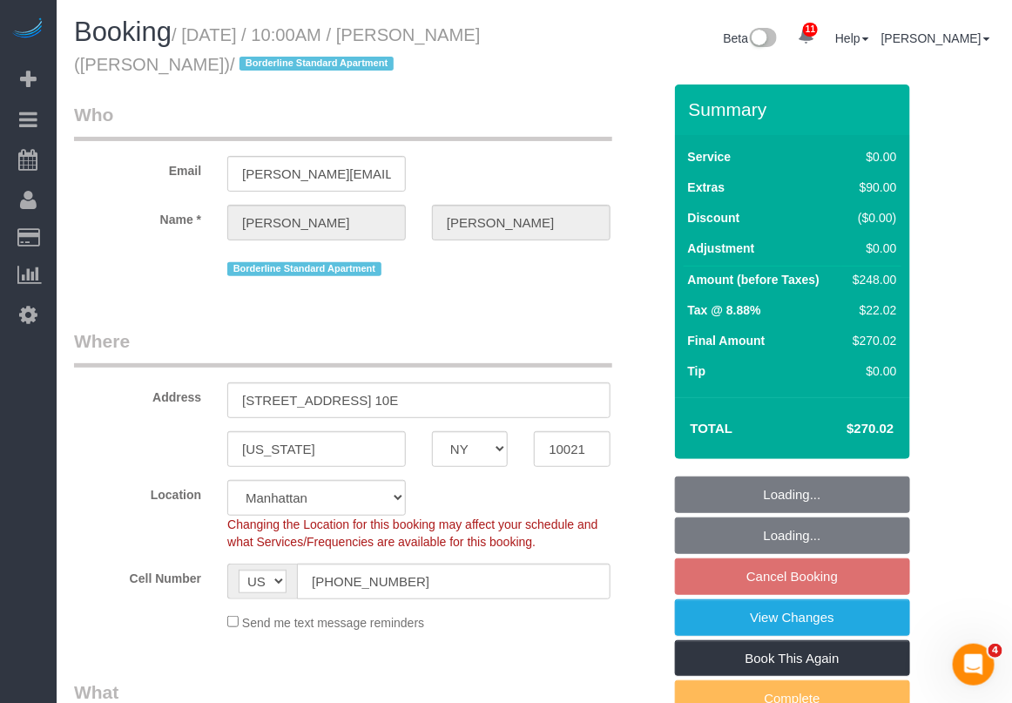
select select "number:15"
select select "number:6"
select select "object:869"
select select "2"
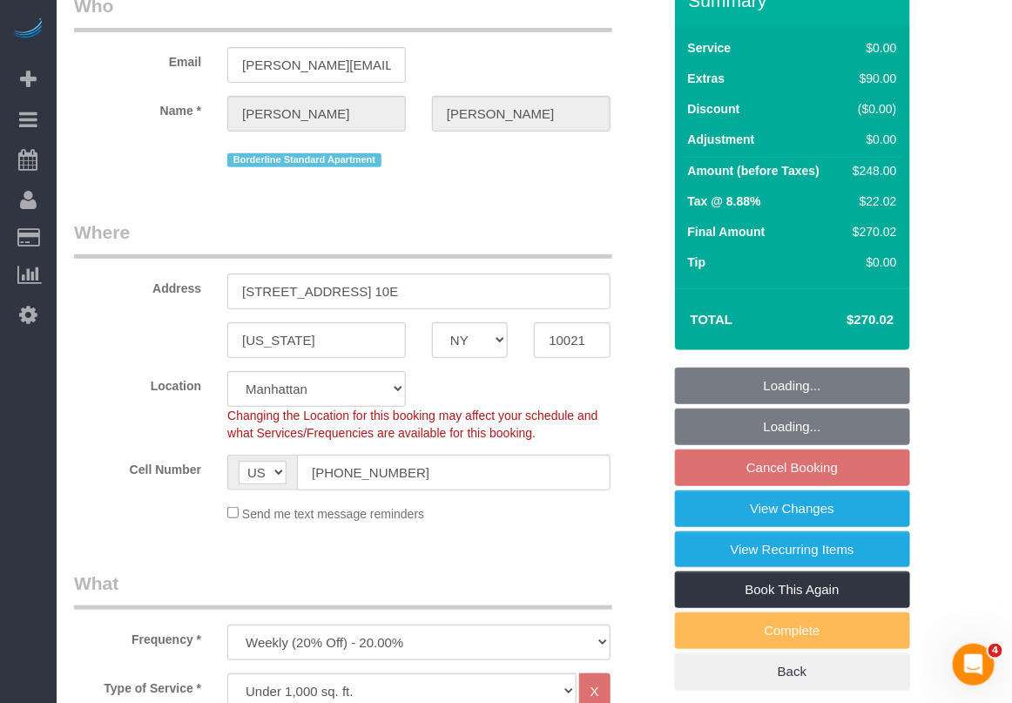
select select "2"
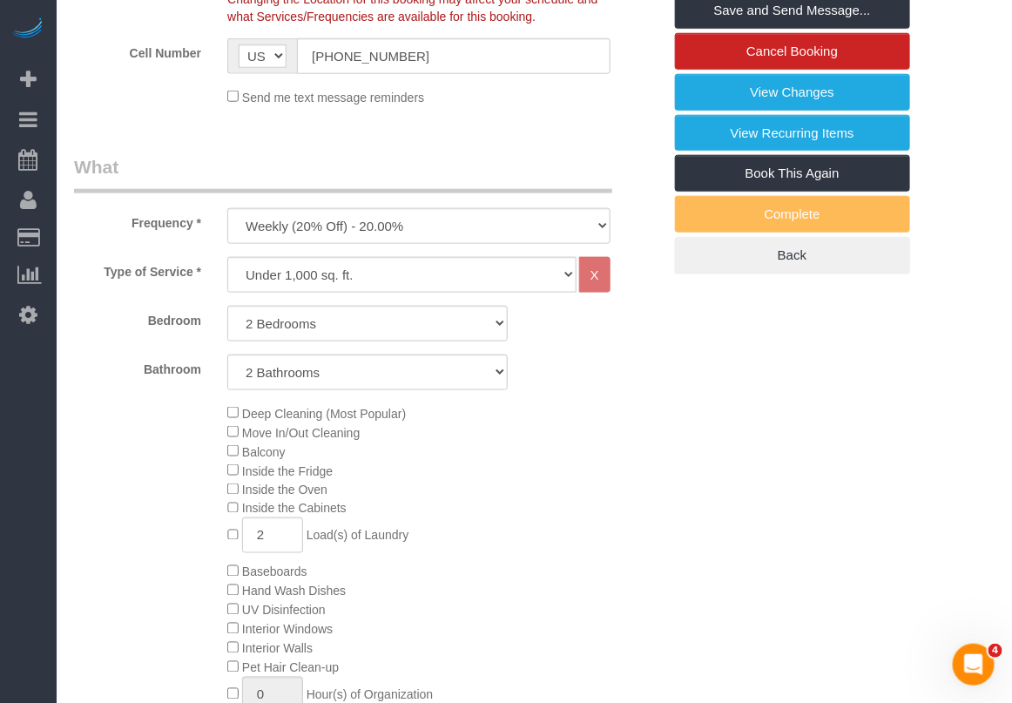
scroll to position [544, 0]
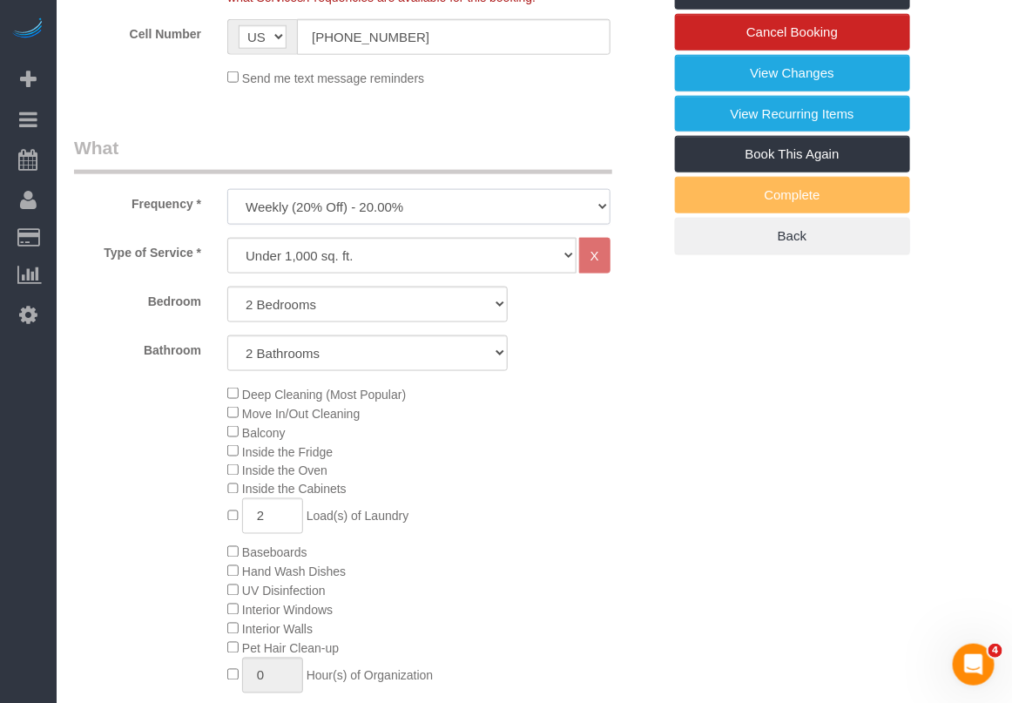
click at [546, 211] on select "One Time Weekly (20% Off) - 20.00% Every 2 Weeks (15% Off) - 15.00% Every 4 Wee…" at bounding box center [418, 207] width 383 height 36
select select "object:870"
click at [227, 189] on select "One Time Weekly (20% Off) - 20.00% Every 2 Weeks (15% Off) - 15.00% Every 4 Wee…" at bounding box center [418, 207] width 383 height 36
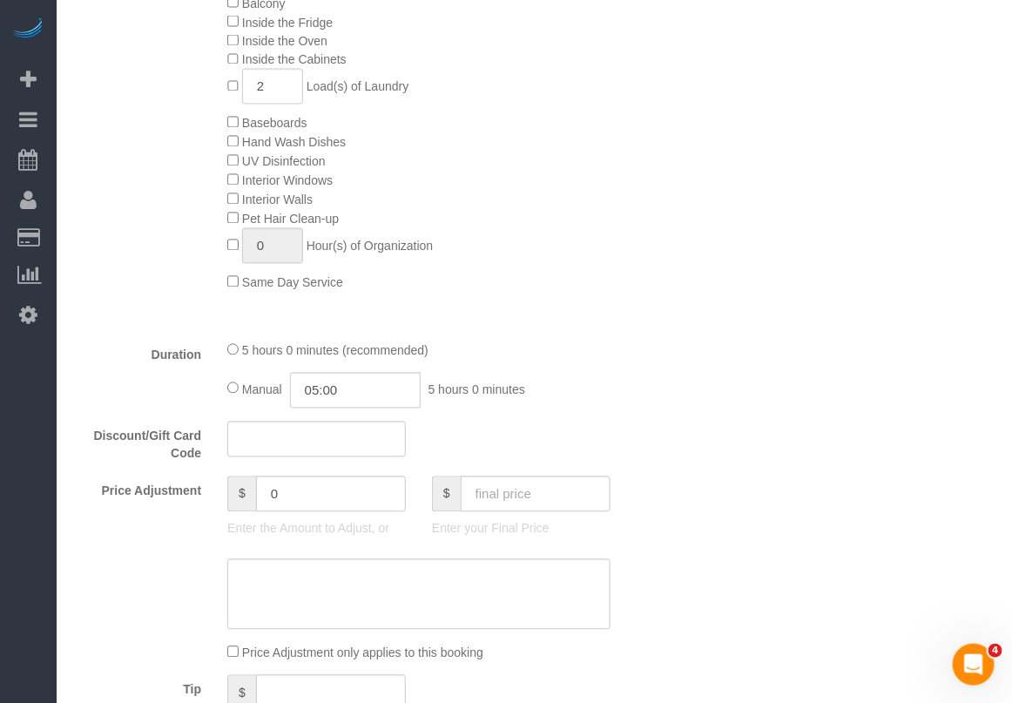
scroll to position [979, 0]
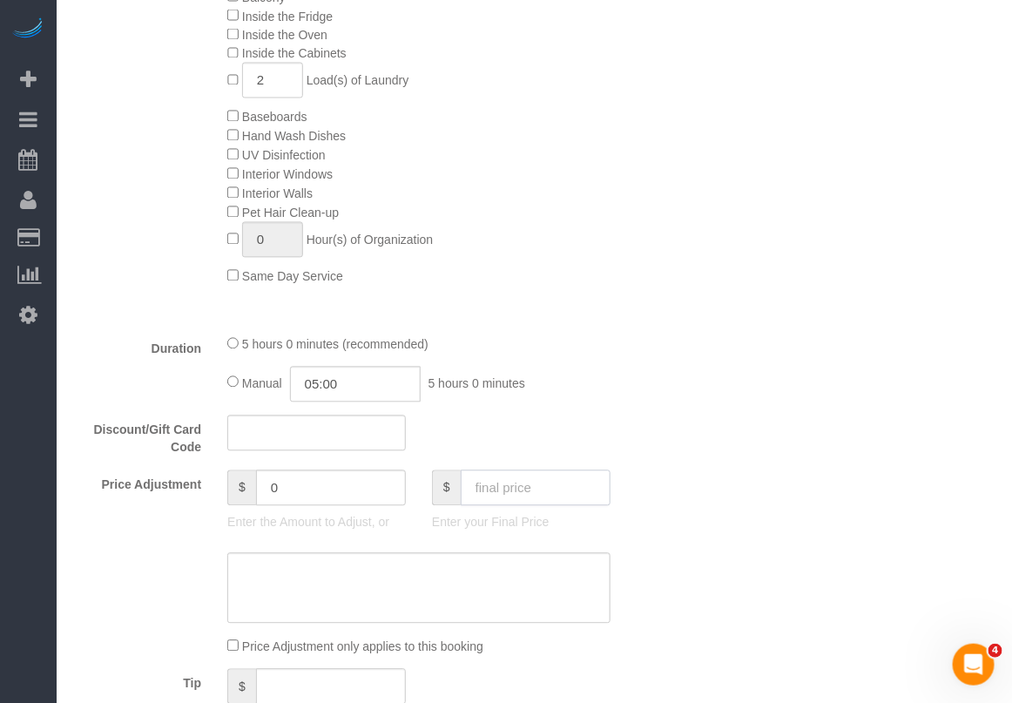
click at [514, 499] on input "text" at bounding box center [536, 488] width 150 height 36
type input "270.02"
type input "-62"
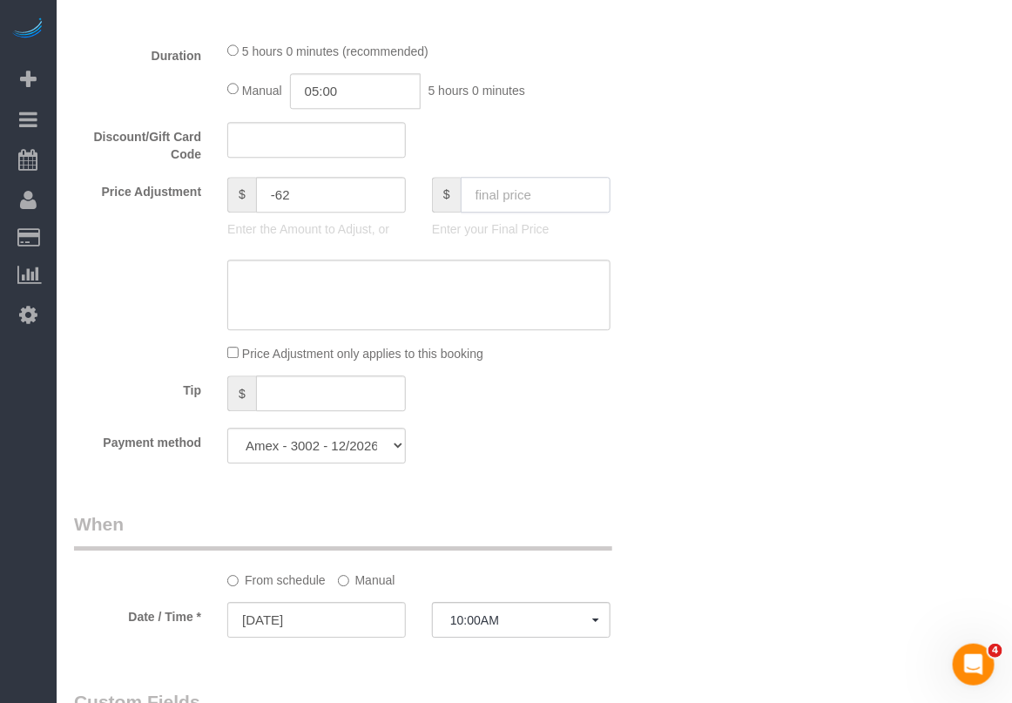
scroll to position [1306, 0]
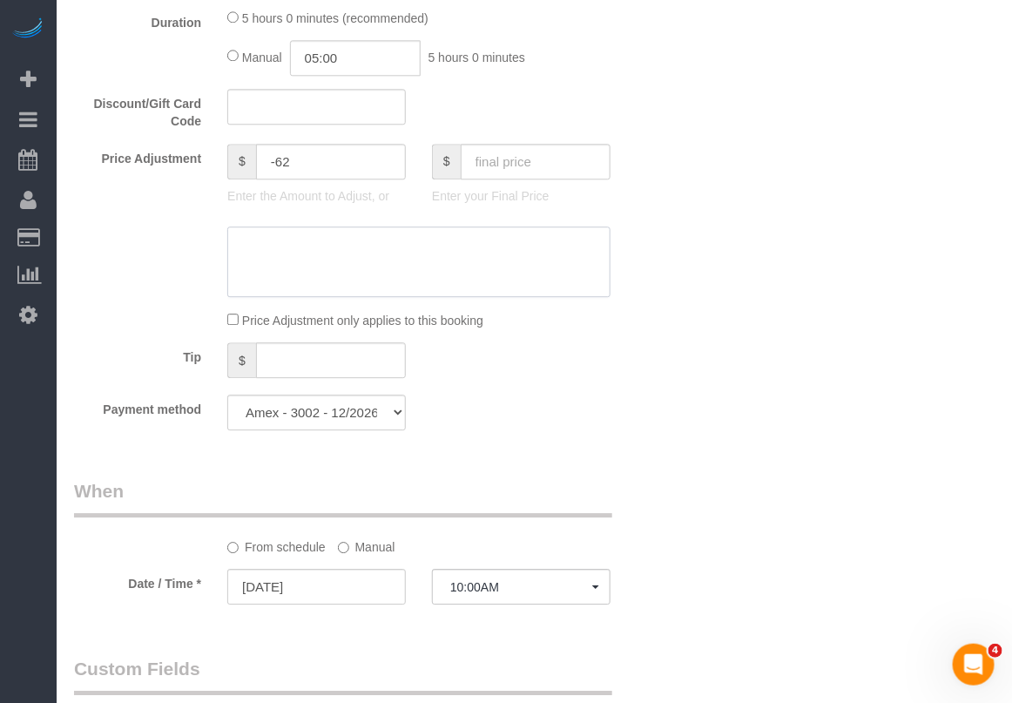
click at [499, 271] on textarea at bounding box center [418, 261] width 383 height 71
click at [742, 262] on div "Who Email johanna@peterharrington.co.uk Name * Johanna Goetze Borderline Standa…" at bounding box center [534, 319] width 920 height 3080
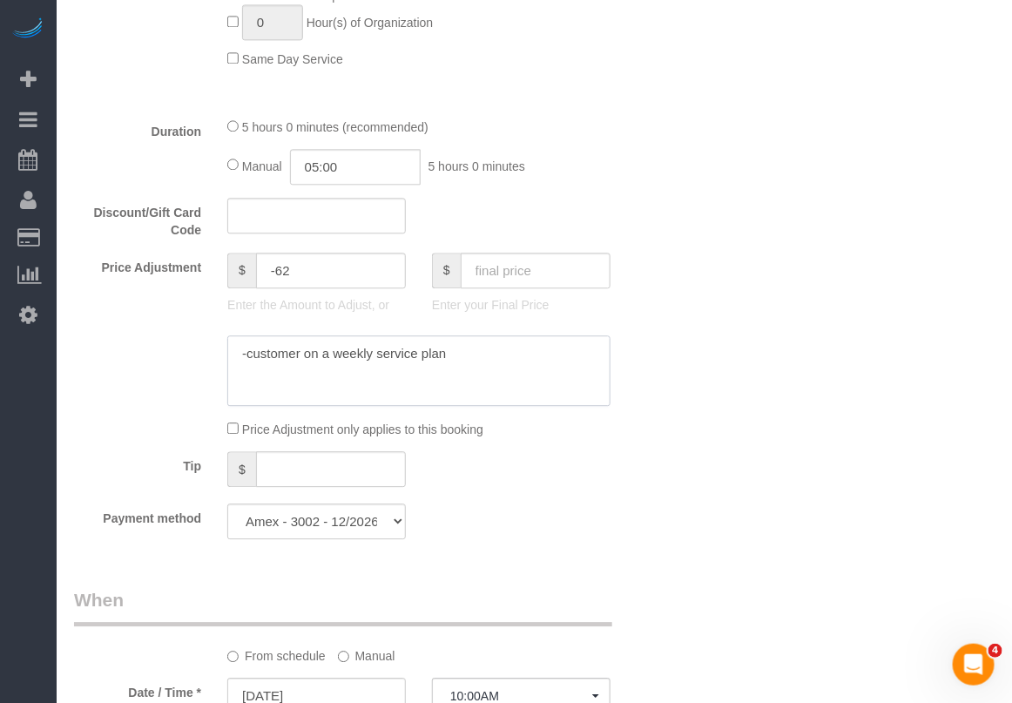
click at [468, 357] on textarea at bounding box center [418, 370] width 383 height 71
click at [242, 355] on textarea at bounding box center [418, 370] width 383 height 71
click at [249, 350] on textarea at bounding box center [418, 370] width 383 height 71
type textarea "-$62 customer on a weekly service plan"
click at [732, 267] on div "Who Email johanna@peterharrington.co.uk Name * Johanna Goetze Borderline Standa…" at bounding box center [534, 427] width 920 height 3080
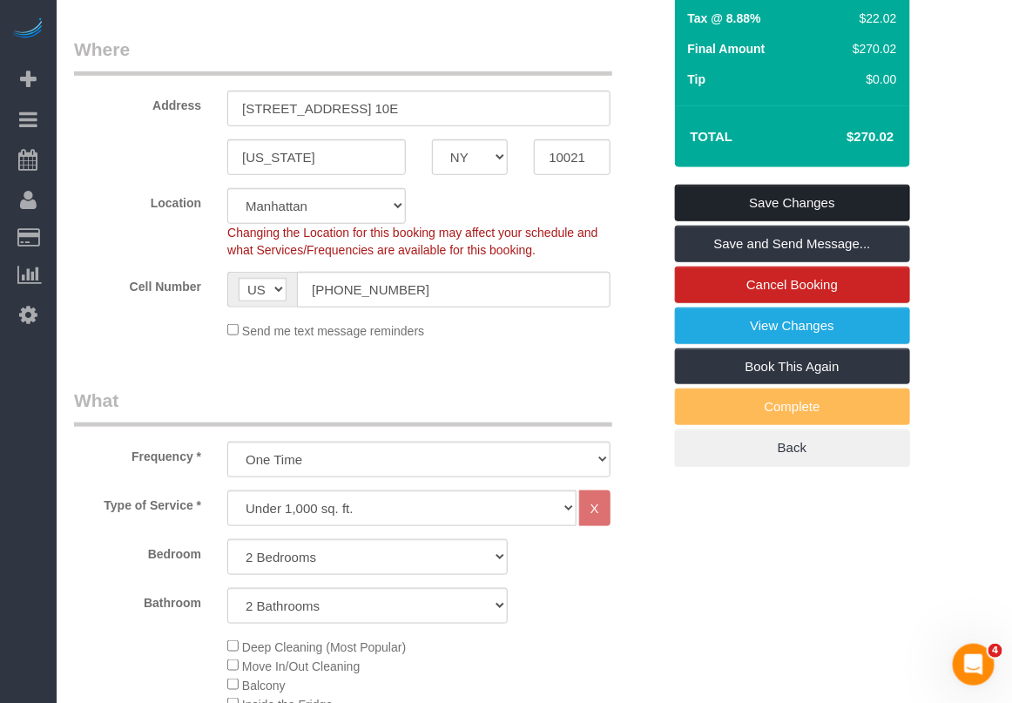
scroll to position [218, 0]
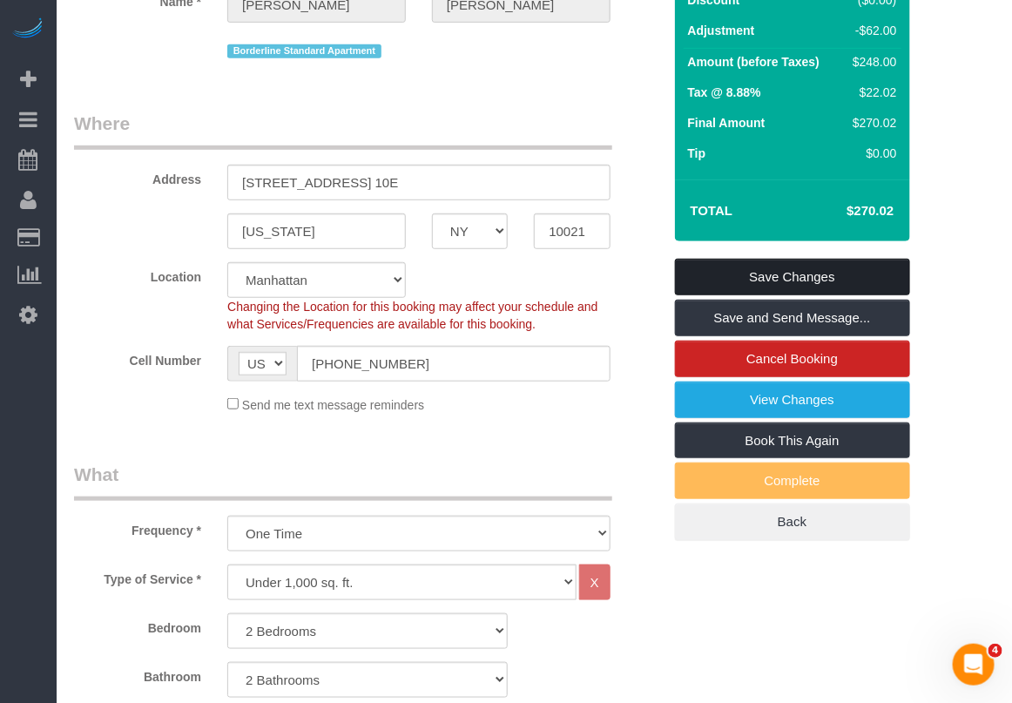
click at [759, 279] on link "Save Changes" at bounding box center [792, 277] width 235 height 37
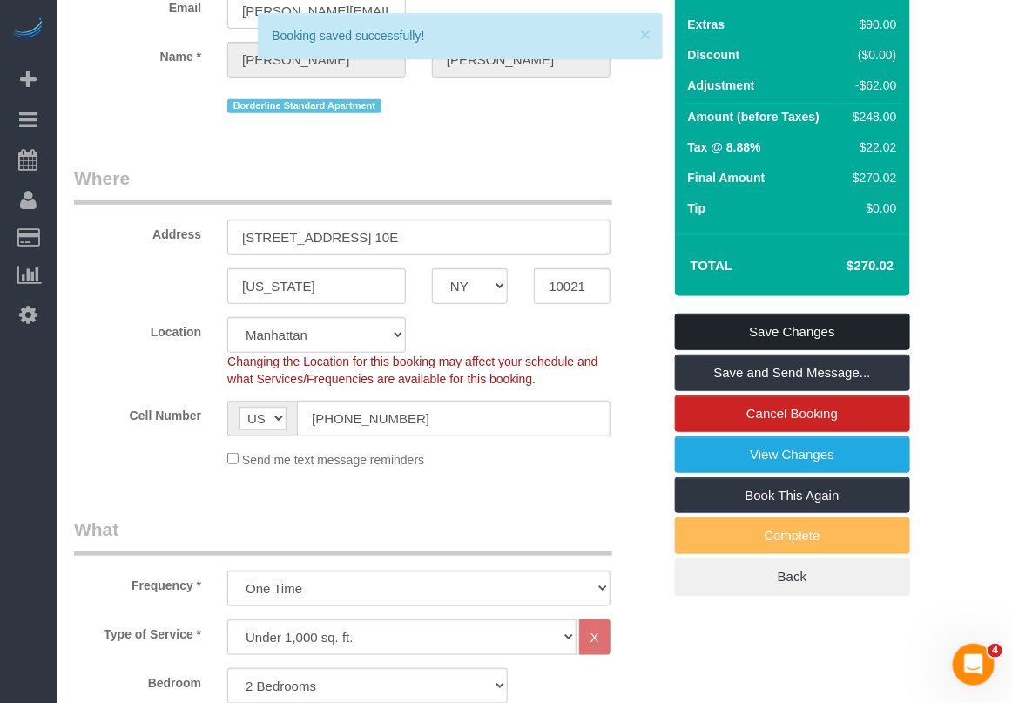
scroll to position [109, 0]
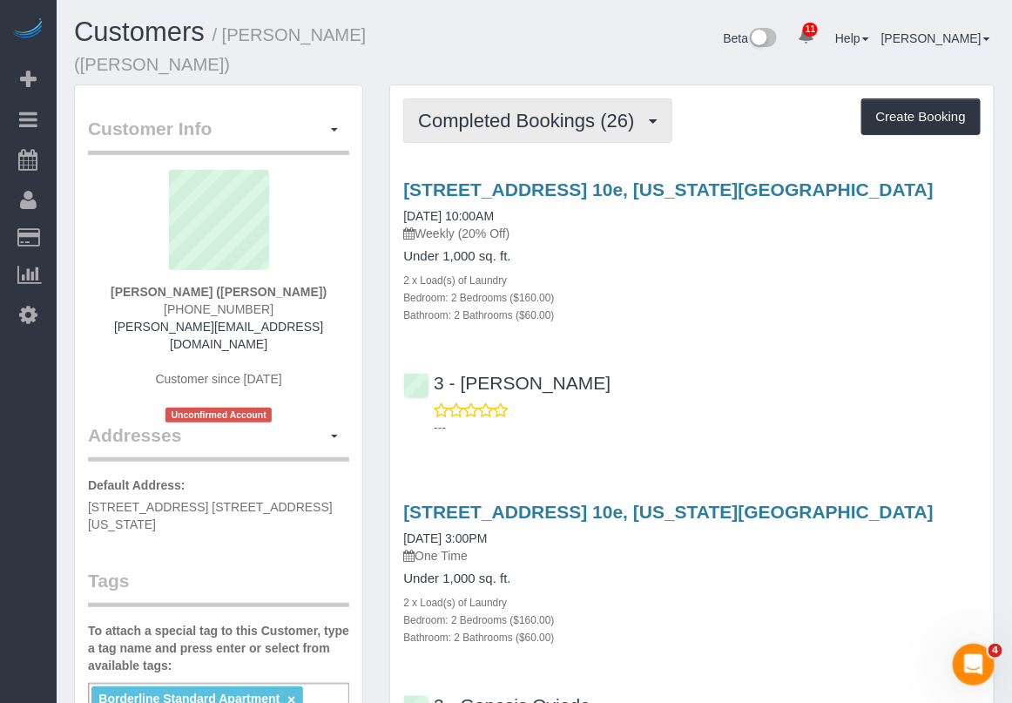
click at [580, 98] on button "Completed Bookings (26)" at bounding box center [537, 120] width 268 height 44
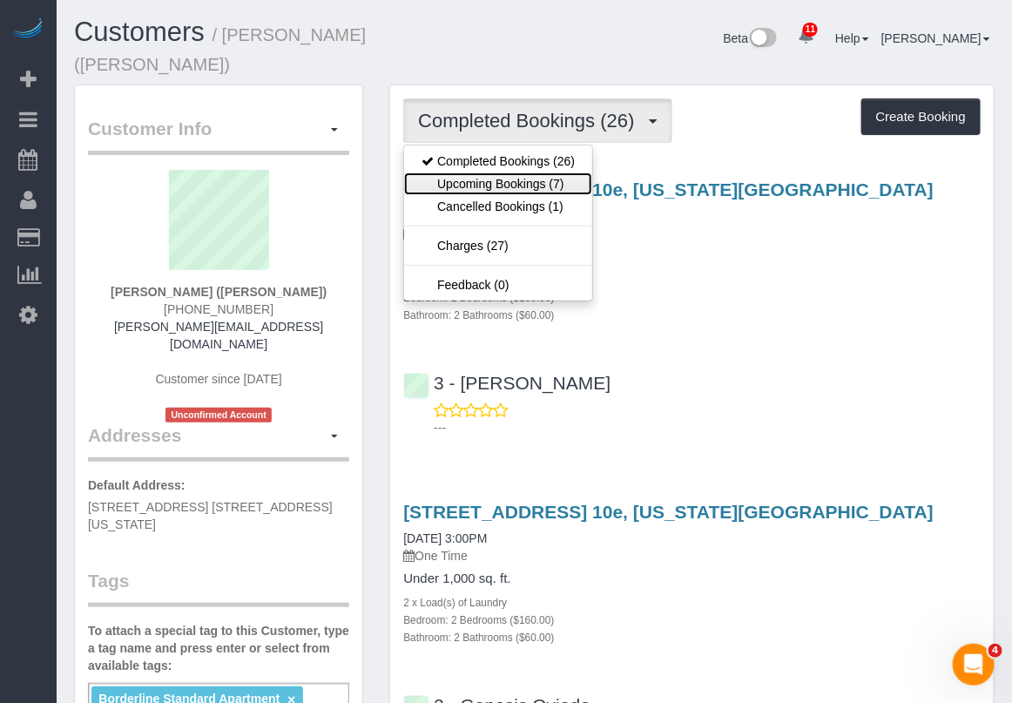
click at [555, 172] on link "Upcoming Bookings (7)" at bounding box center [498, 183] width 188 height 23
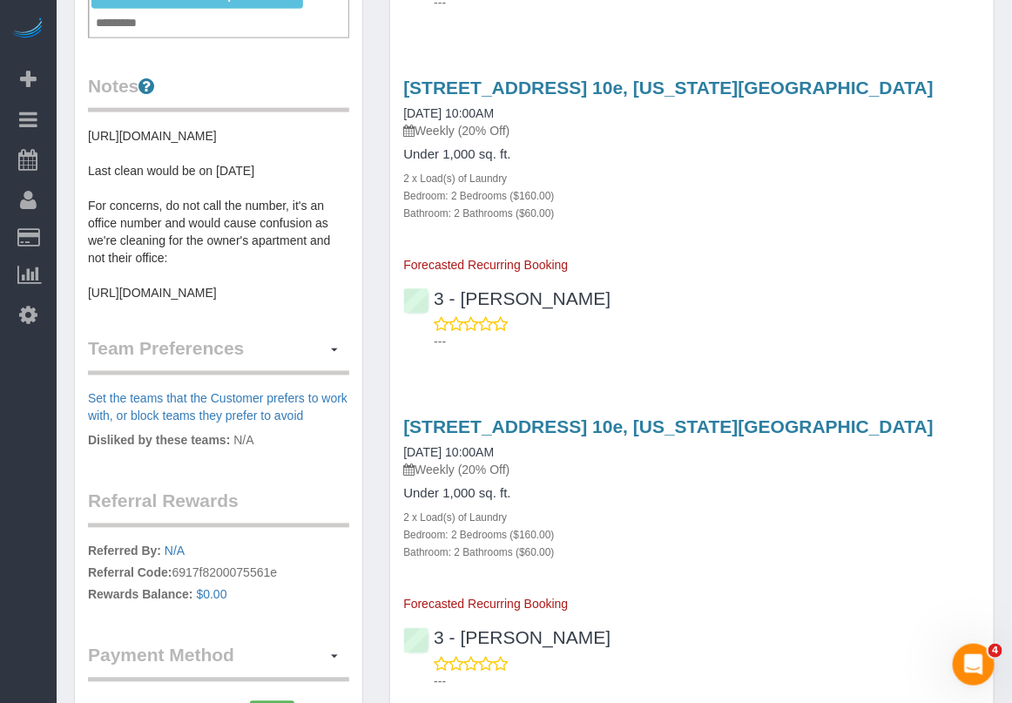
scroll to position [762, 0]
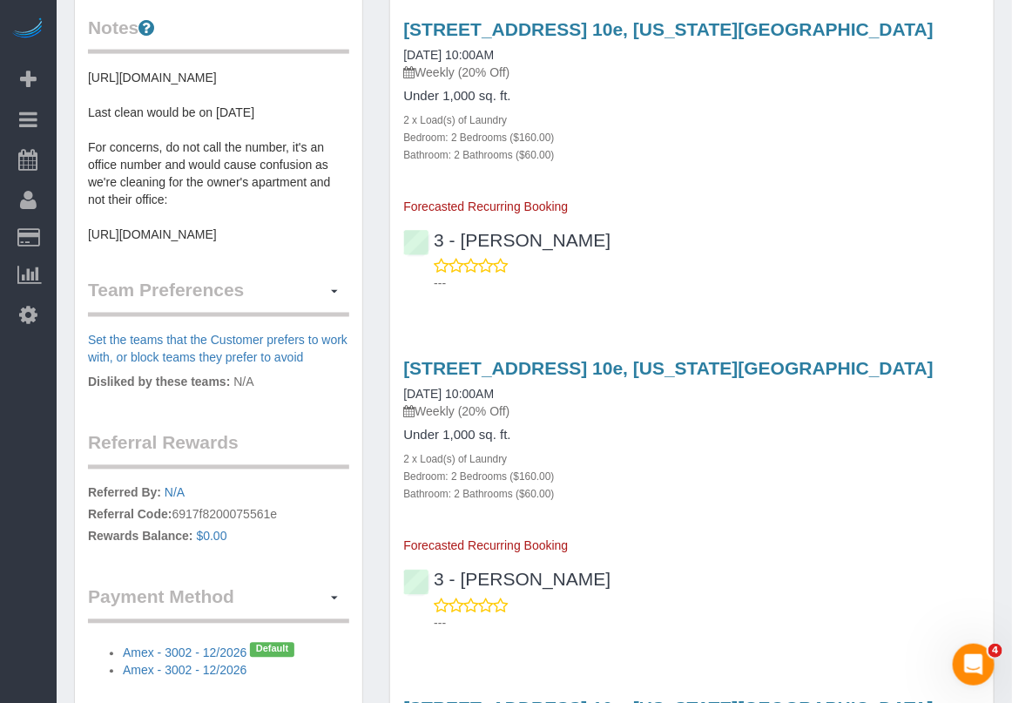
click at [950, 142] on div "[STREET_ADDRESS] 10e, [US_STATE][GEOGRAPHIC_DATA] [DATE] 10:00AM Weekly (20% Of…" at bounding box center [691, 117] width 603 height 196
